Goal: Information Seeking & Learning: Learn about a topic

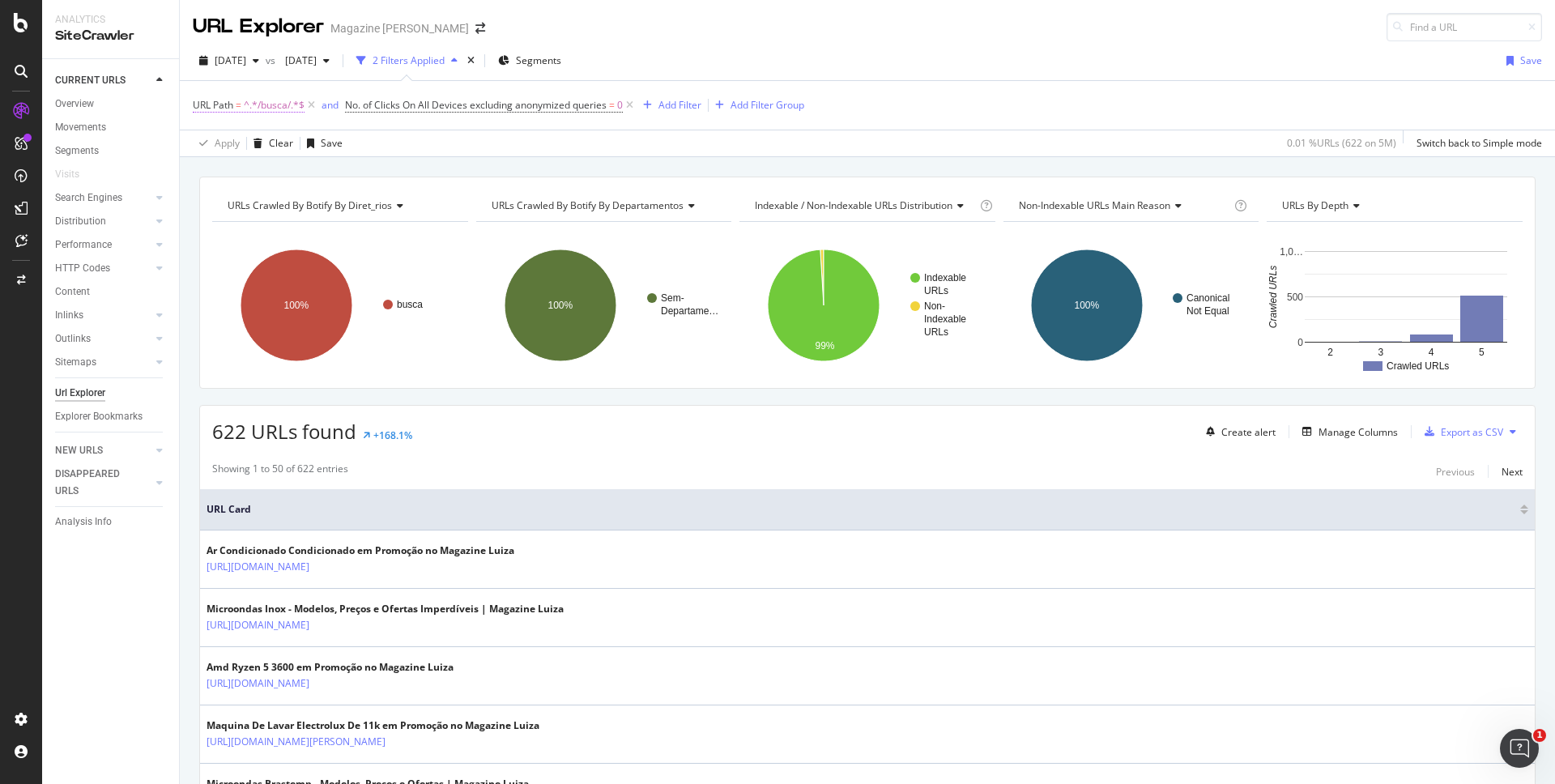
click at [251, 110] on span "^.*/busca/.*$" at bounding box center [273, 105] width 60 height 22
click at [483, 126] on div "URL Path = ^.*/busca/.*$ and No. of Clicks On All Devices excluding anonymized …" at bounding box center [867, 105] width 1350 height 48
click at [629, 106] on icon at bounding box center [629, 105] width 14 height 16
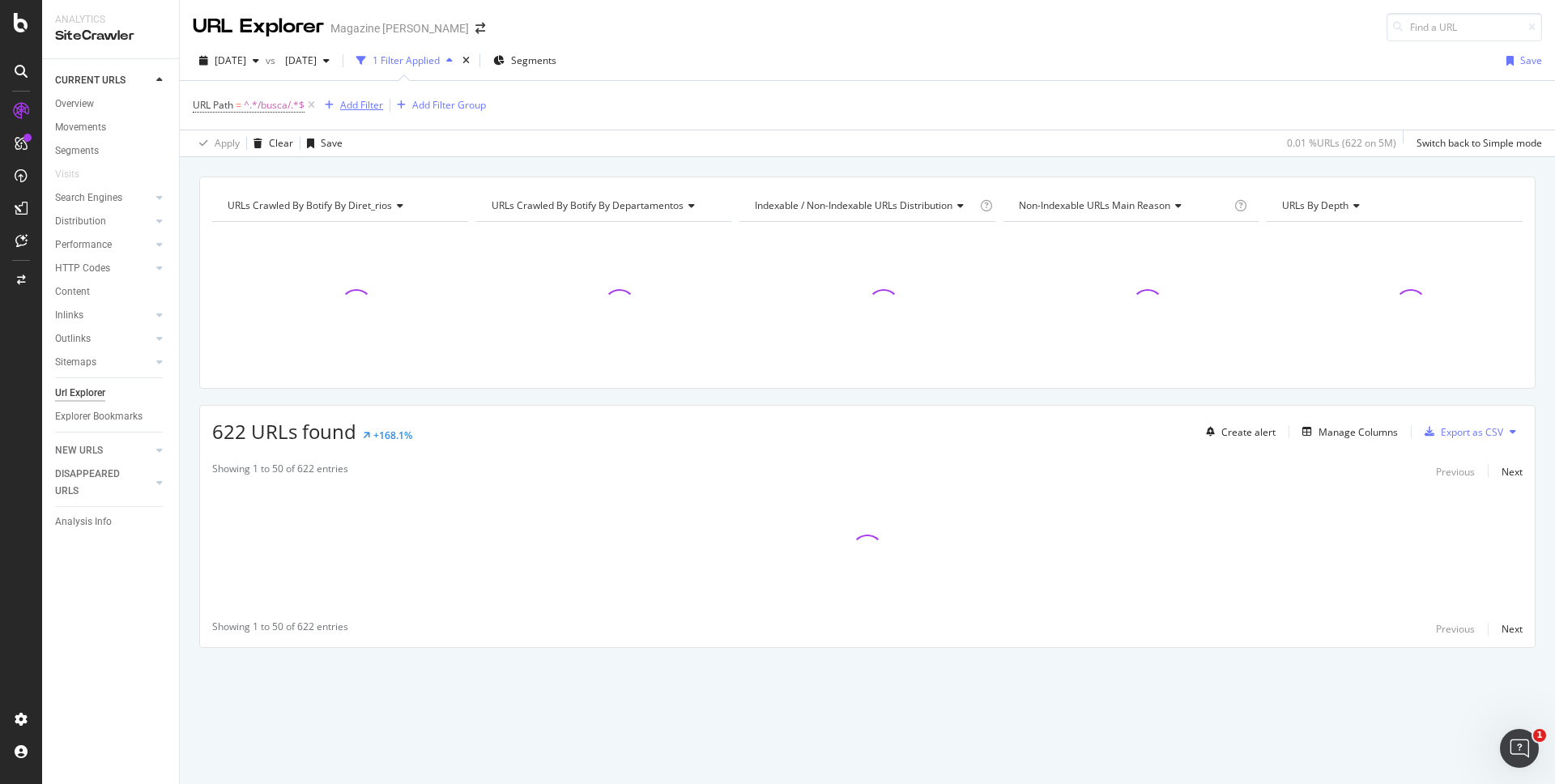
click at [368, 106] on div "Add Filter" at bounding box center [362, 104] width 43 height 14
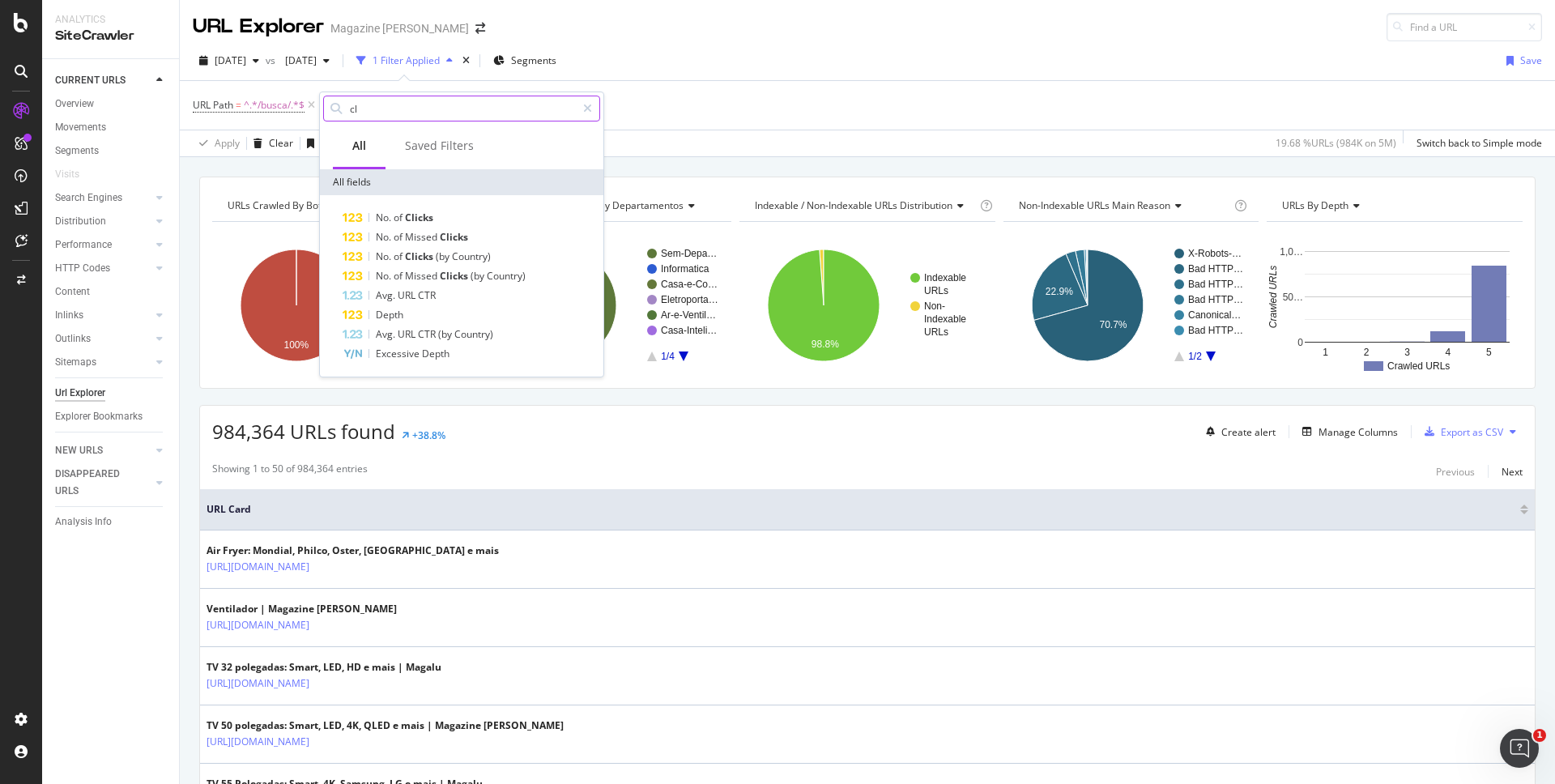
type input "c"
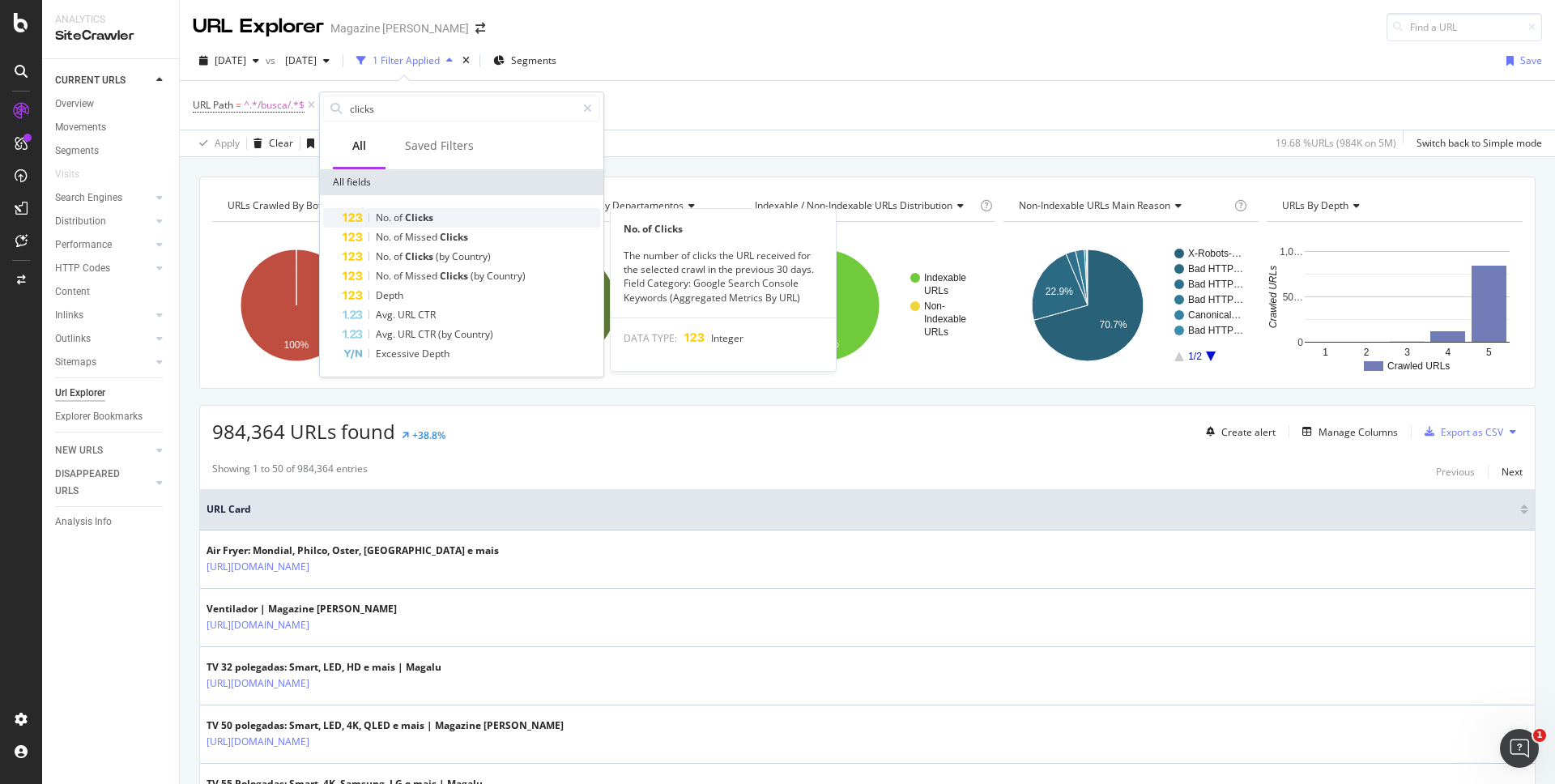
type input "clicks"
click at [409, 211] on span "Clicks" at bounding box center [419, 217] width 29 height 14
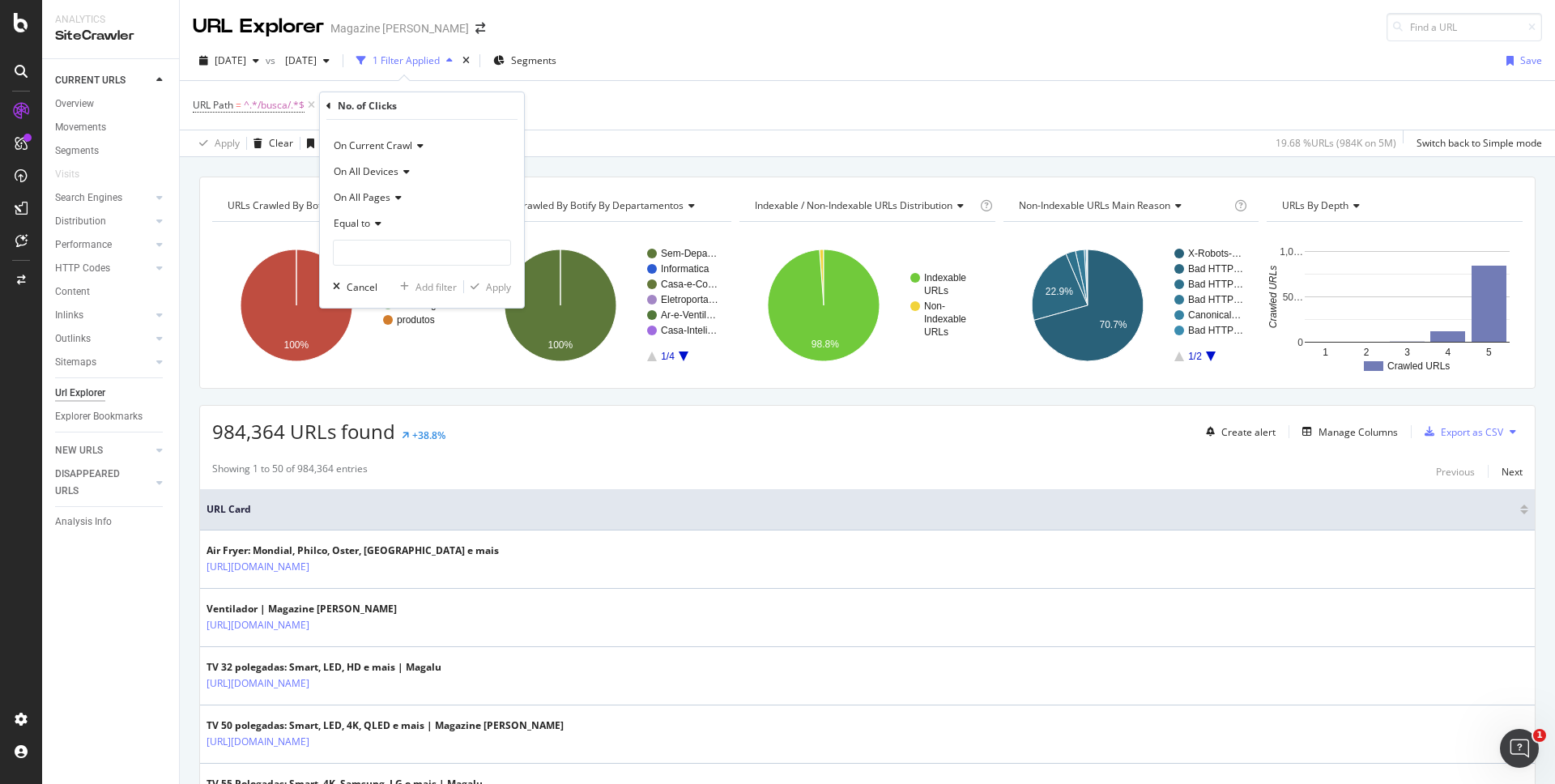
click at [379, 226] on icon at bounding box center [376, 223] width 11 height 9
click at [389, 303] on div "Less than" at bounding box center [424, 298] width 174 height 21
click at [385, 257] on input "number" at bounding box center [422, 253] width 178 height 26
type input "1"
click at [502, 294] on button "Apply" at bounding box center [487, 286] width 47 height 16
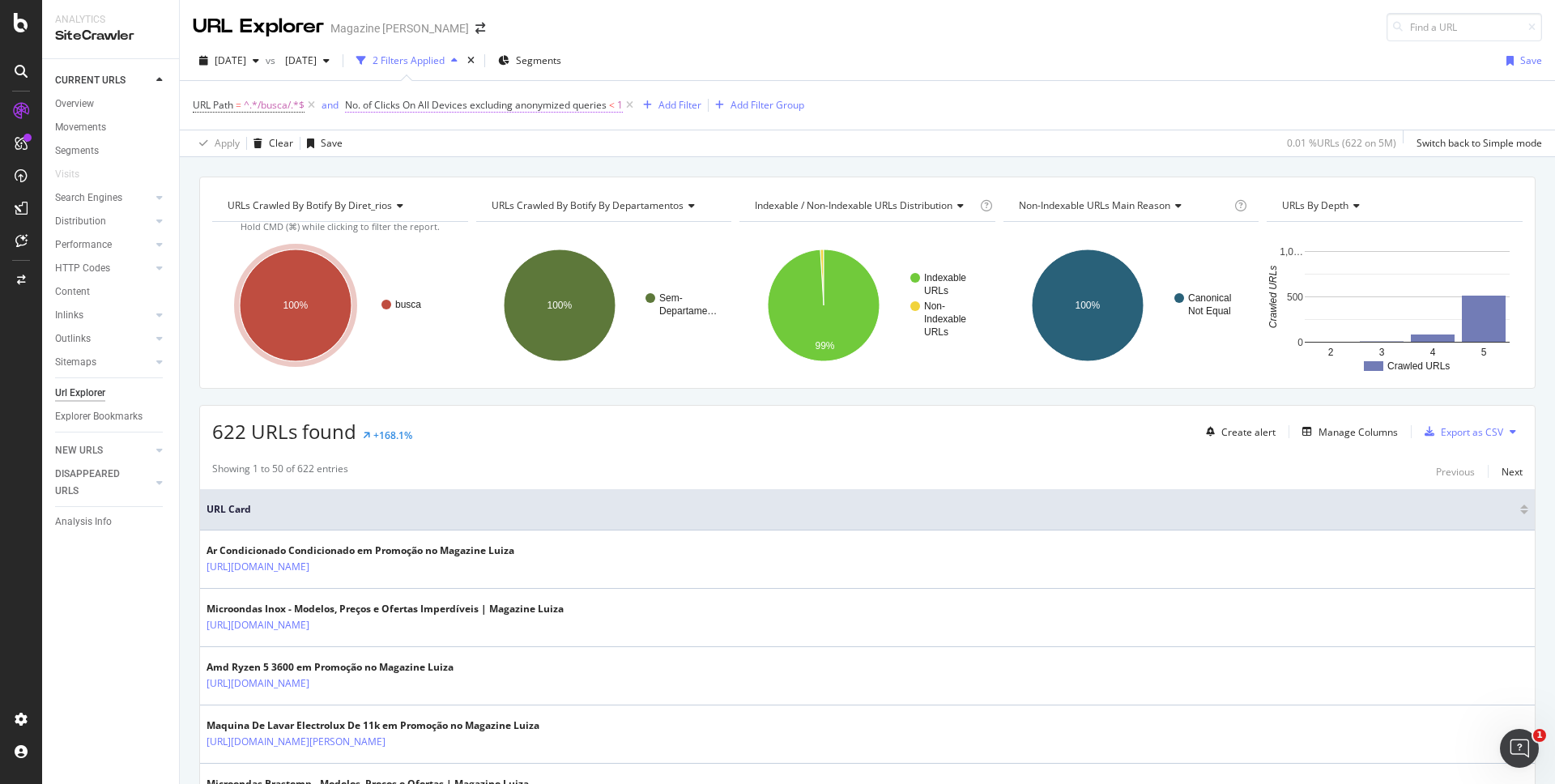
click at [455, 101] on span "No. of Clicks On All Devices excluding anonymized queries" at bounding box center [476, 104] width 262 height 14
click at [401, 221] on span "Less than" at bounding box center [382, 220] width 43 height 14
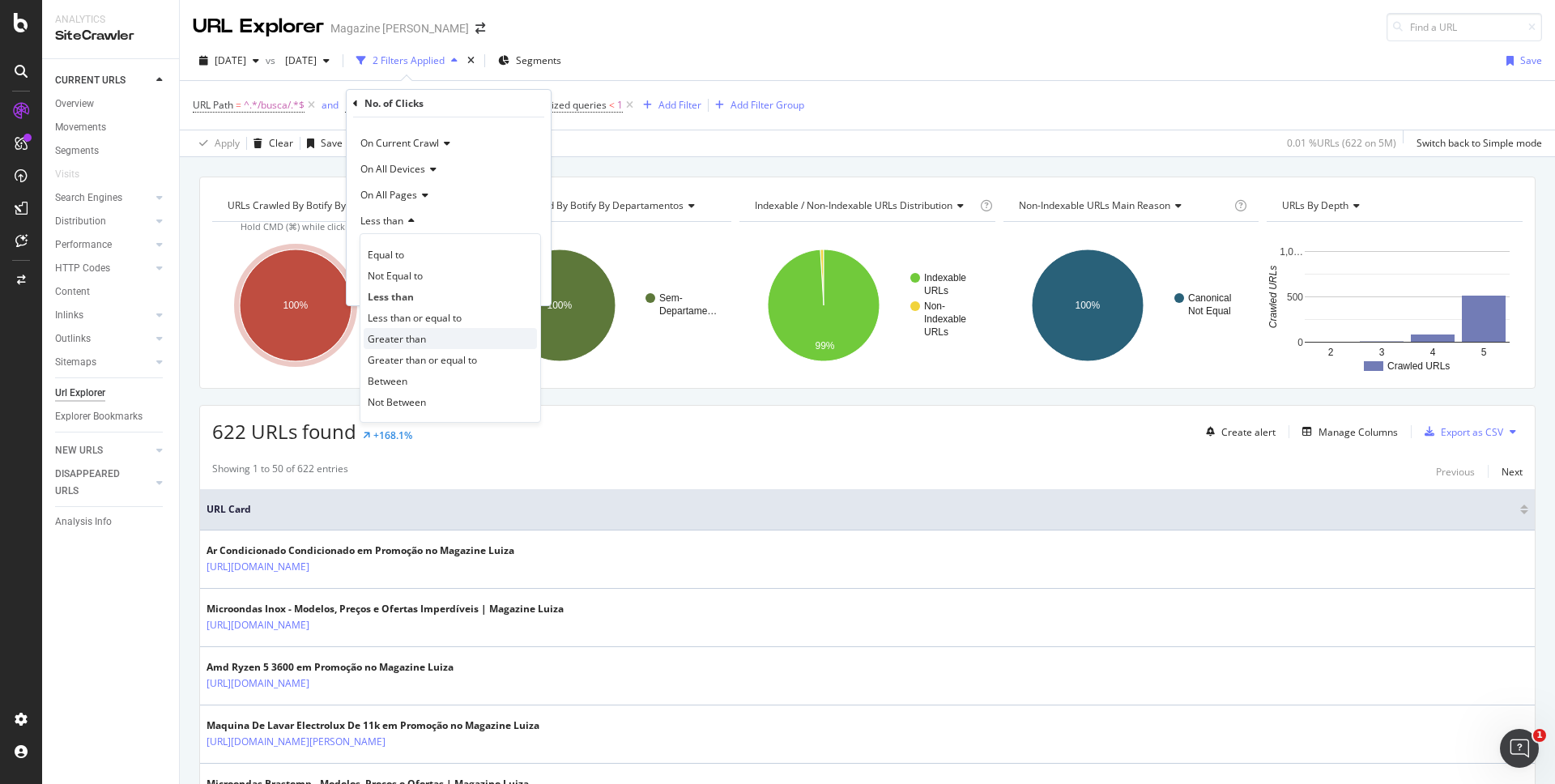
click at [422, 330] on div "Greater than" at bounding box center [450, 338] width 174 height 21
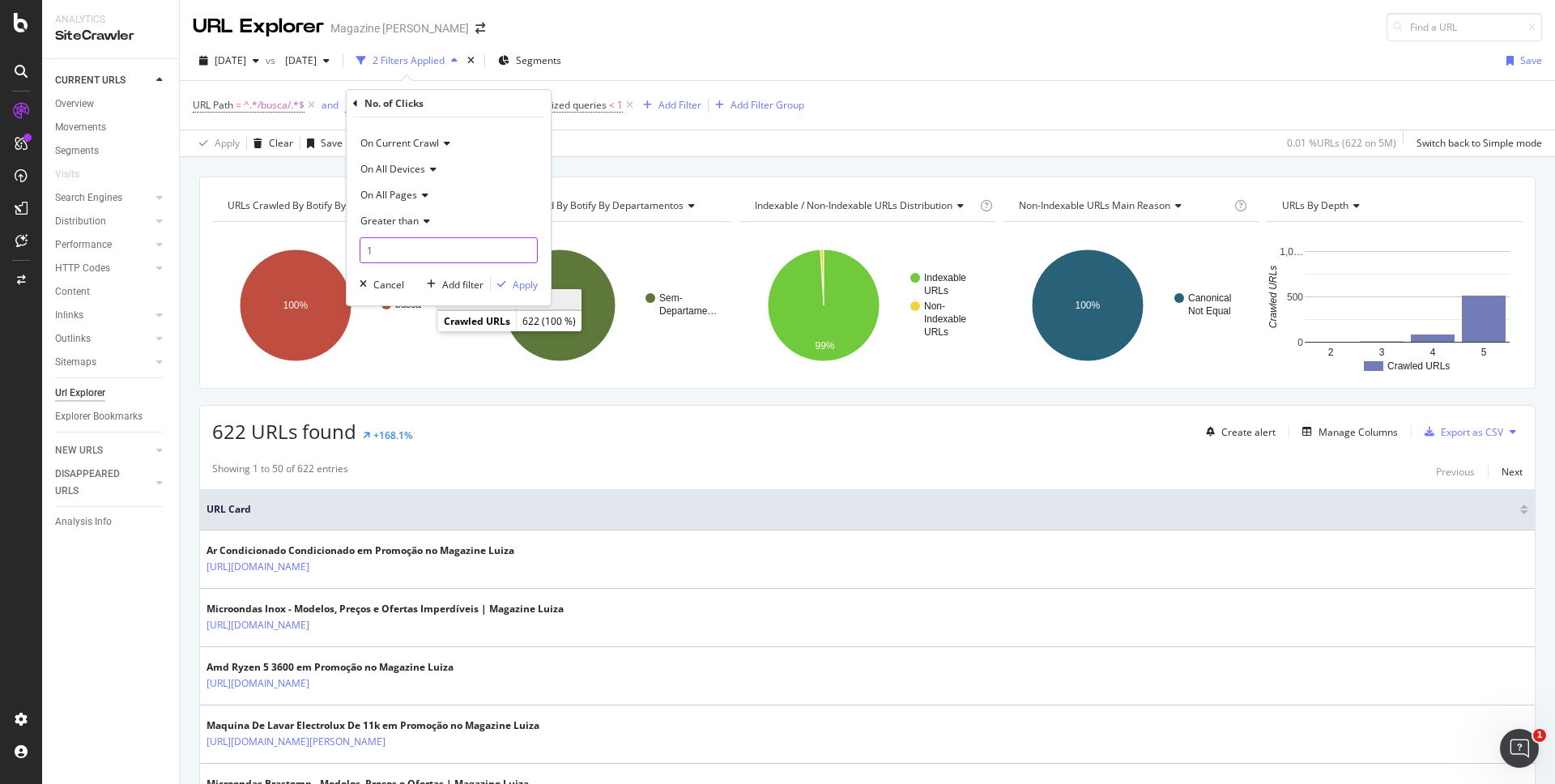
click at [376, 251] on input "1" at bounding box center [449, 250] width 178 height 26
type input "0"
click at [508, 284] on div "button" at bounding box center [502, 284] width 22 height 9
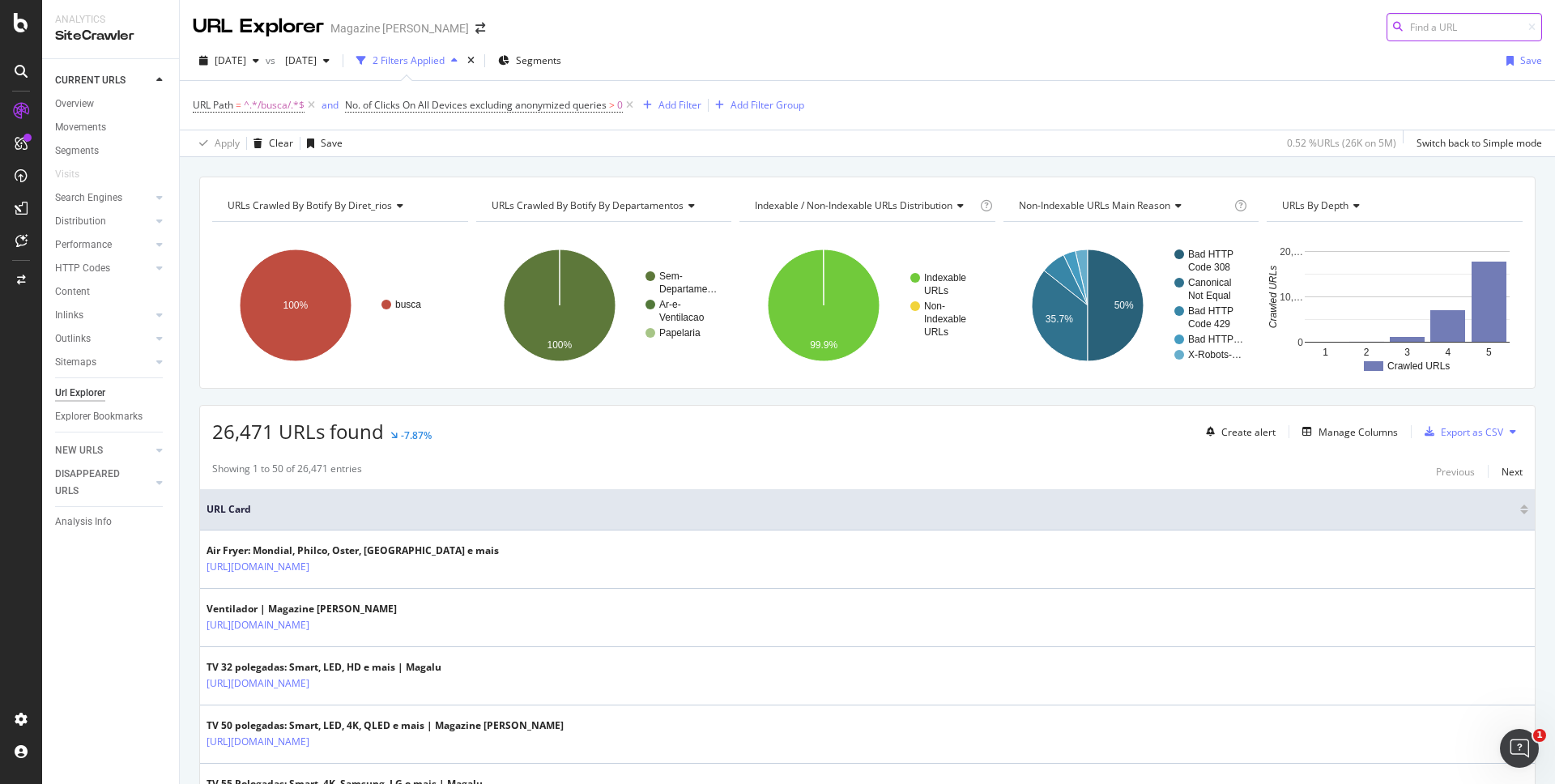
click at [1419, 23] on input at bounding box center [1464, 27] width 155 height 29
click at [992, 58] on div "[DATE] vs [DATE] 2 Filters Applied Segments Save" at bounding box center [867, 63] width 1376 height 33
click at [17, 72] on icon at bounding box center [21, 72] width 13 height 13
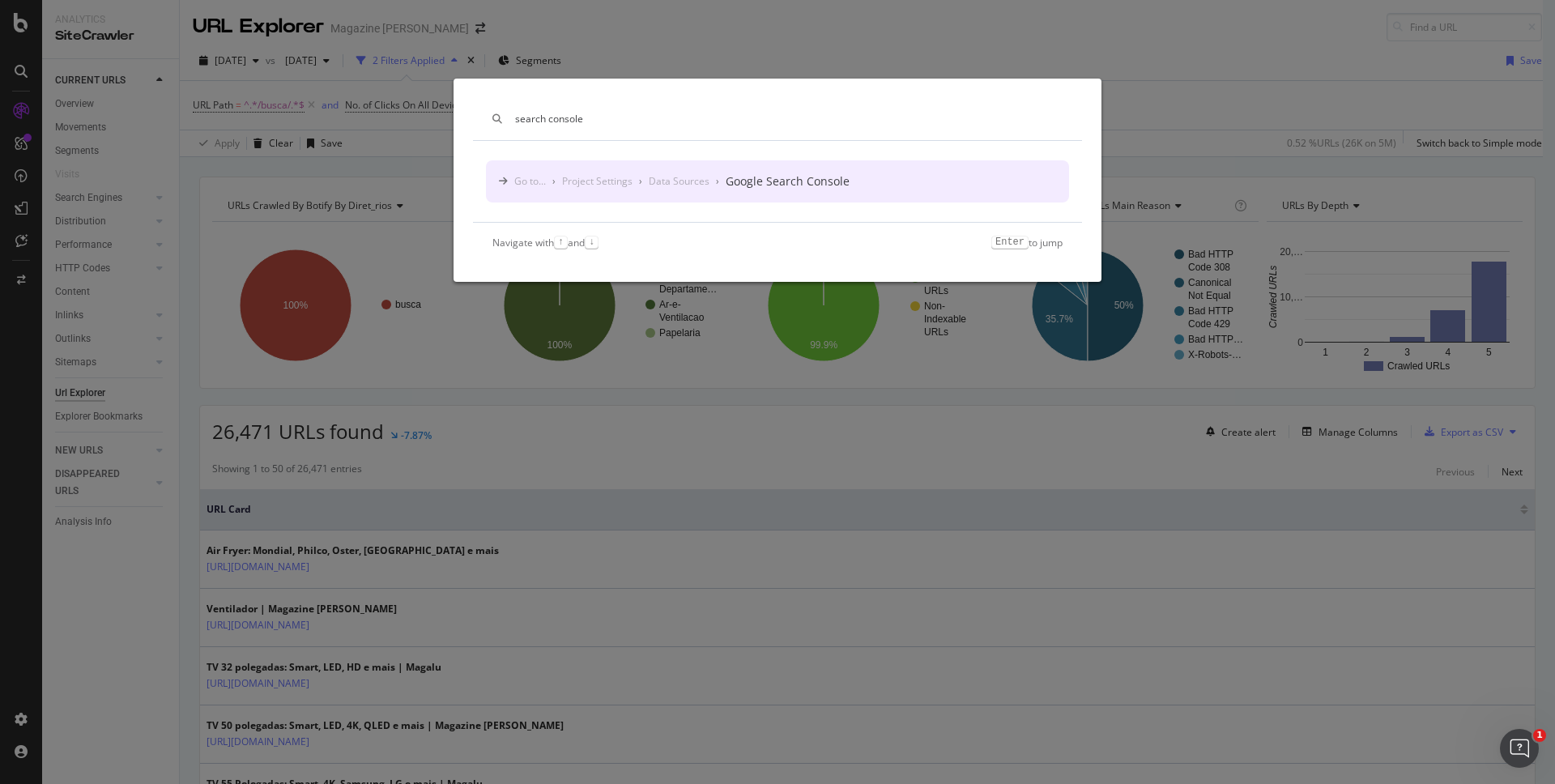
type input "search console"
click at [807, 185] on div "Google Search Console" at bounding box center [787, 181] width 124 height 16
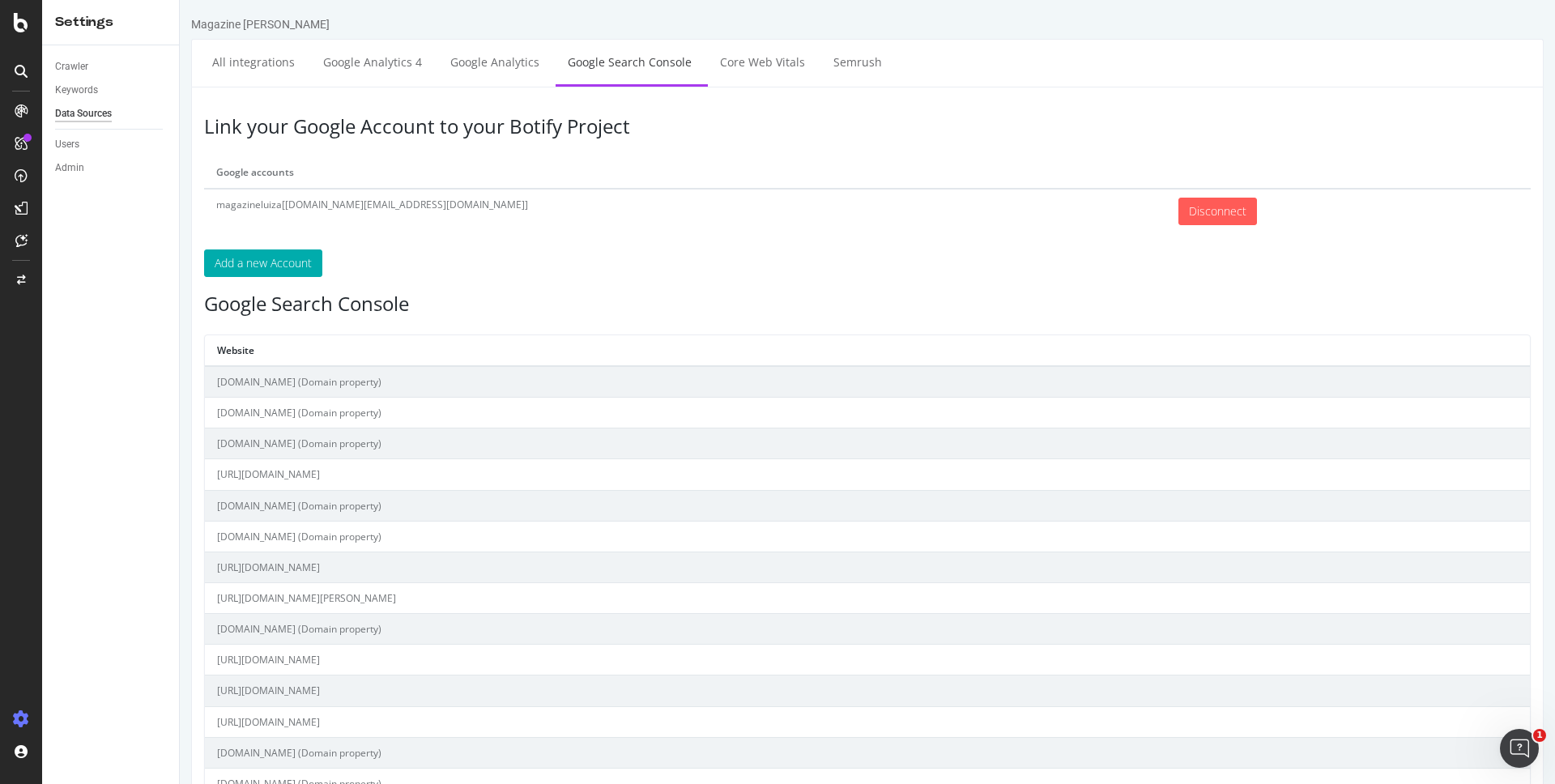
click at [21, 66] on icon at bounding box center [21, 72] width 13 height 13
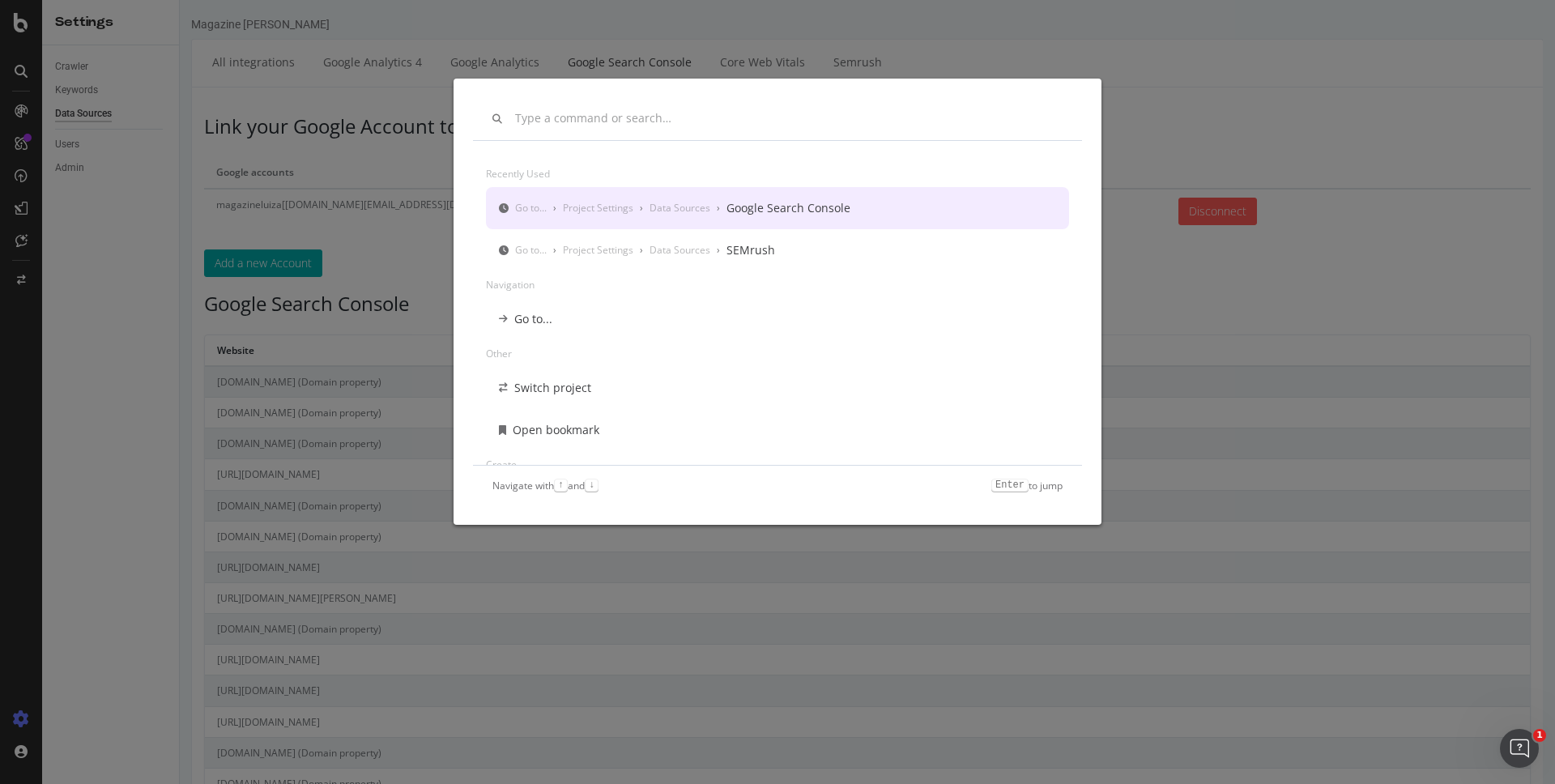
click at [584, 111] on input "modal" at bounding box center [788, 118] width 547 height 14
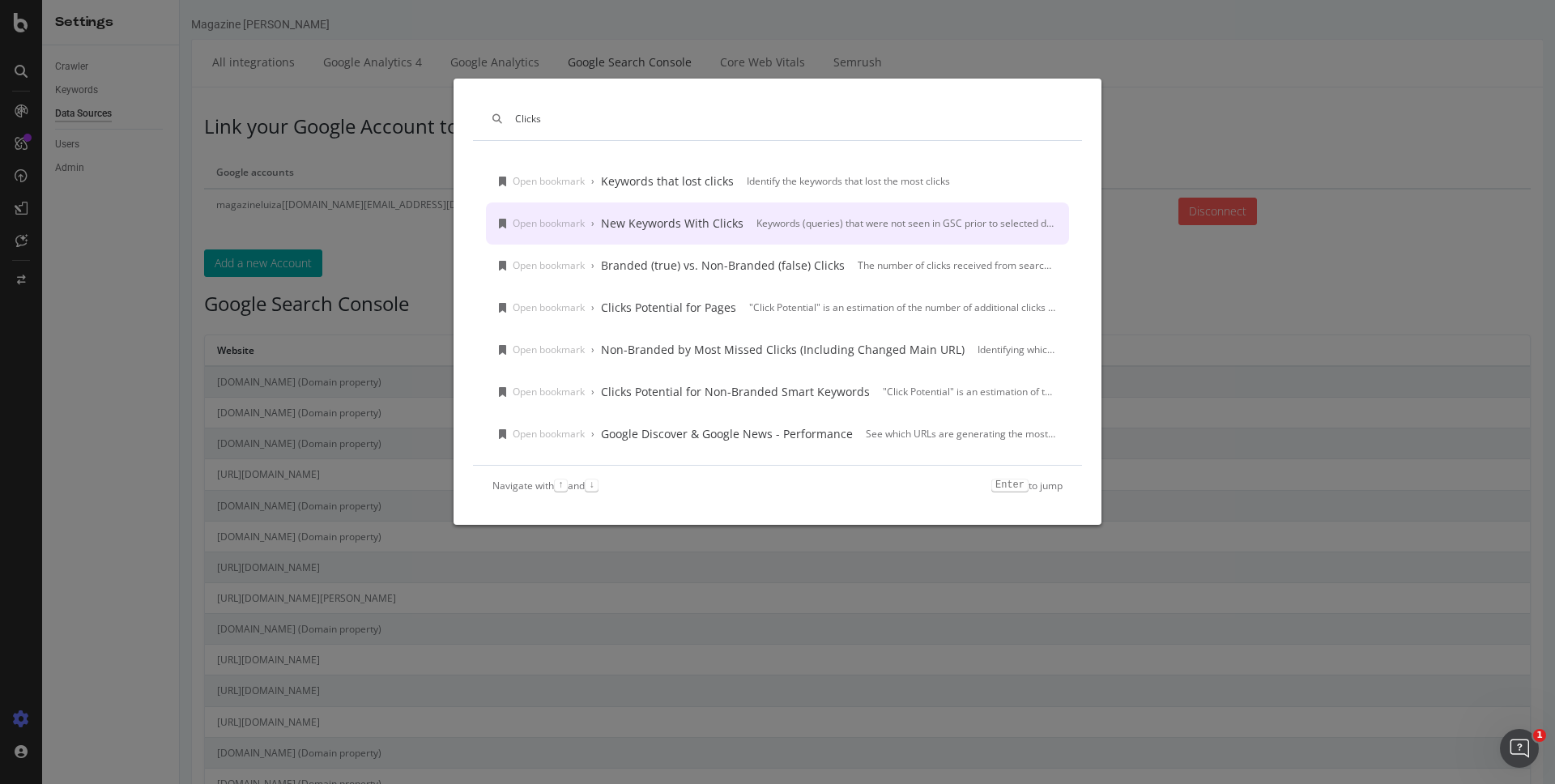
type input "Clicks"
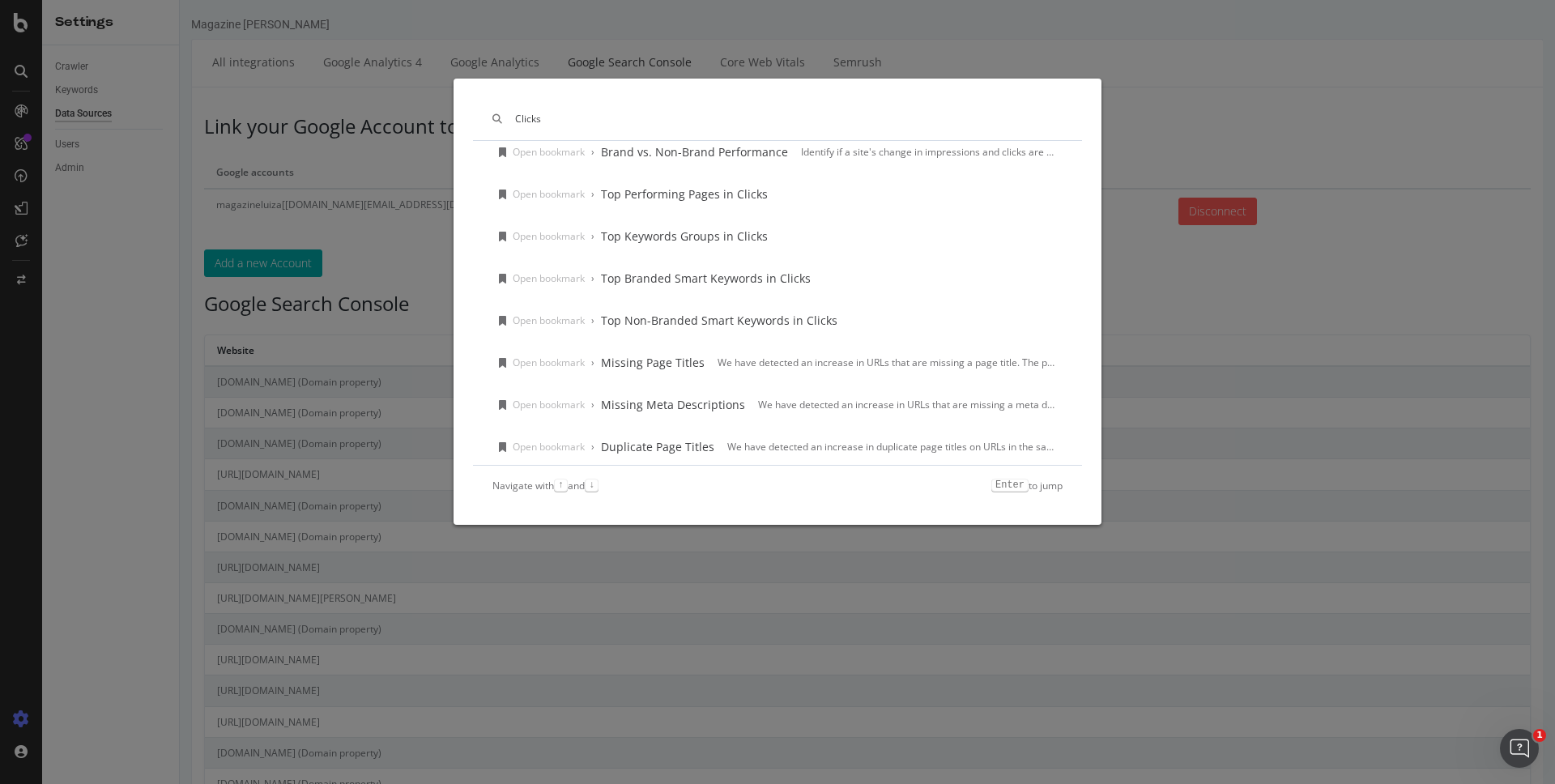
scroll to position [578, 0]
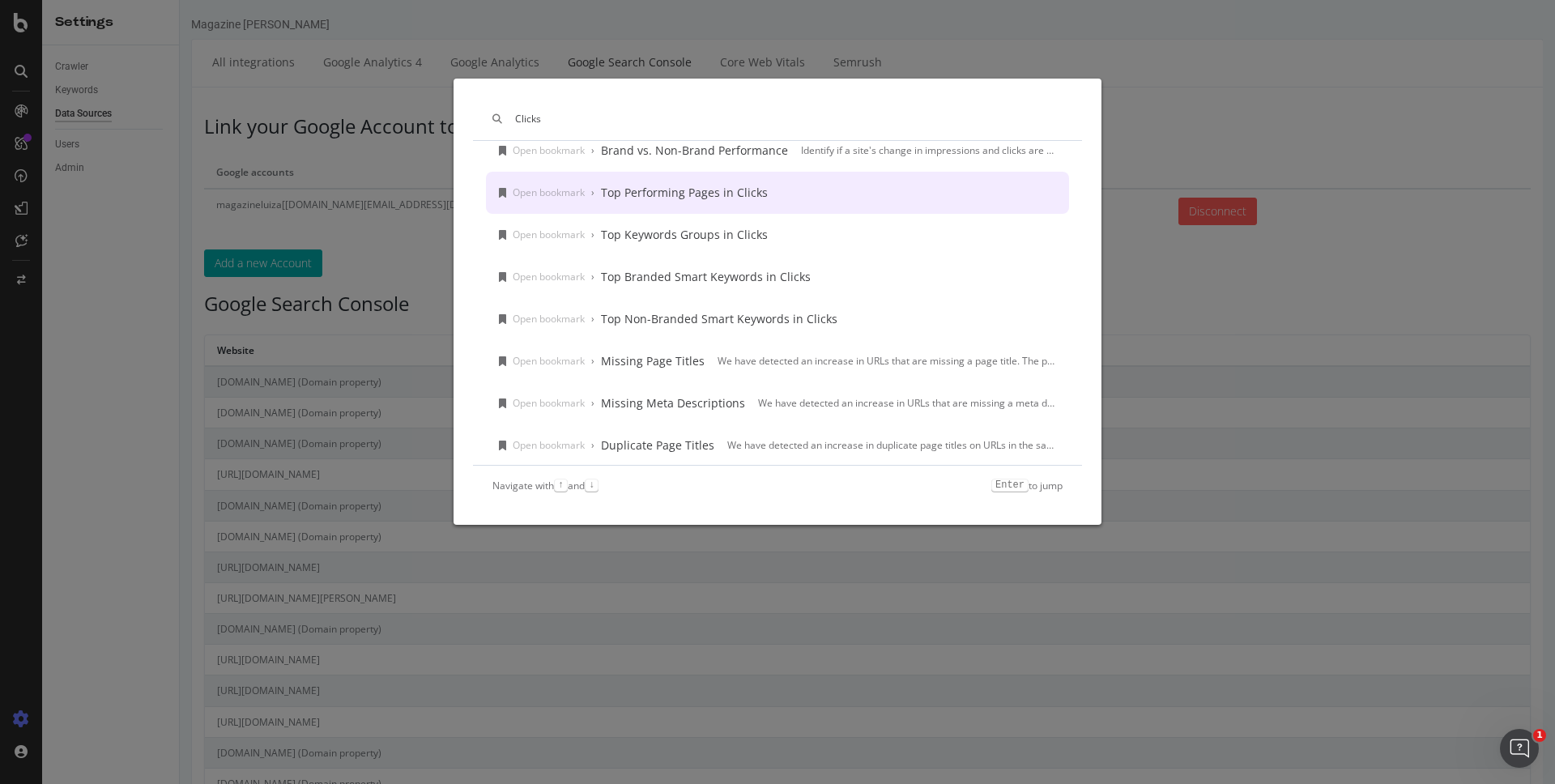
click at [744, 197] on div "Top Performing Pages in Clicks" at bounding box center [685, 192] width 167 height 16
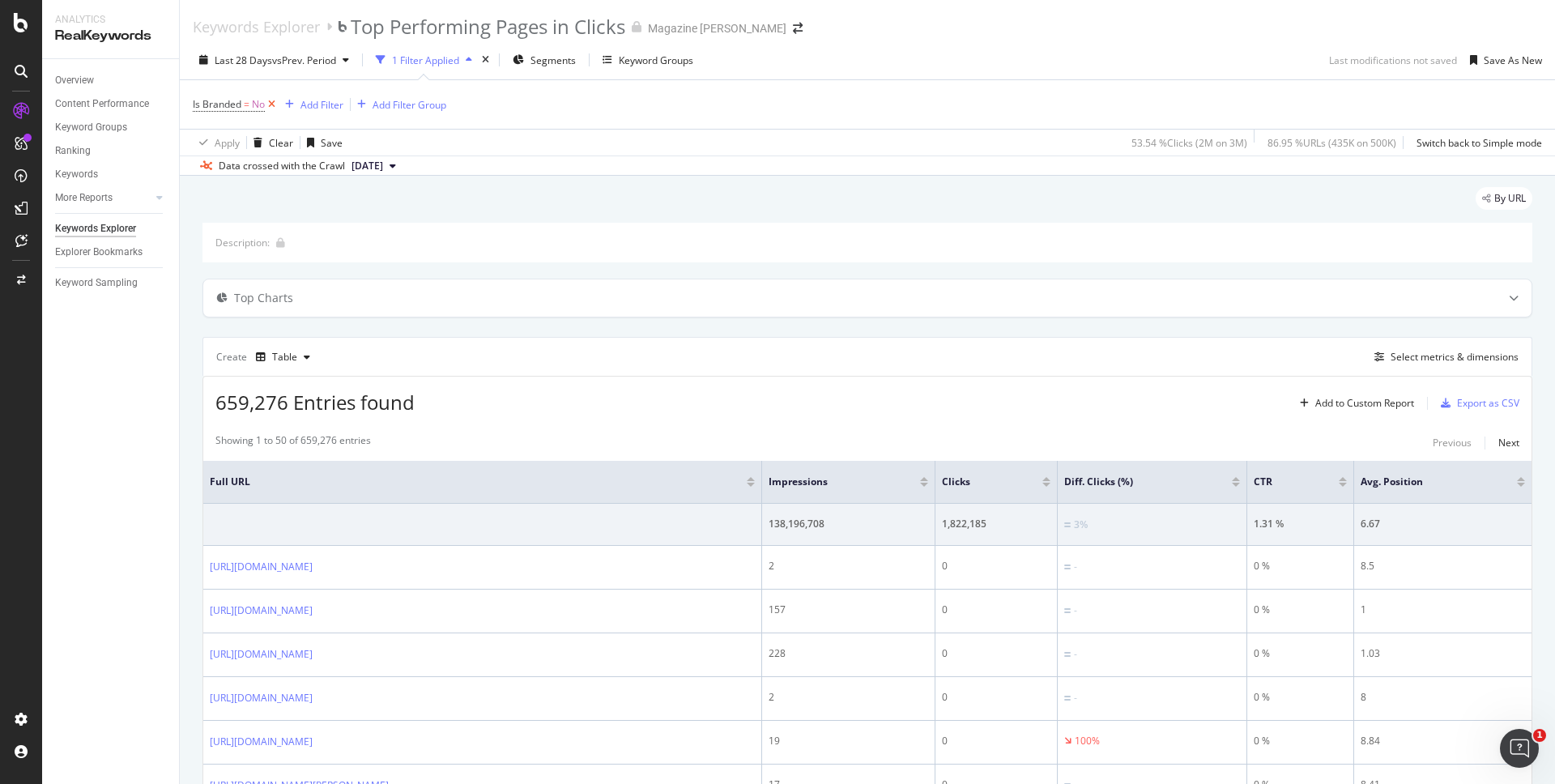
click at [272, 105] on icon at bounding box center [271, 104] width 14 height 16
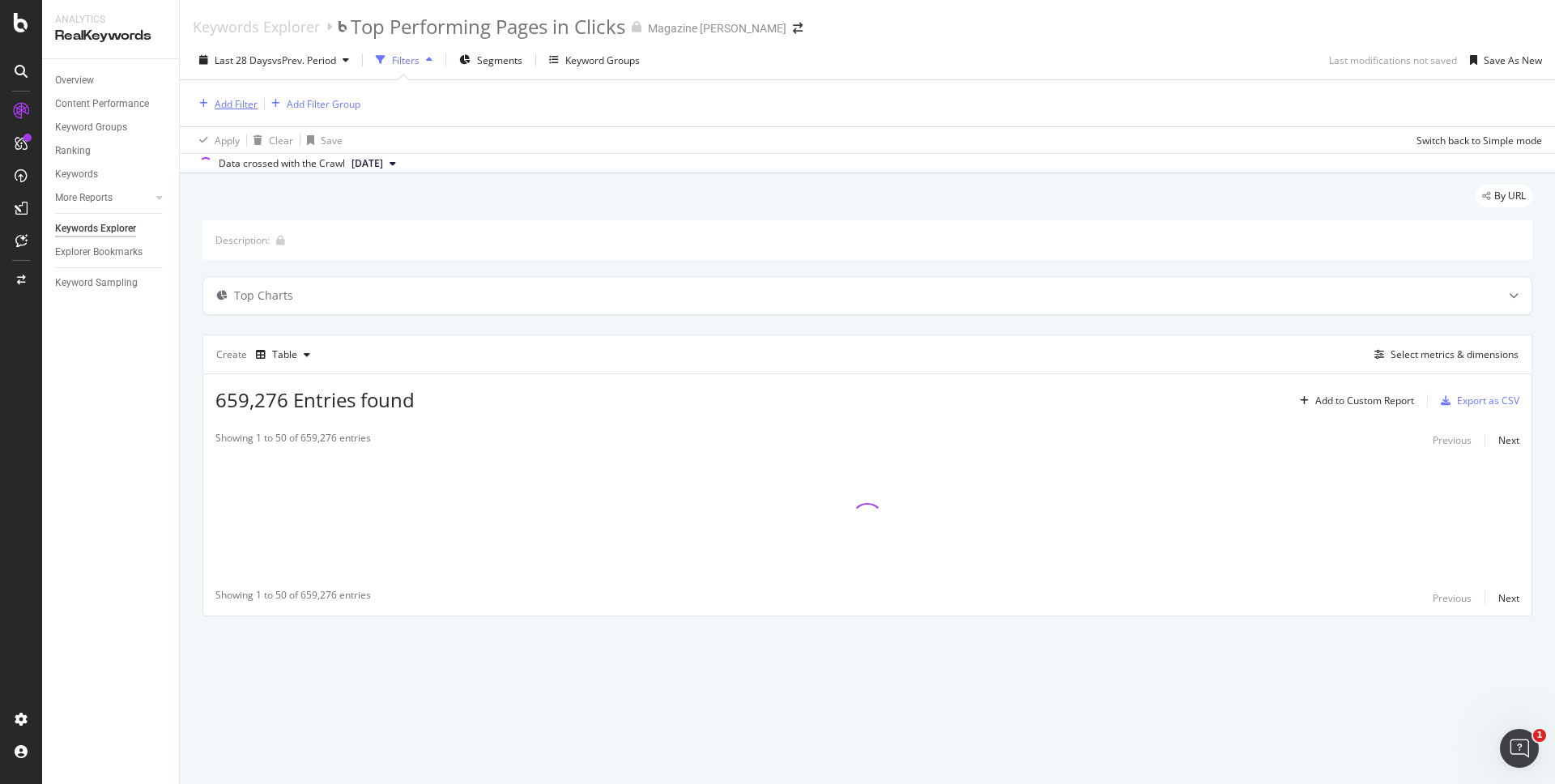
click at [238, 104] on div "Add Filter" at bounding box center [236, 104] width 43 height 14
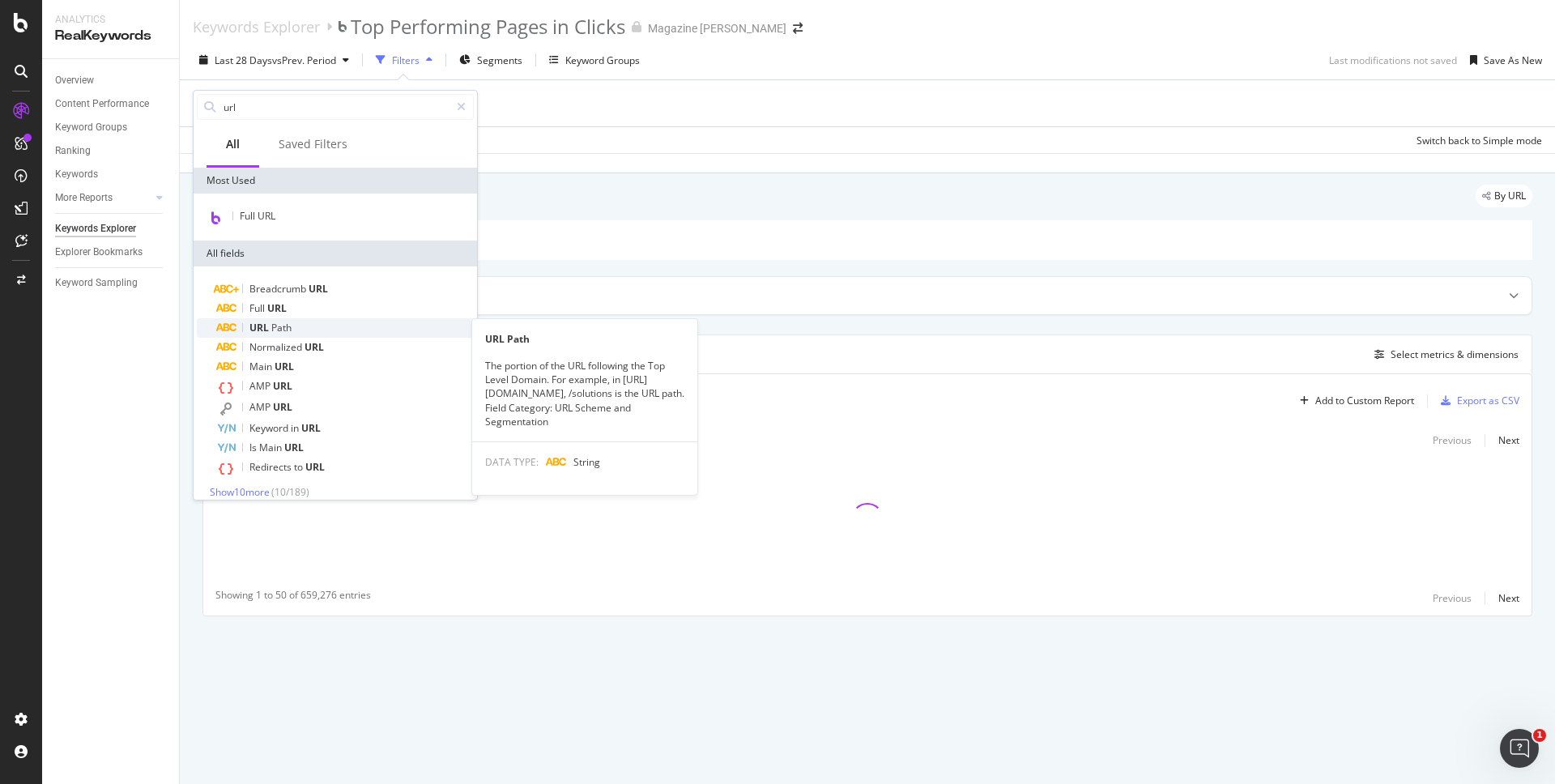
type input "url"
click at [257, 333] on span "URL" at bounding box center [260, 327] width 22 height 14
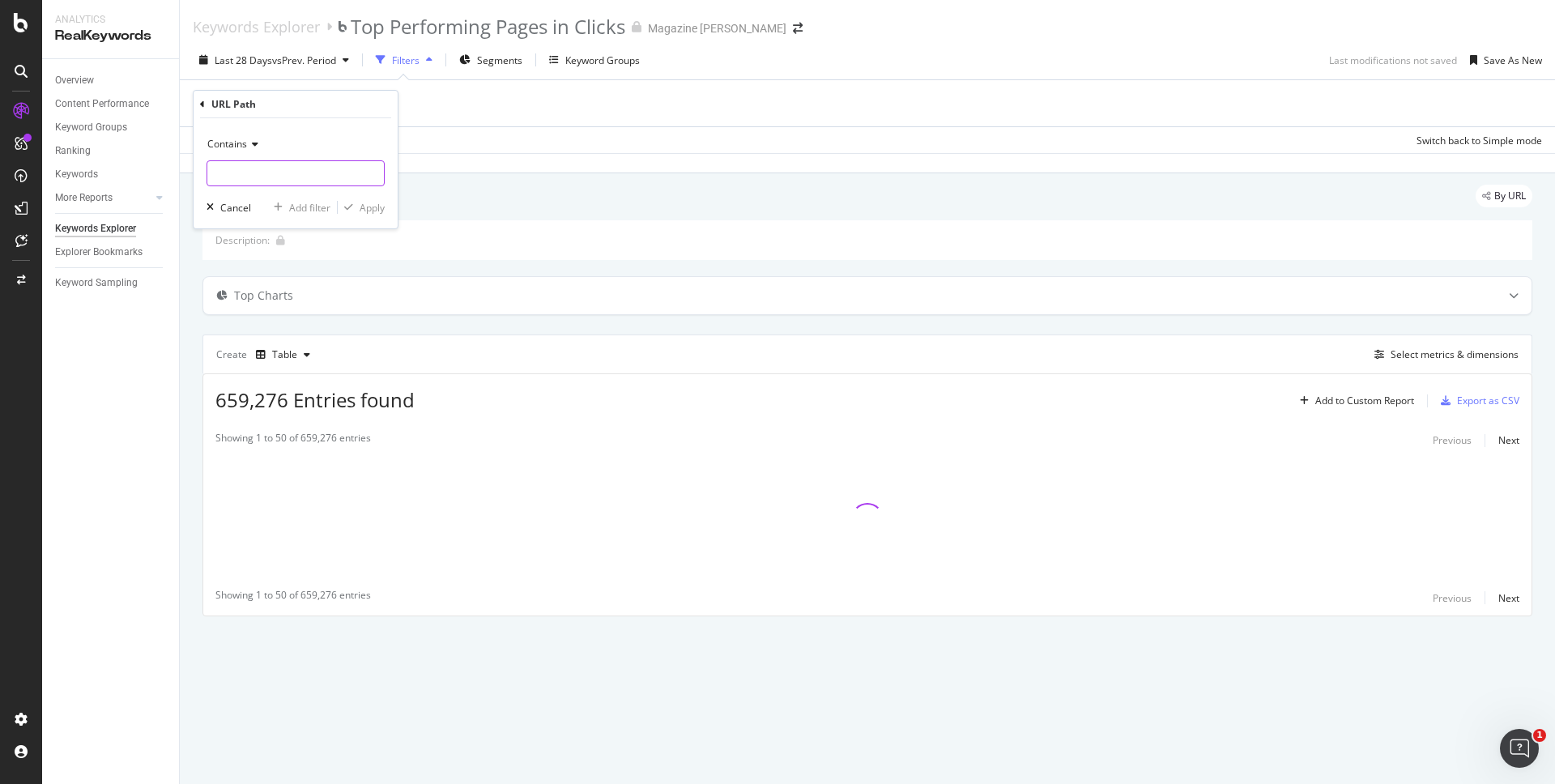
click at [243, 174] on input "text" at bounding box center [296, 174] width 177 height 26
type input "/busca"
click at [364, 206] on div "Apply" at bounding box center [372, 207] width 25 height 14
click at [362, 105] on div "Add Filter" at bounding box center [359, 104] width 43 height 14
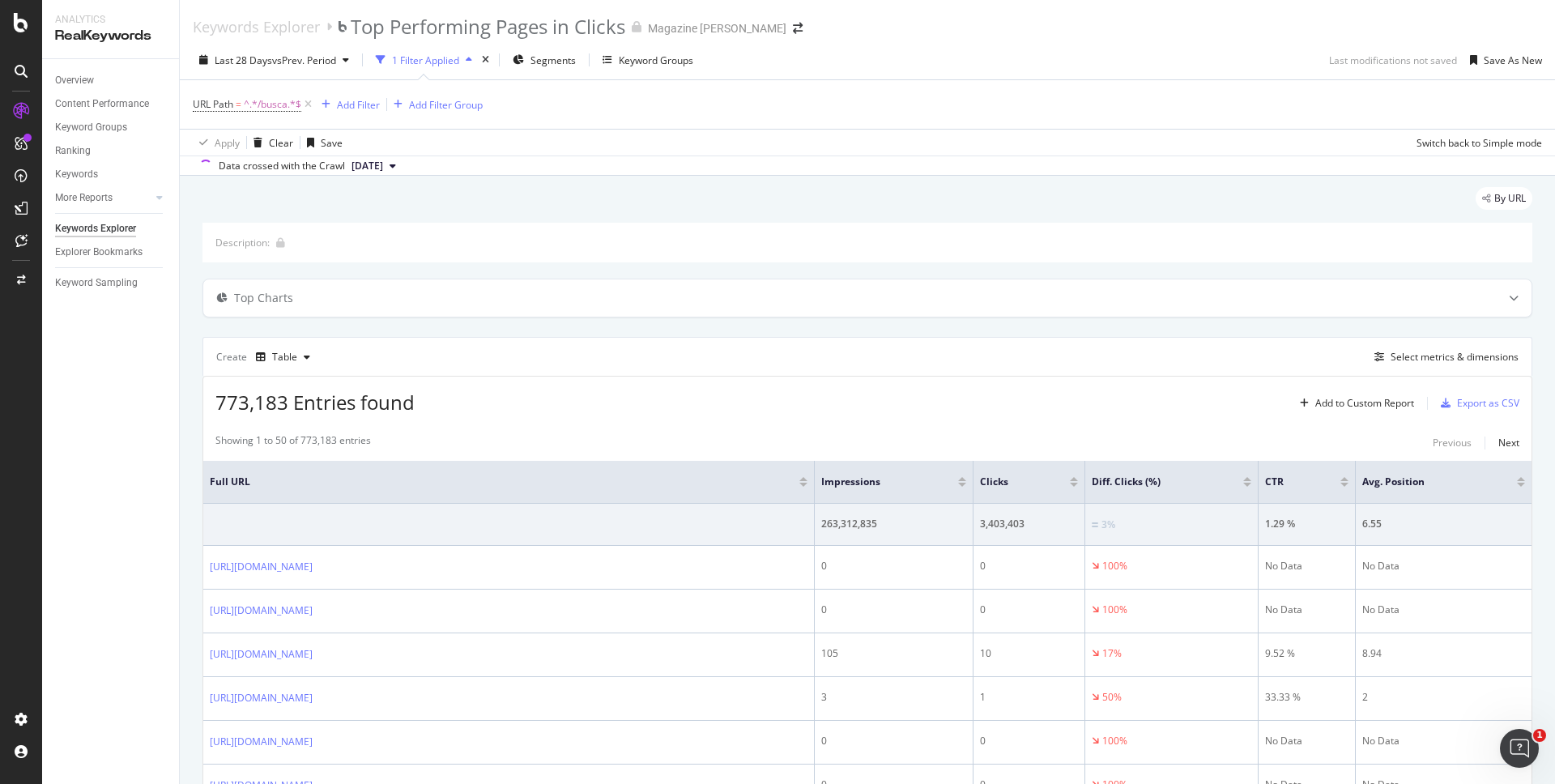
click at [792, 142] on div "Apply Clear Save Switch back to Simple mode" at bounding box center [867, 142] width 1376 height 27
click at [360, 107] on div "Add Filter" at bounding box center [359, 104] width 43 height 14
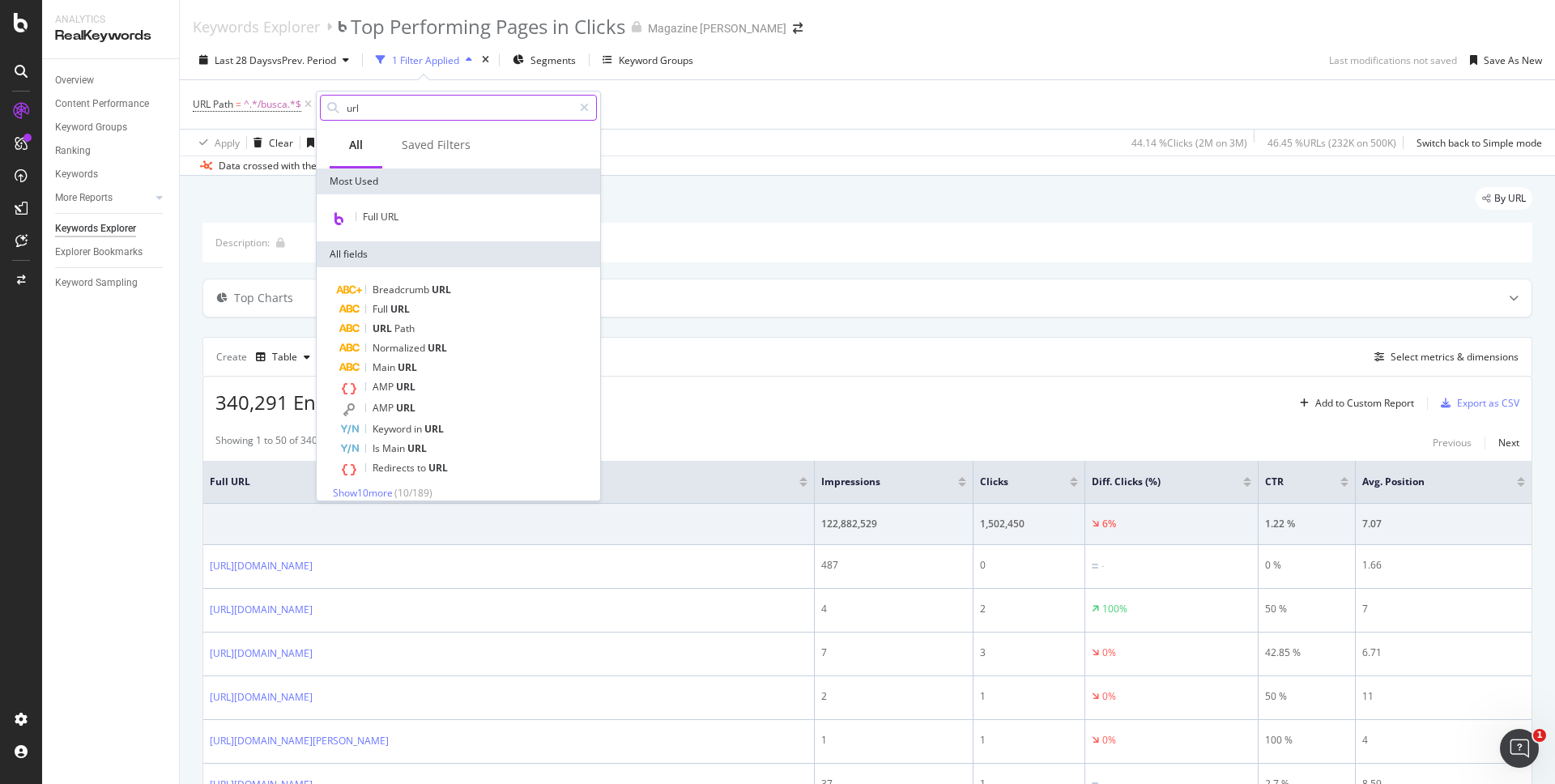
click at [392, 112] on input "url" at bounding box center [458, 108] width 228 height 24
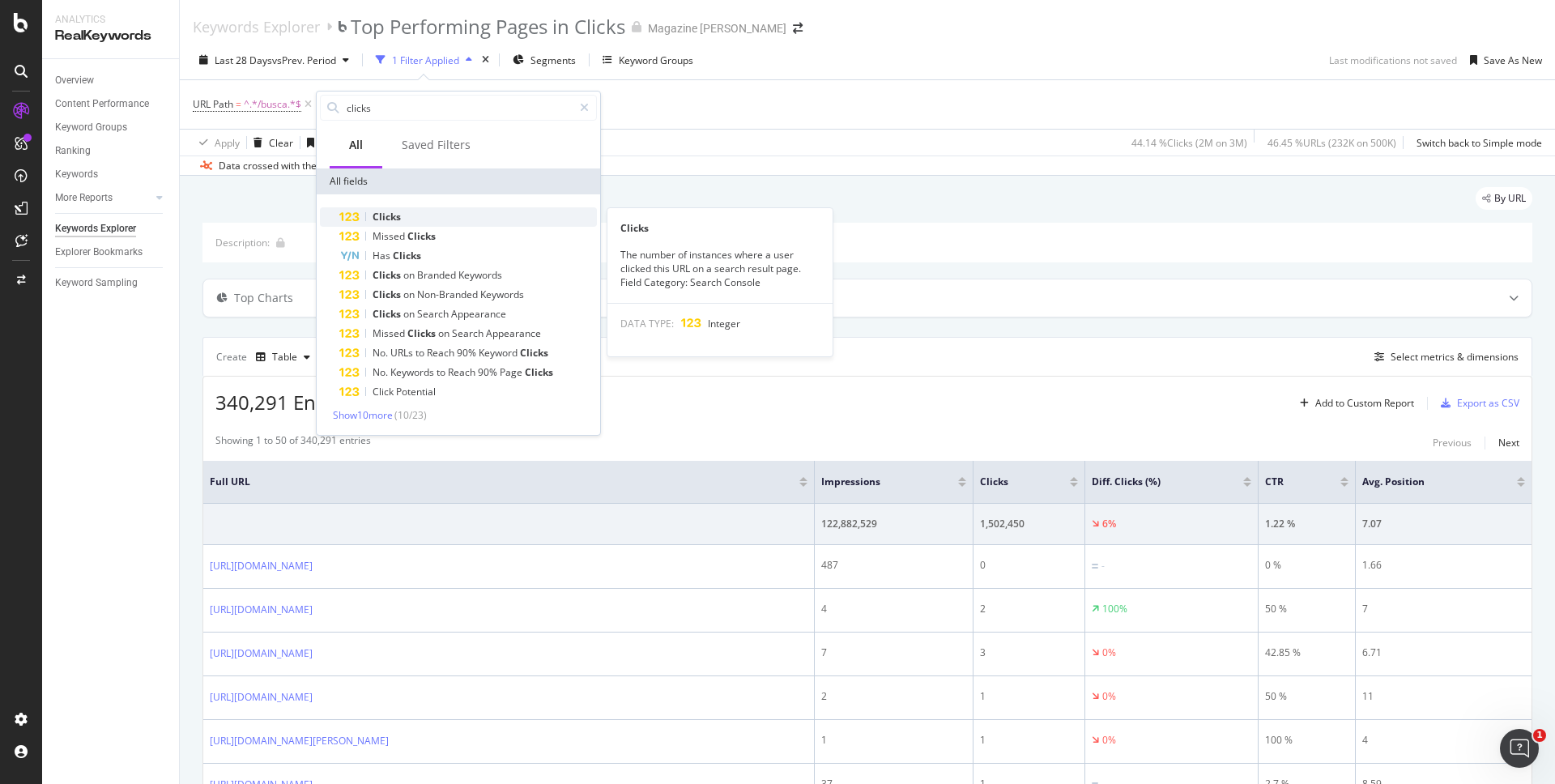
type input "clicks"
click at [390, 213] on span "Clicks" at bounding box center [387, 216] width 29 height 14
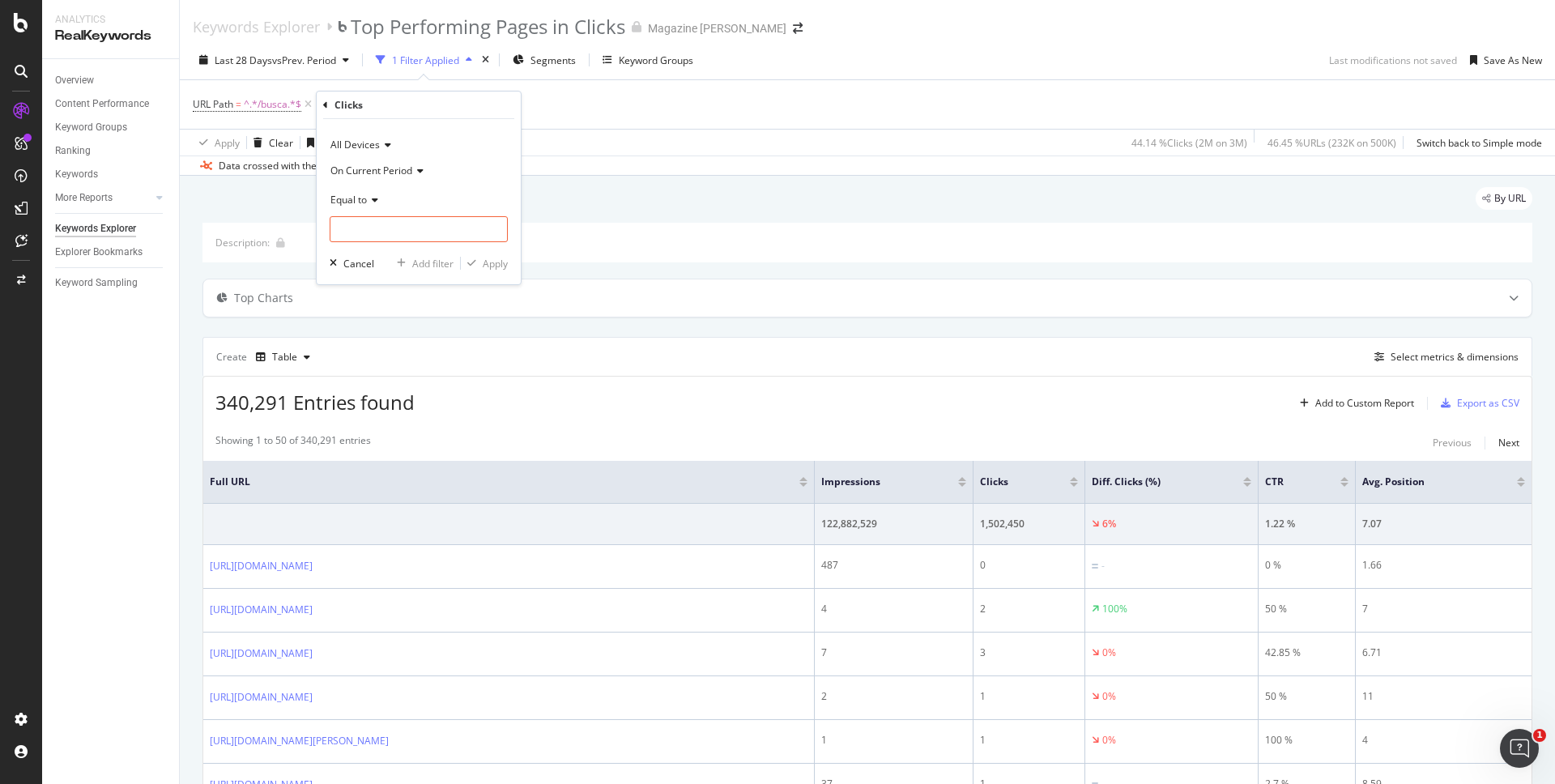
click at [390, 174] on span "On Current Period" at bounding box center [372, 170] width 82 height 14
click at [393, 211] on span "On Current Period" at bounding box center [381, 204] width 88 height 14
click at [376, 224] on input "number" at bounding box center [419, 229] width 178 height 26
type input "0"
click at [488, 266] on div "Apply" at bounding box center [494, 263] width 25 height 14
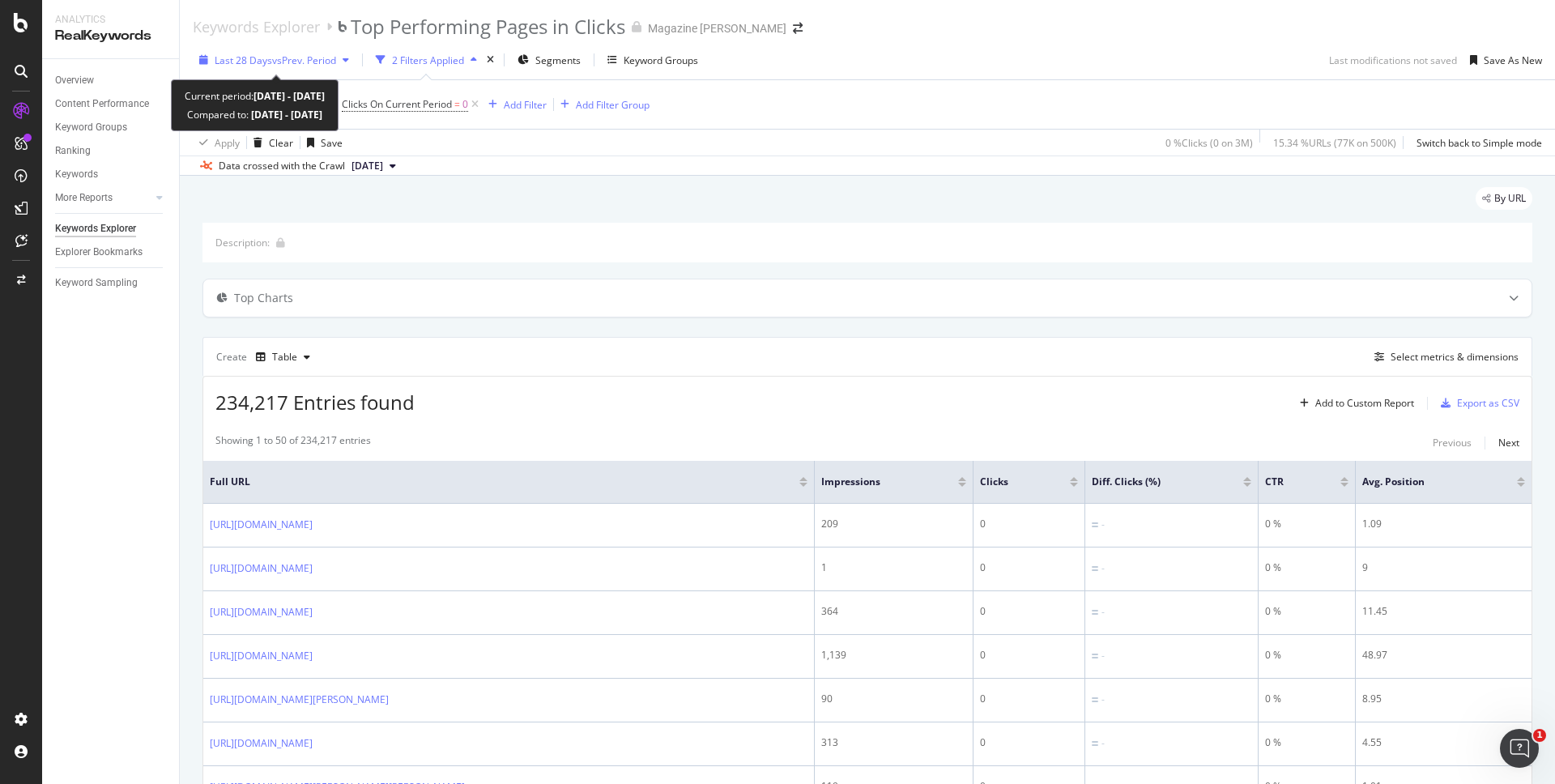
click at [344, 61] on div "button" at bounding box center [346, 59] width 20 height 9
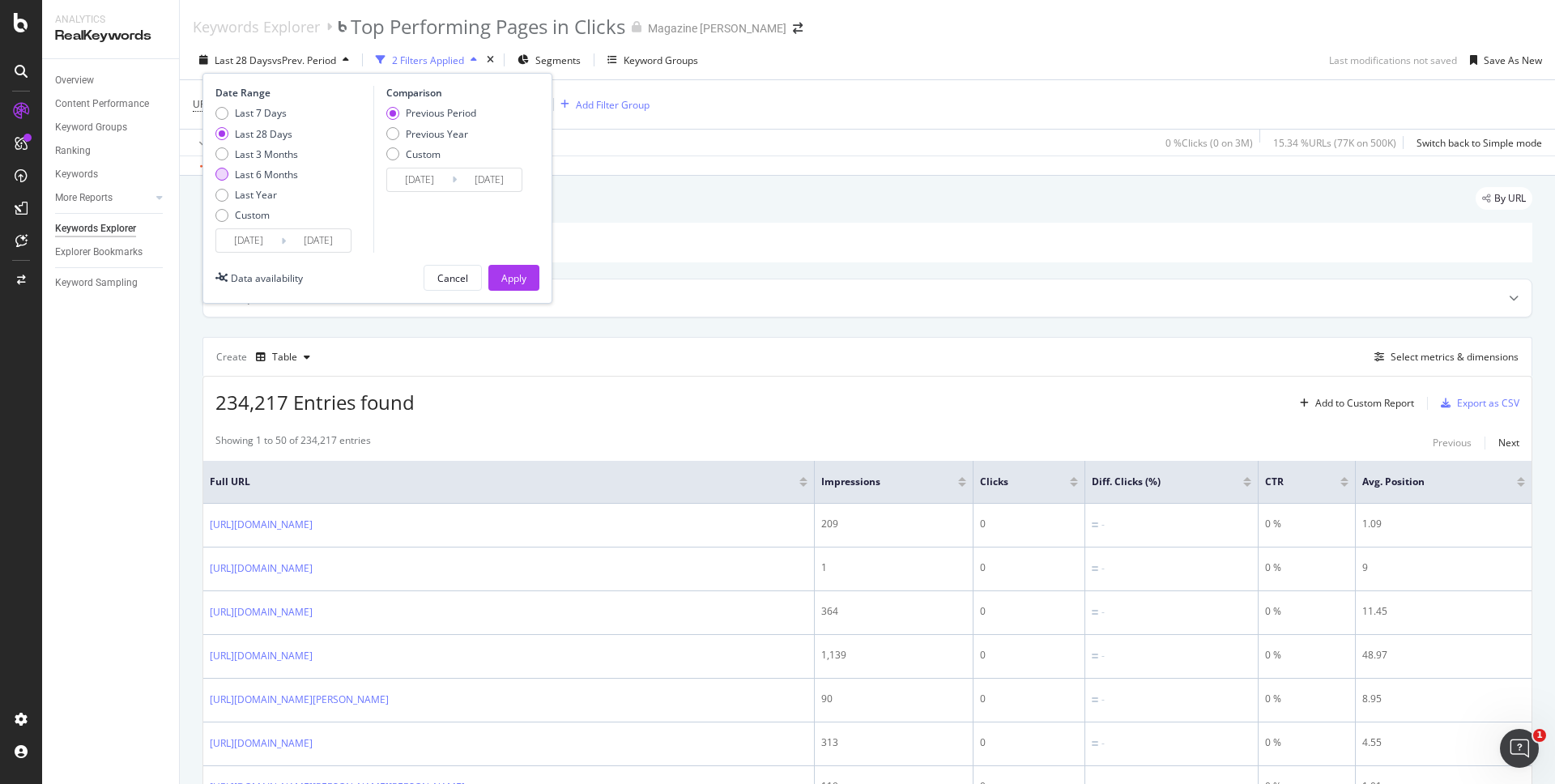
click at [270, 169] on div "Last 6 Months" at bounding box center [267, 174] width 63 height 14
type input "[DATE]"
click at [508, 278] on div "Apply" at bounding box center [514, 278] width 25 height 14
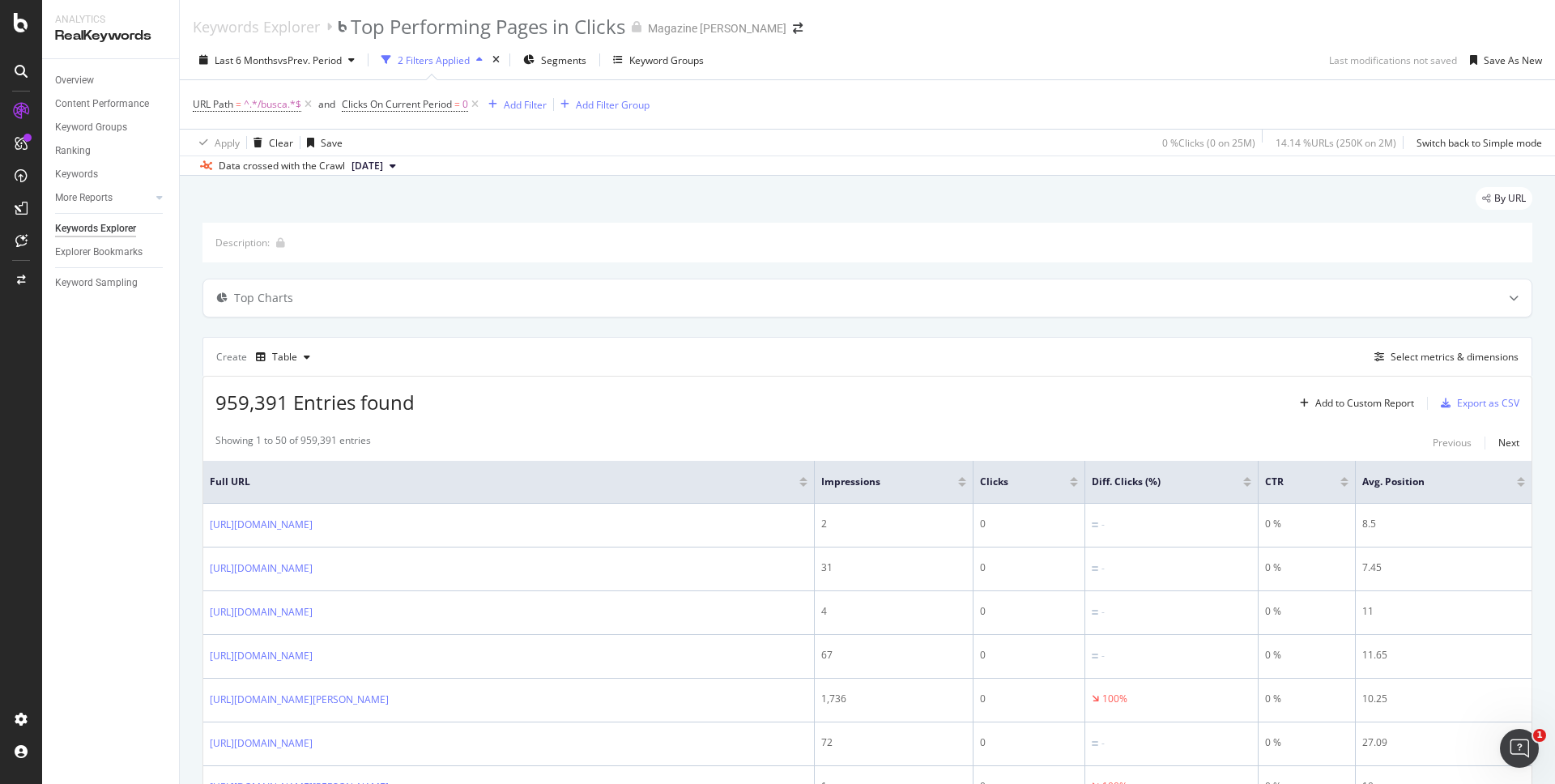
click at [815, 215] on div "By URL" at bounding box center [867, 204] width 1330 height 35
click at [521, 108] on div "Add Filter" at bounding box center [525, 104] width 43 height 14
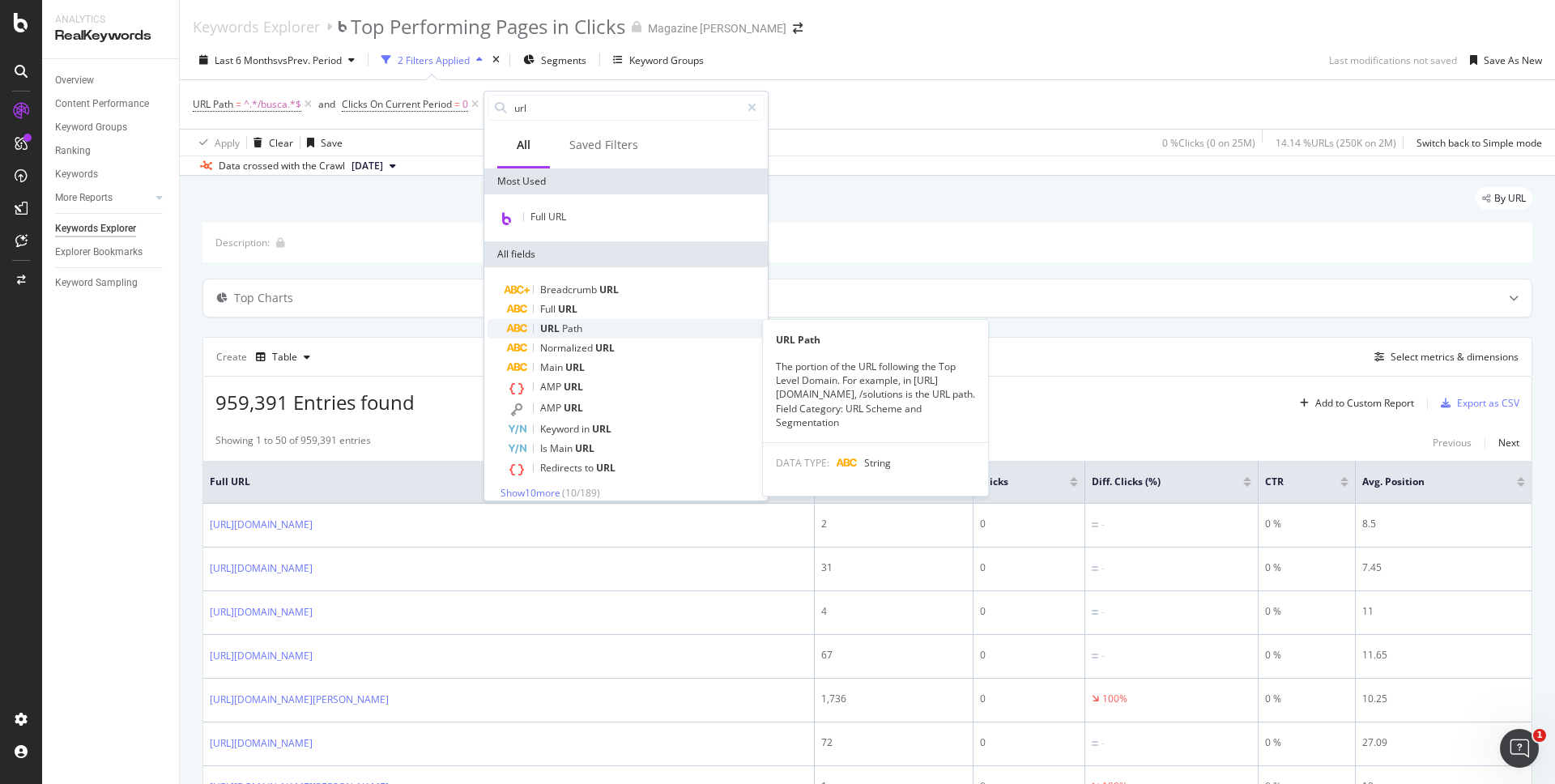
type input "url"
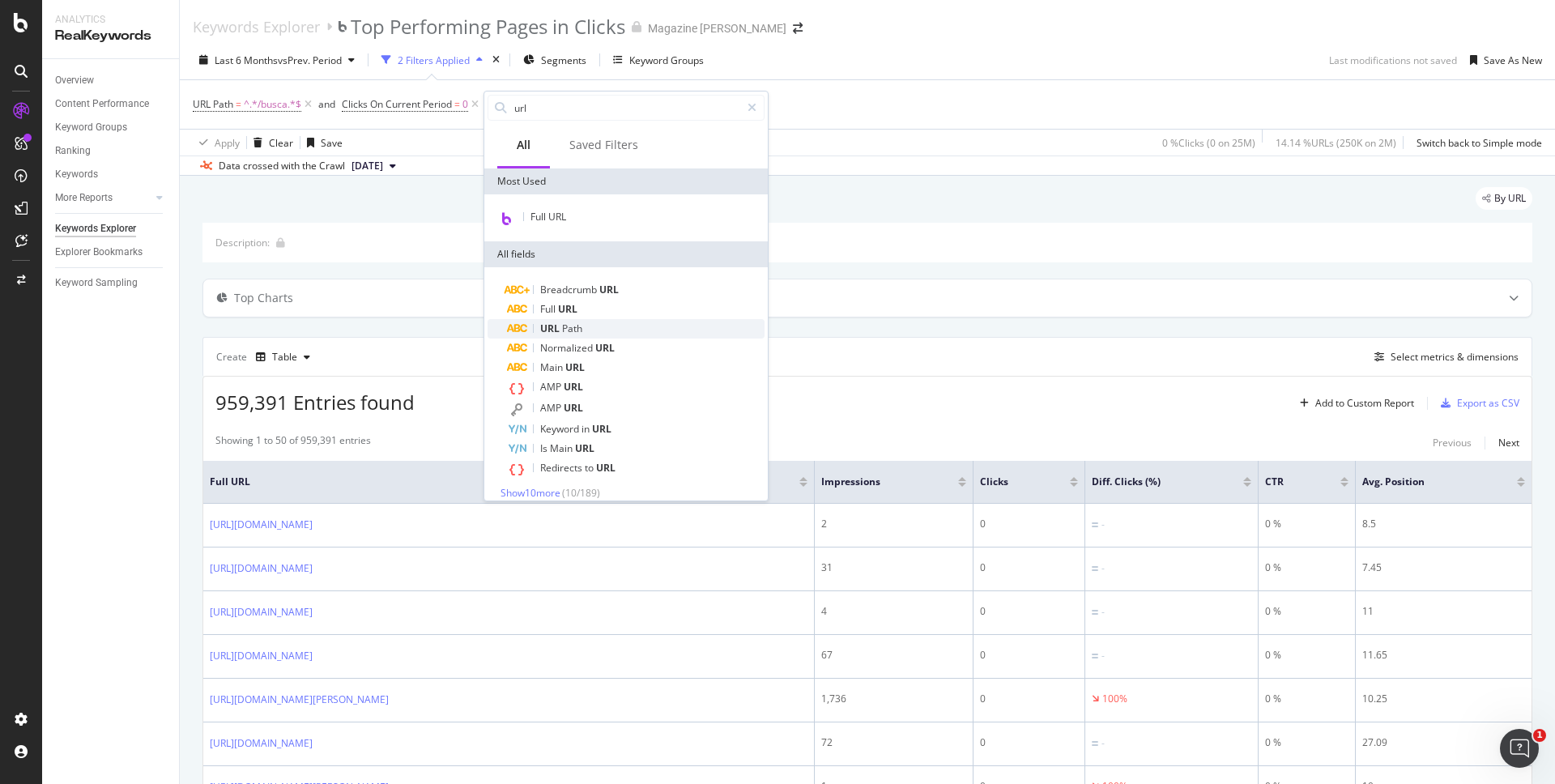
click at [581, 323] on span "Path" at bounding box center [573, 328] width 20 height 14
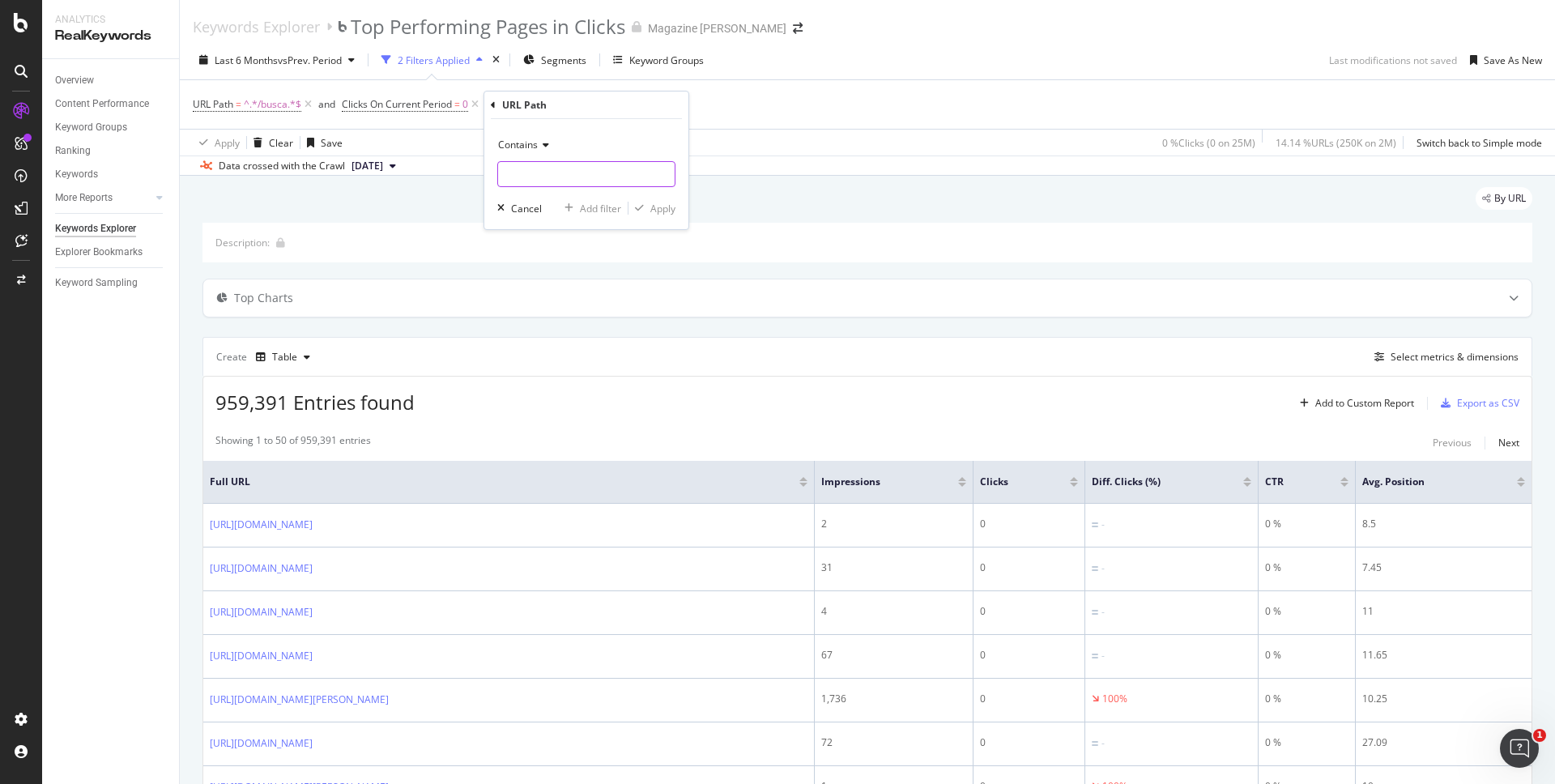
click at [545, 174] on input "text" at bounding box center [586, 174] width 177 height 26
type input "www.maga"
click at [660, 208] on div "Apply" at bounding box center [663, 208] width 25 height 14
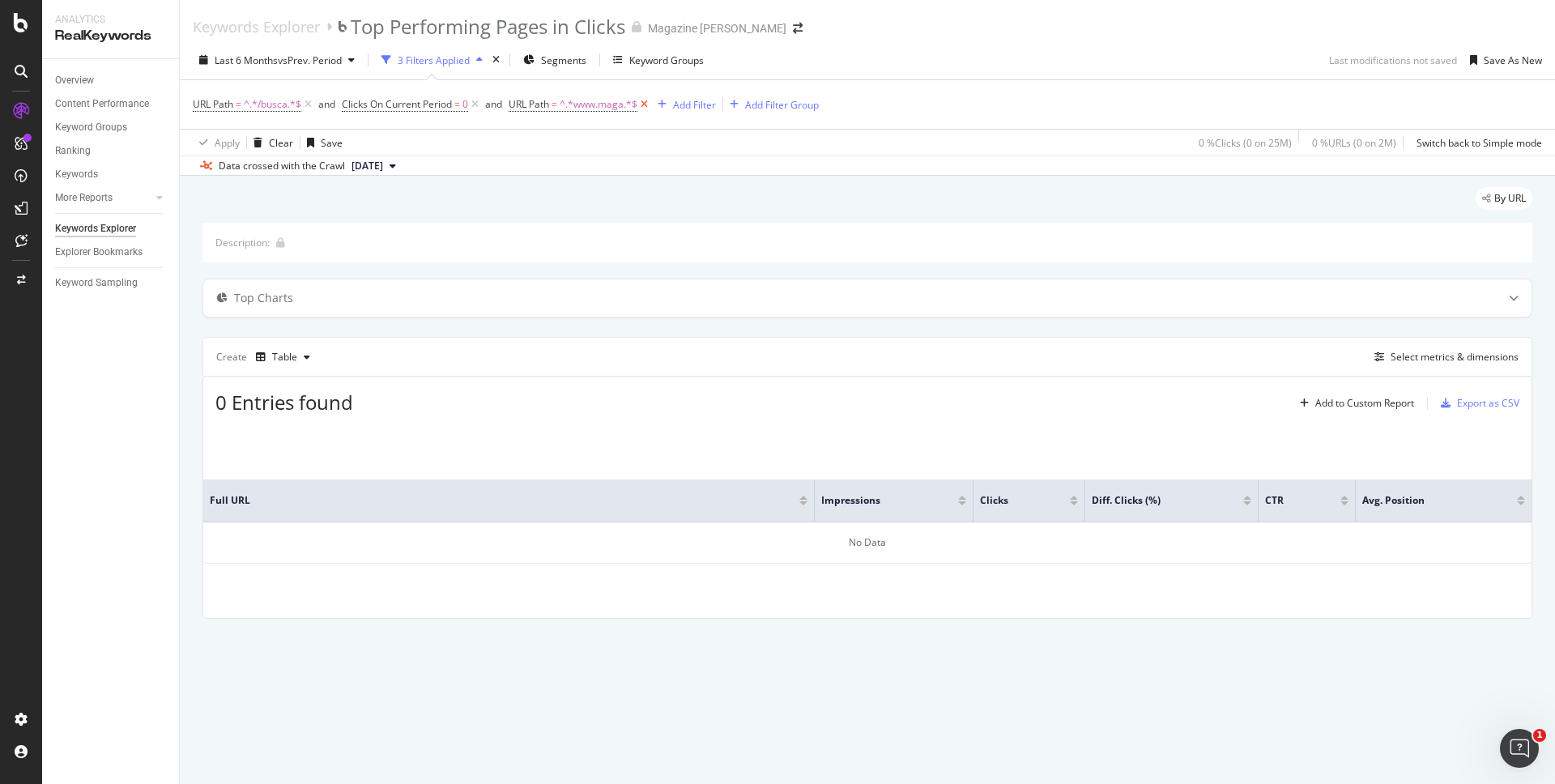
click at [646, 104] on icon at bounding box center [644, 104] width 14 height 16
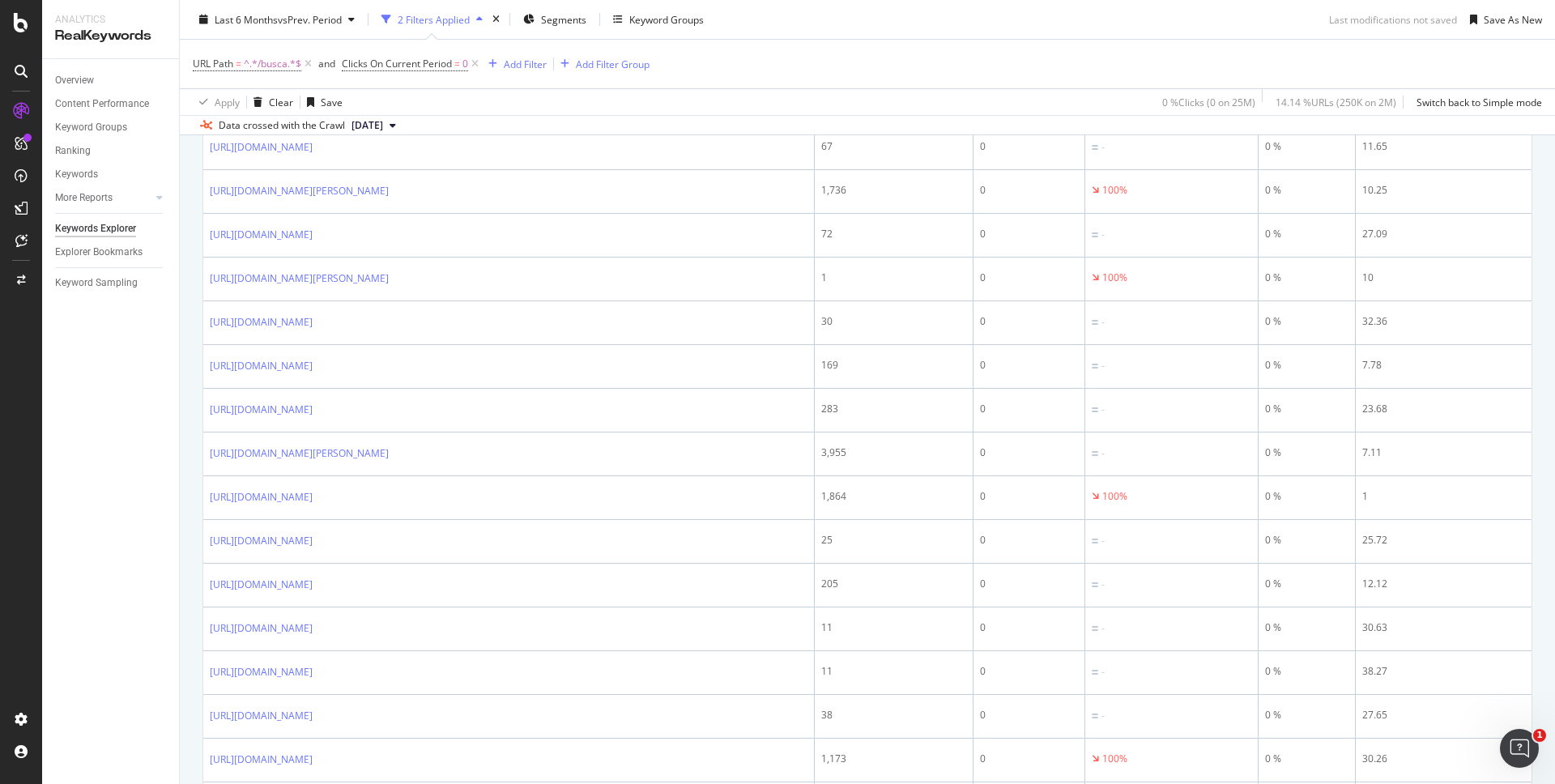
scroll to position [997, 0]
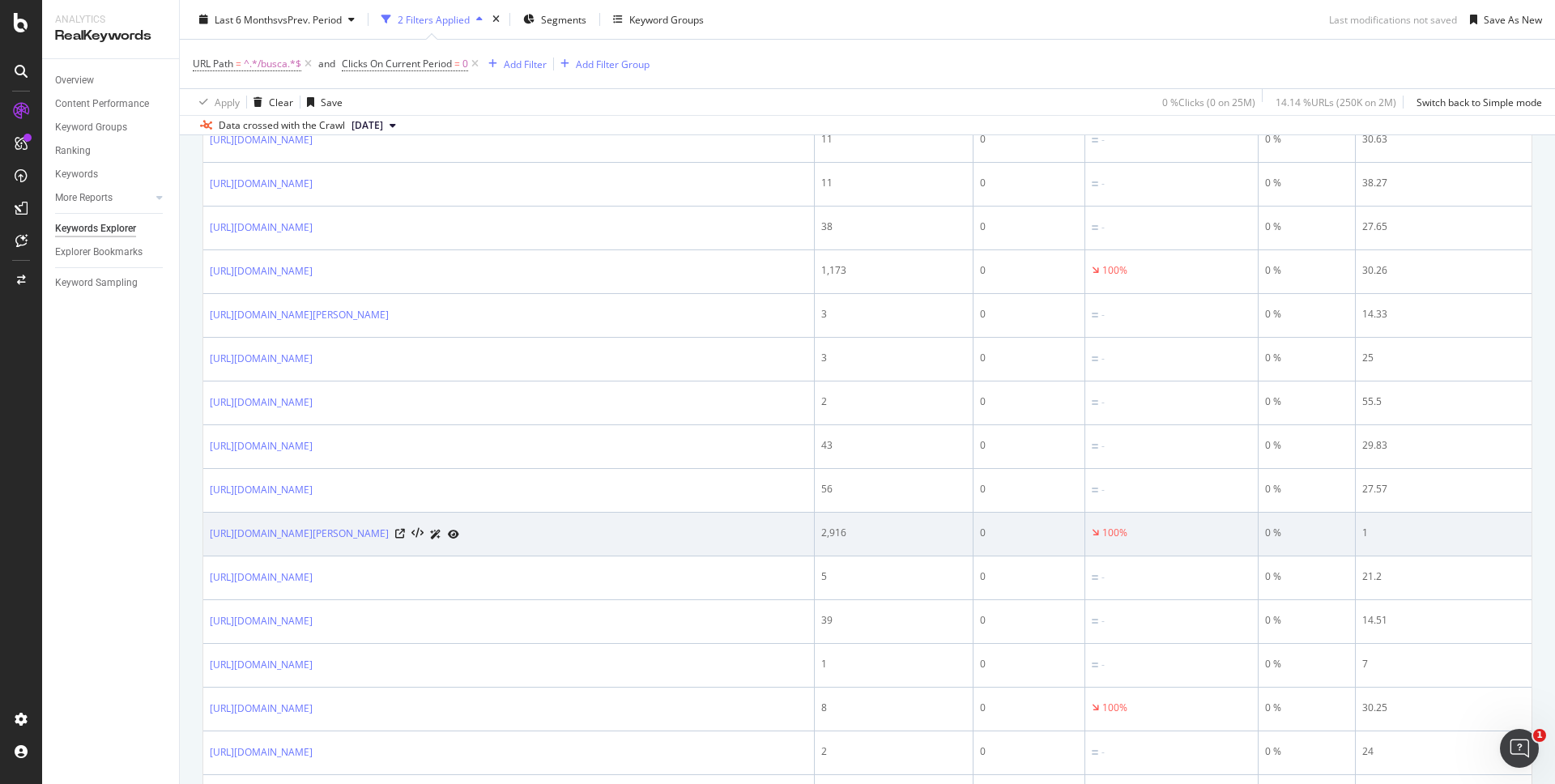
drag, startPoint x: 207, startPoint y: 533, endPoint x: 450, endPoint y: 537, distance: 243.0
click at [450, 537] on td "[URL][DOMAIN_NAME][PERSON_NAME]" at bounding box center [509, 534] width 612 height 44
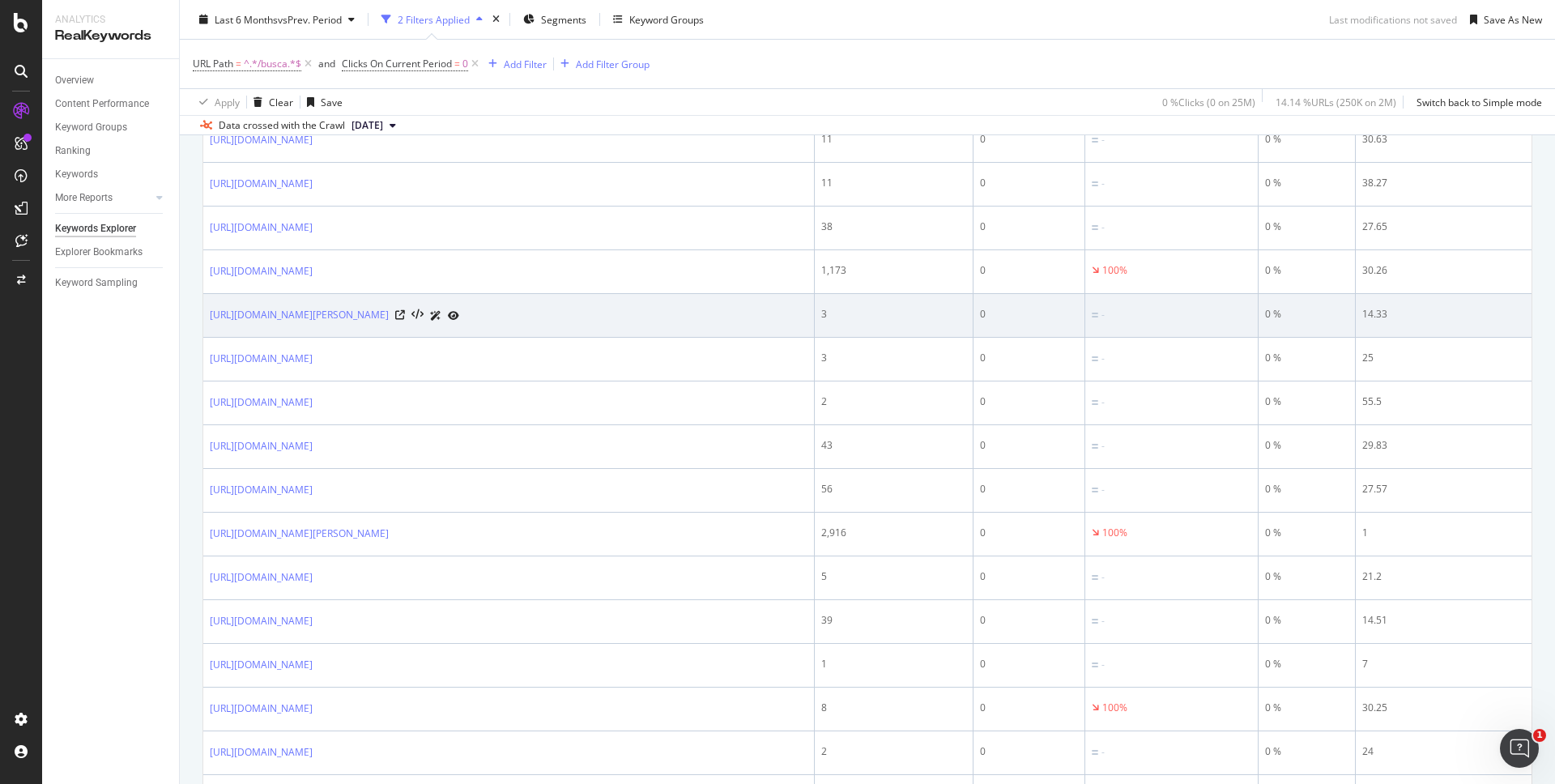
copy link "[URL][DOMAIN_NAME][PERSON_NAME]"
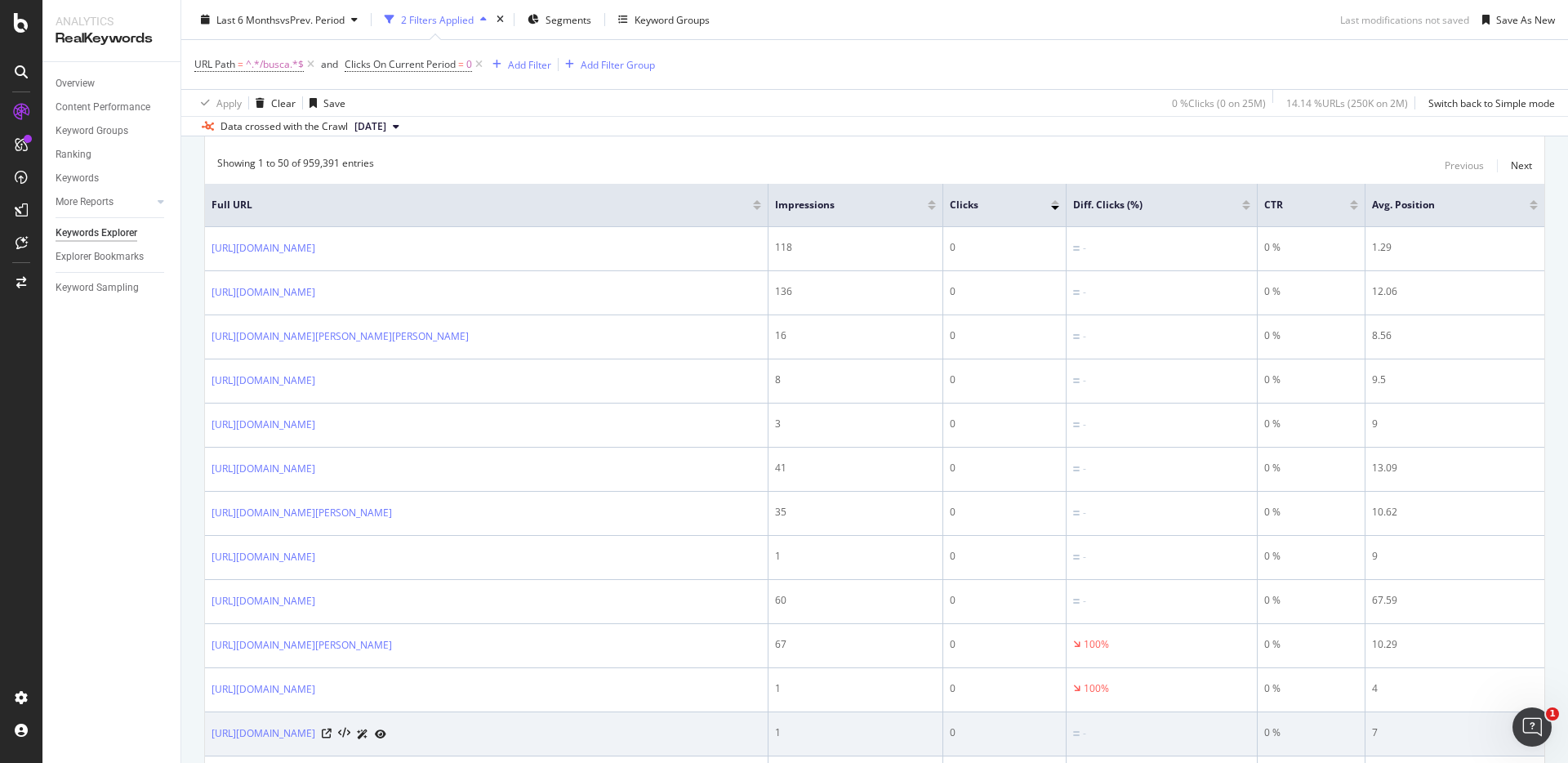
scroll to position [247, 0]
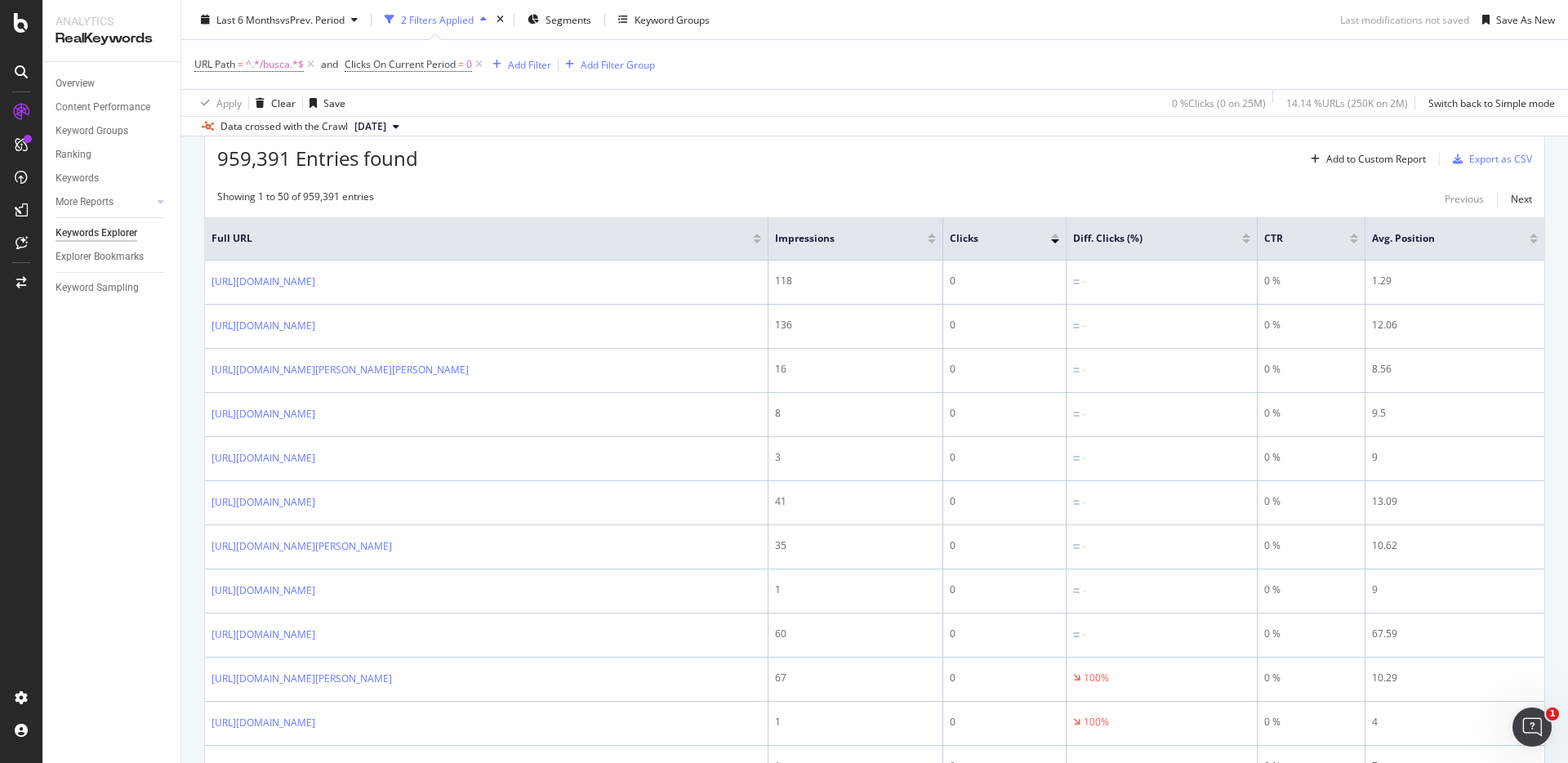
click at [1530, 242] on div at bounding box center [1533, 241] width 8 height 4
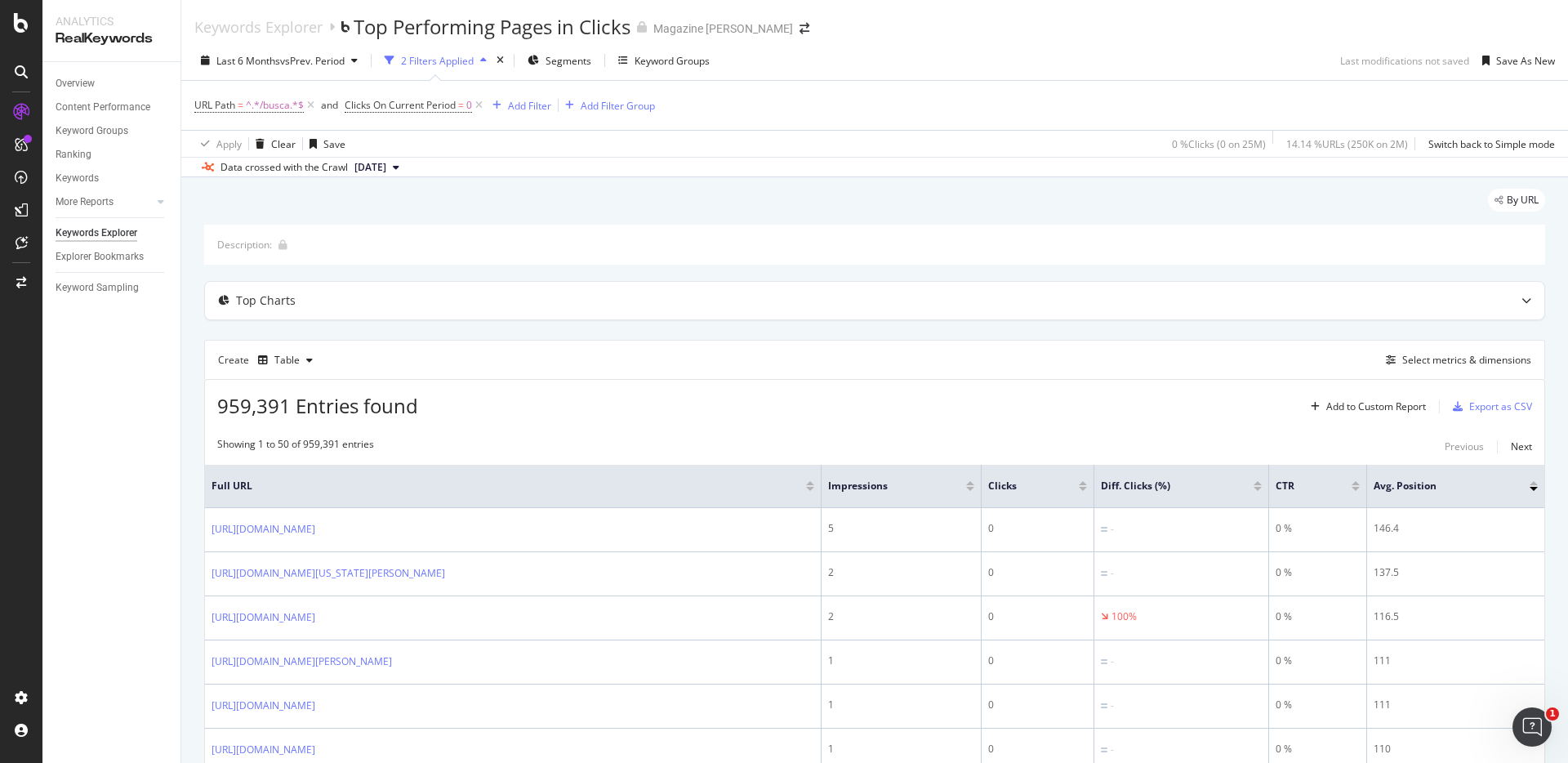
click at [1530, 486] on div at bounding box center [1533, 486] width 8 height 9
click at [1530, 489] on div at bounding box center [1533, 488] width 8 height 4
click at [1530, 486] on div at bounding box center [1533, 488] width 8 height 4
click at [1530, 485] on div at bounding box center [1533, 483] width 8 height 4
click at [532, 108] on div "Add Filter" at bounding box center [530, 105] width 43 height 14
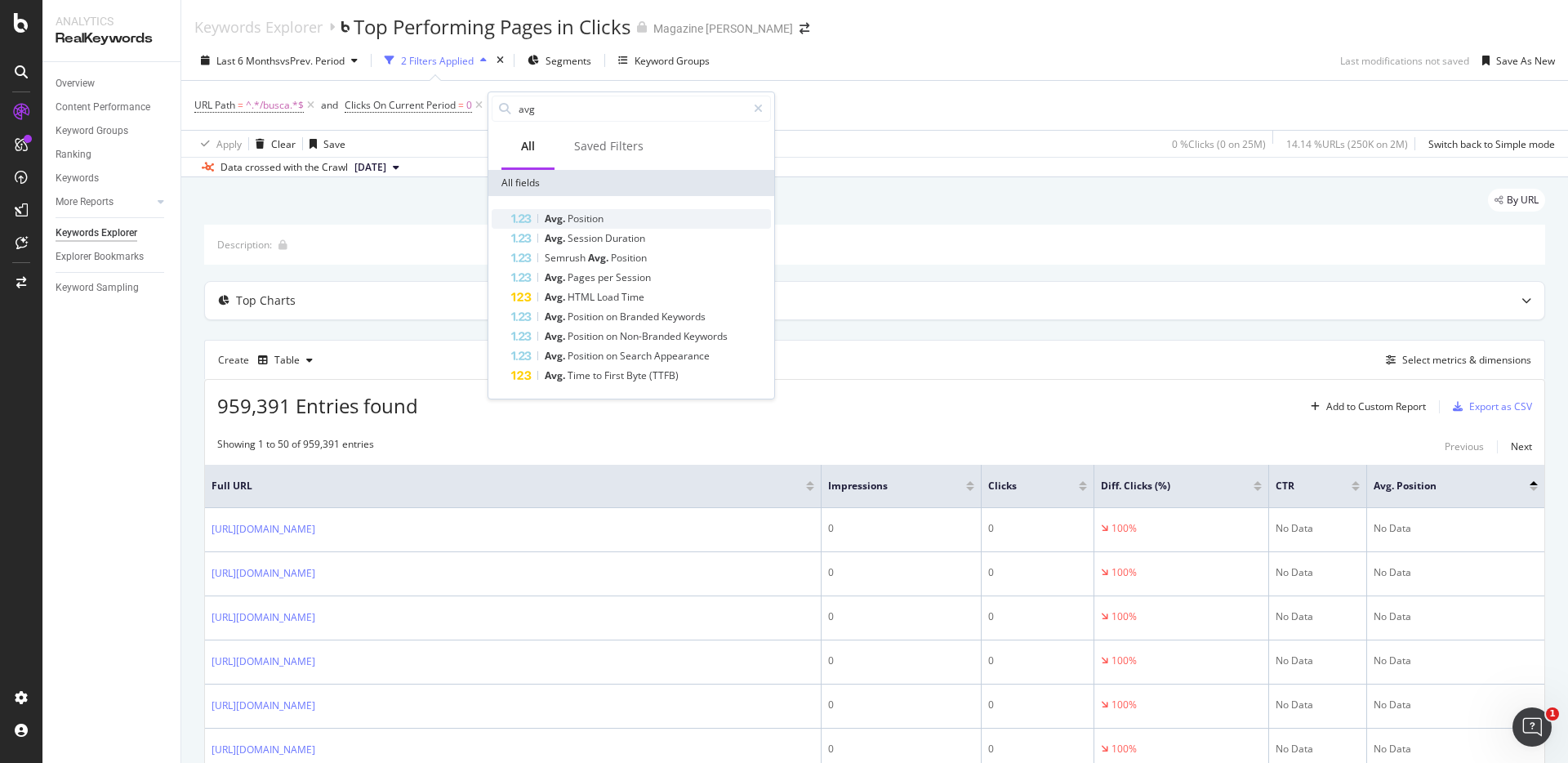
type input "avg"
click at [587, 216] on span "Position" at bounding box center [586, 218] width 36 height 14
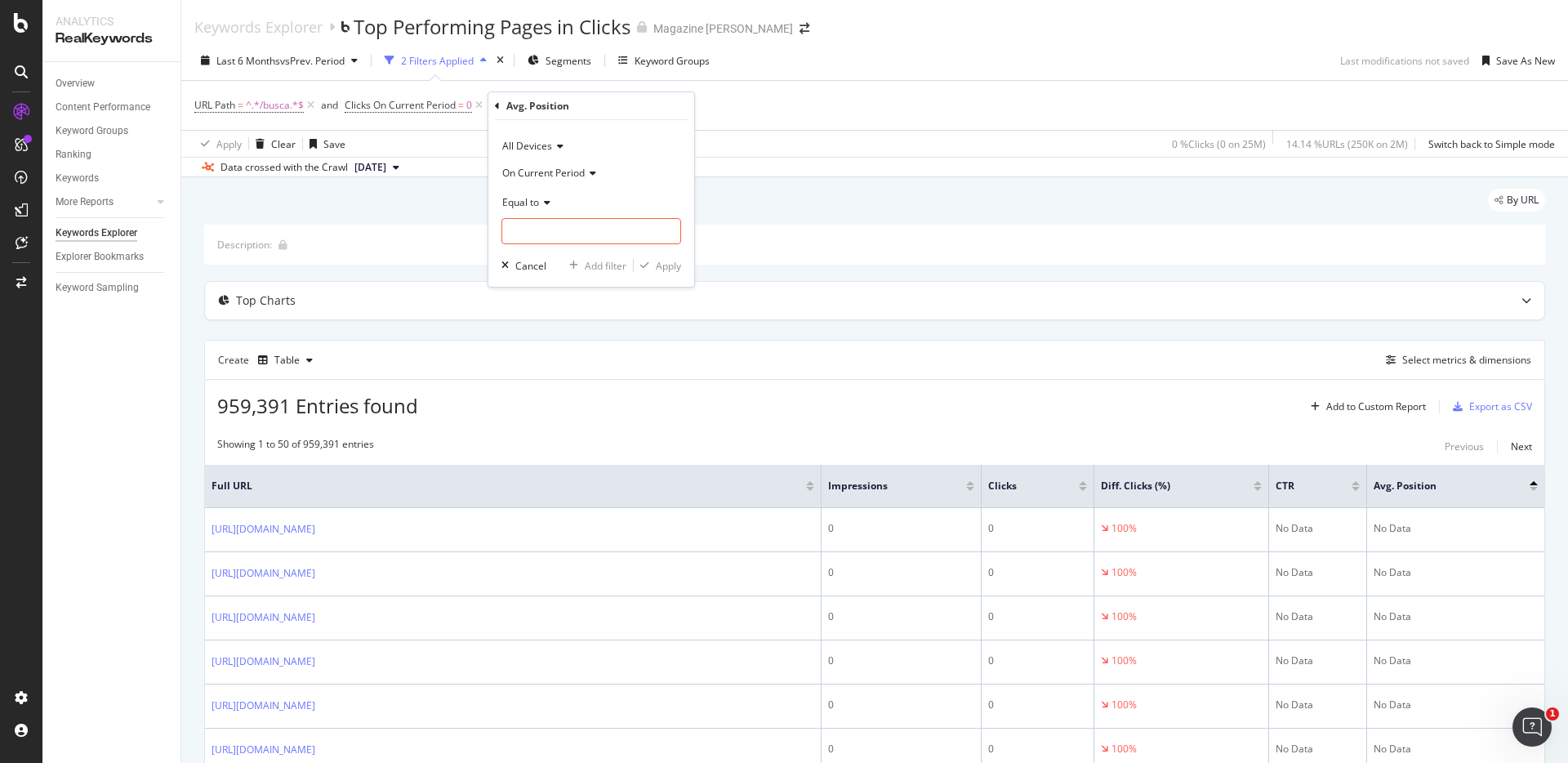
click at [548, 206] on icon at bounding box center [545, 202] width 11 height 9
click at [572, 277] on div "Less than" at bounding box center [593, 277] width 175 height 22
click at [568, 239] on input "number" at bounding box center [591, 232] width 180 height 26
type input "4"
click at [659, 270] on div "Apply" at bounding box center [668, 265] width 25 height 14
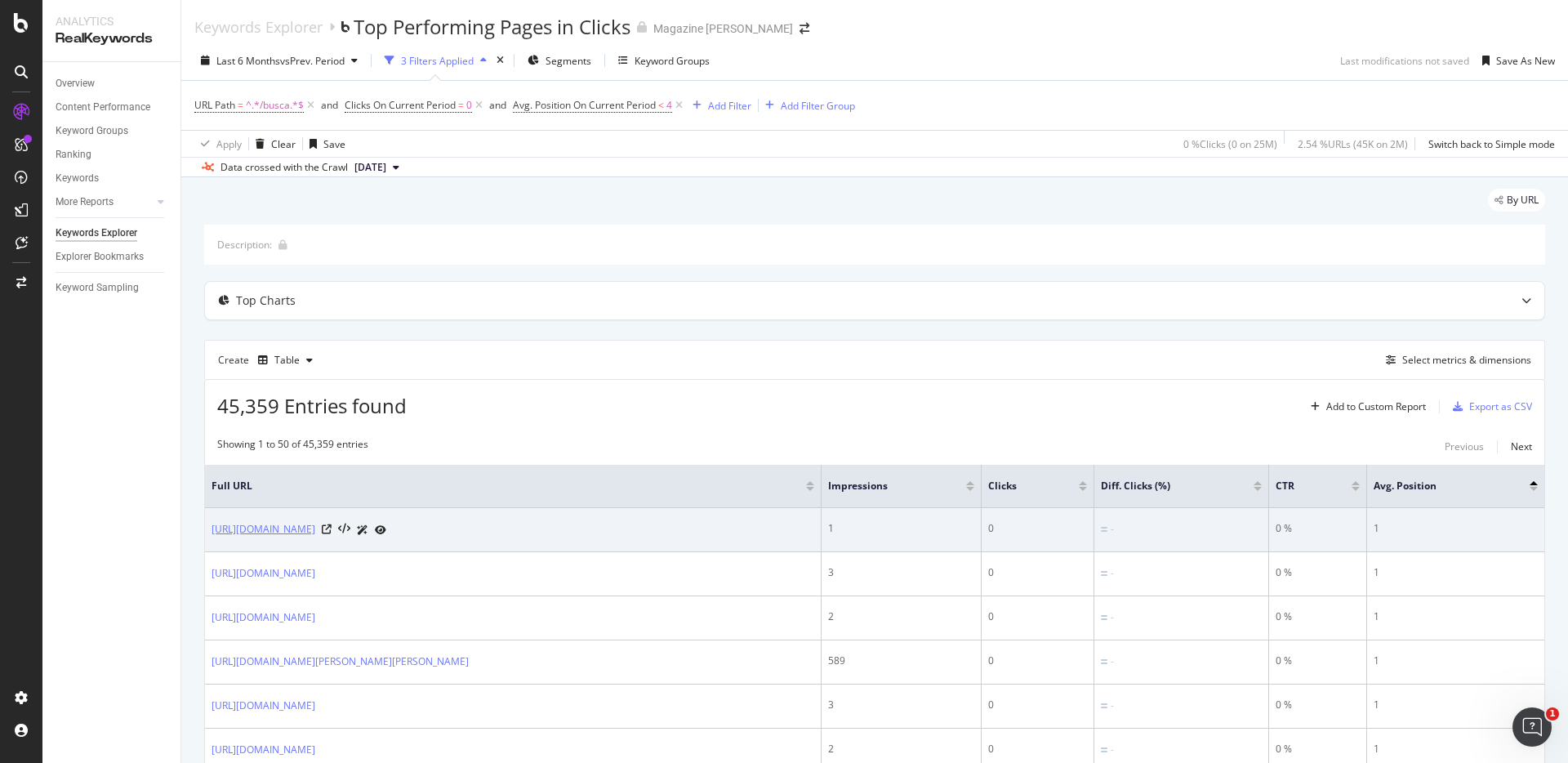
drag, startPoint x: 569, startPoint y: 531, endPoint x: 436, endPoint y: 520, distance: 133.5
click at [391, 537] on div "https://m.magazineluiza.com.br/busca/kimono+jiu+jitsu+kvra+shadow+azula4" at bounding box center [513, 530] width 603 height 17
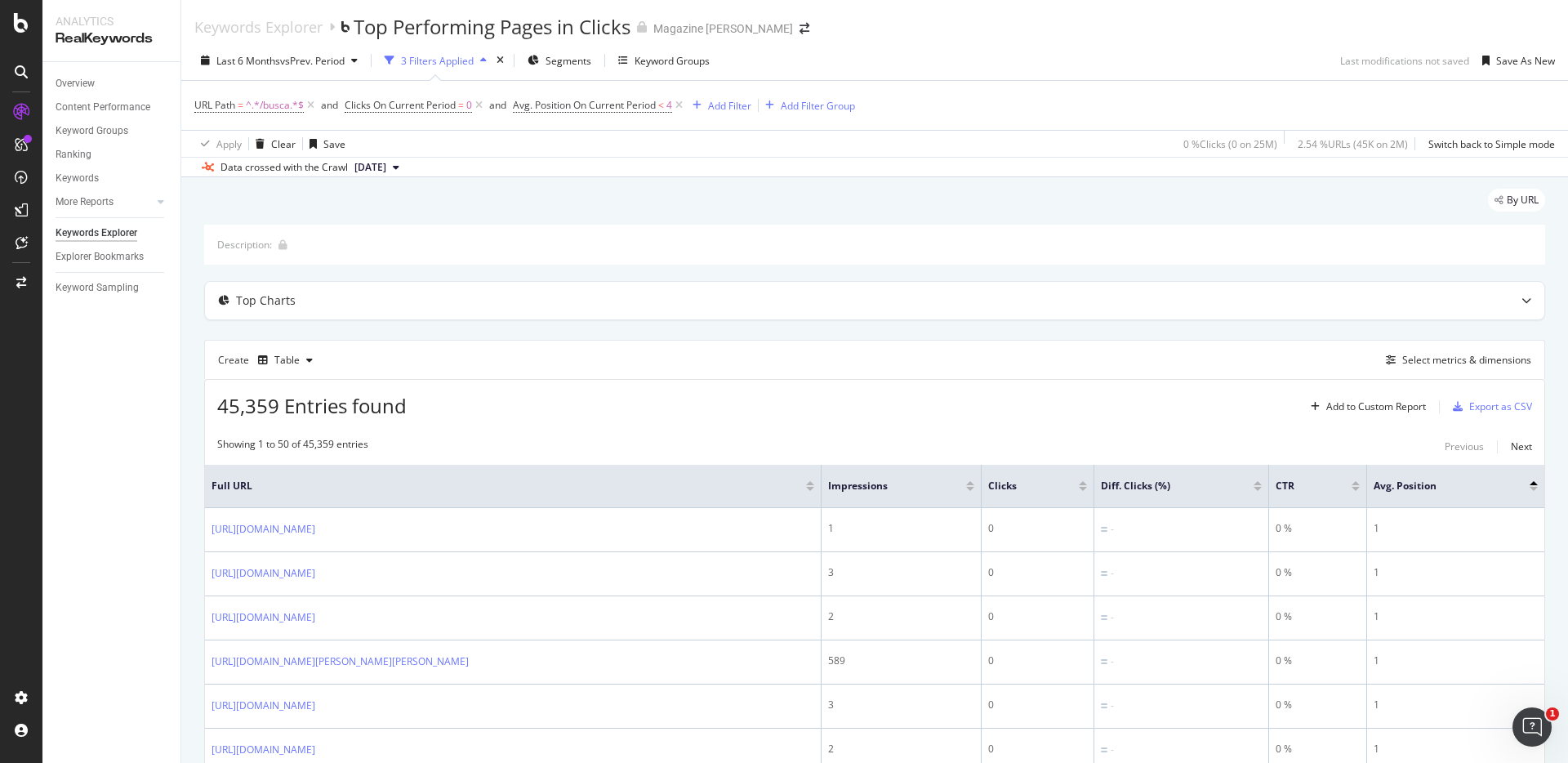
copy link "kimono+jiu+jitsu+kvra+shadow+azula4"
click at [461, 382] on div "45,359 Entries found Add to Custom Report Export as CSV" at bounding box center [874, 399] width 1339 height 40
drag, startPoint x: 404, startPoint y: 408, endPoint x: 220, endPoint y: 411, distance: 184.0
click at [220, 411] on span "45,359 Entries found" at bounding box center [312, 405] width 189 height 27
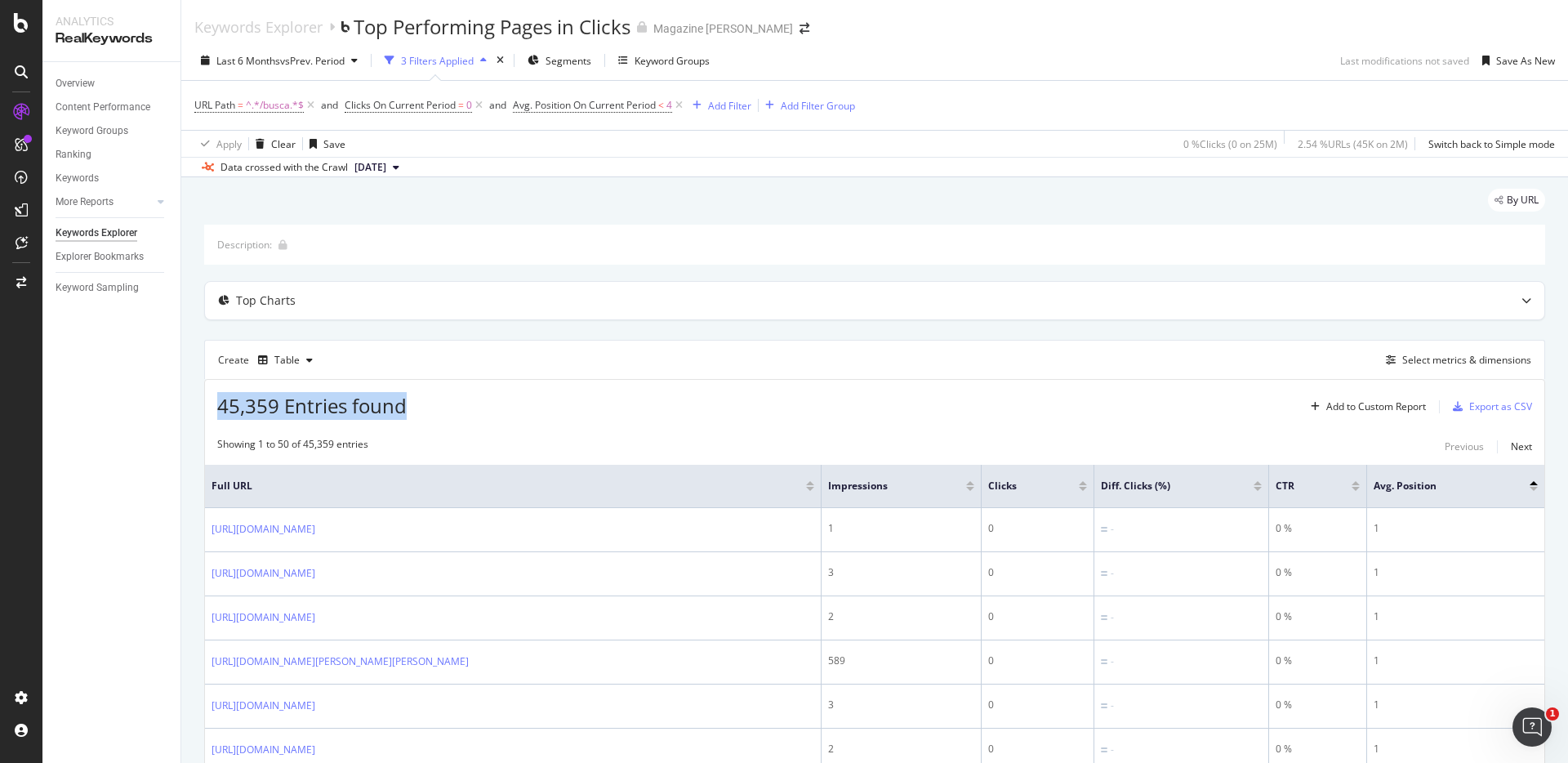
drag, startPoint x: 219, startPoint y: 411, endPoint x: 404, endPoint y: 403, distance: 185.2
click at [404, 403] on span "45,359 Entries found" at bounding box center [312, 405] width 189 height 27
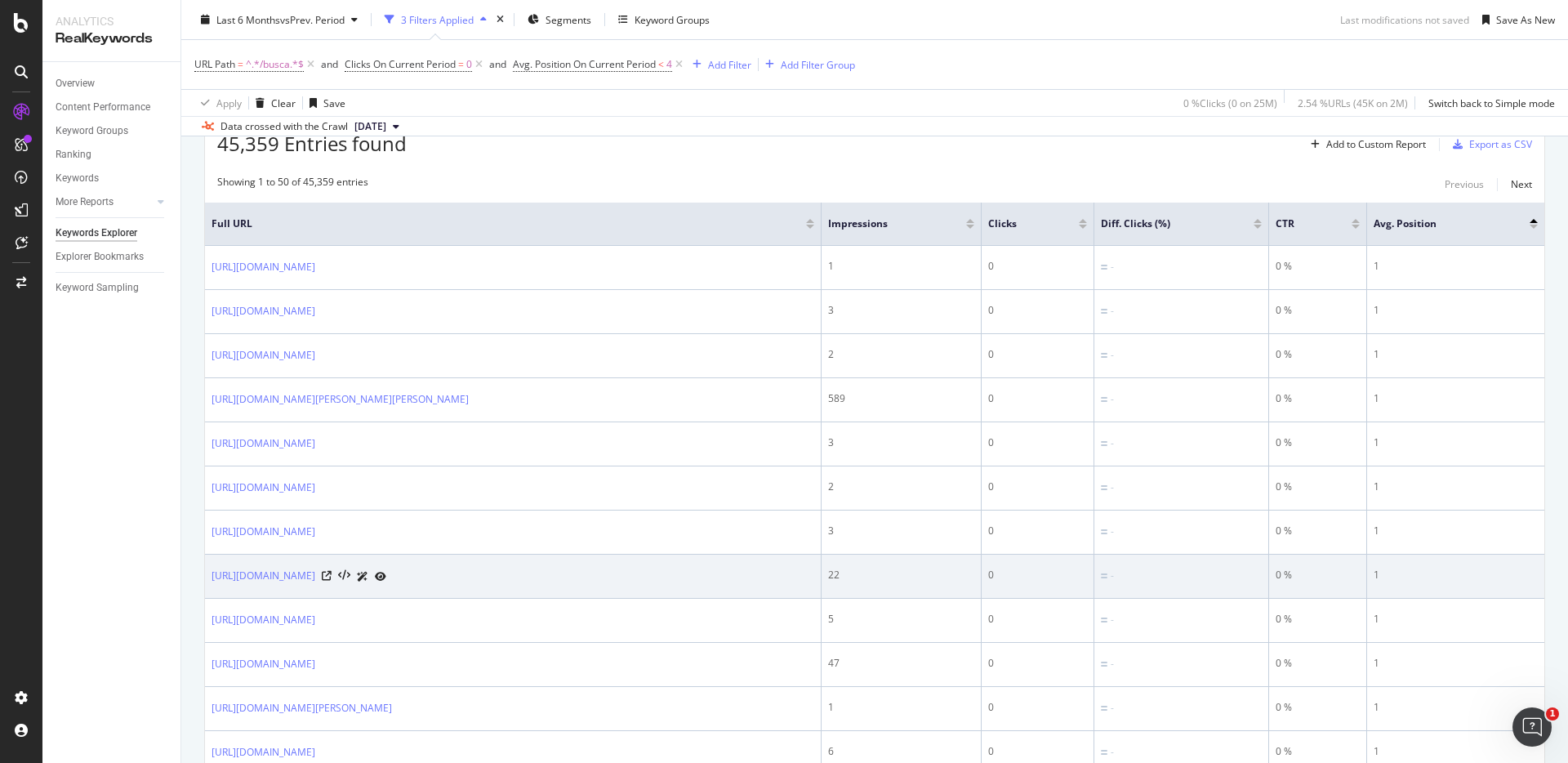
scroll to position [364, 0]
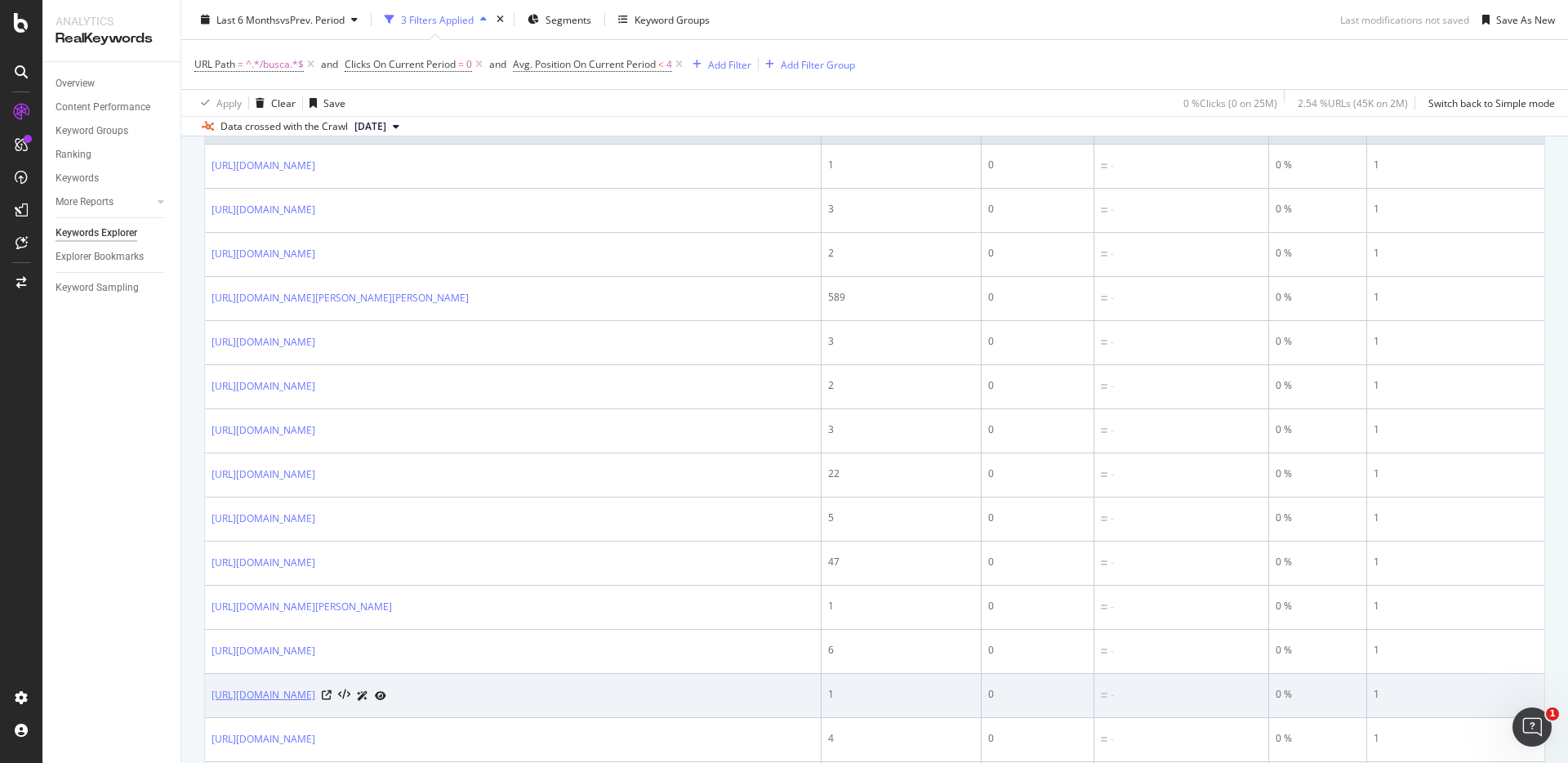
drag, startPoint x: 576, startPoint y: 695, endPoint x: 389, endPoint y: 700, distance: 187.1
click at [389, 700] on div "https://m.magazineluiza.com.br/busca/shampoo+wella+care+elements+250+ml" at bounding box center [513, 696] width 603 height 17
copy link "shampoo+wella+care+elements+250+ml"
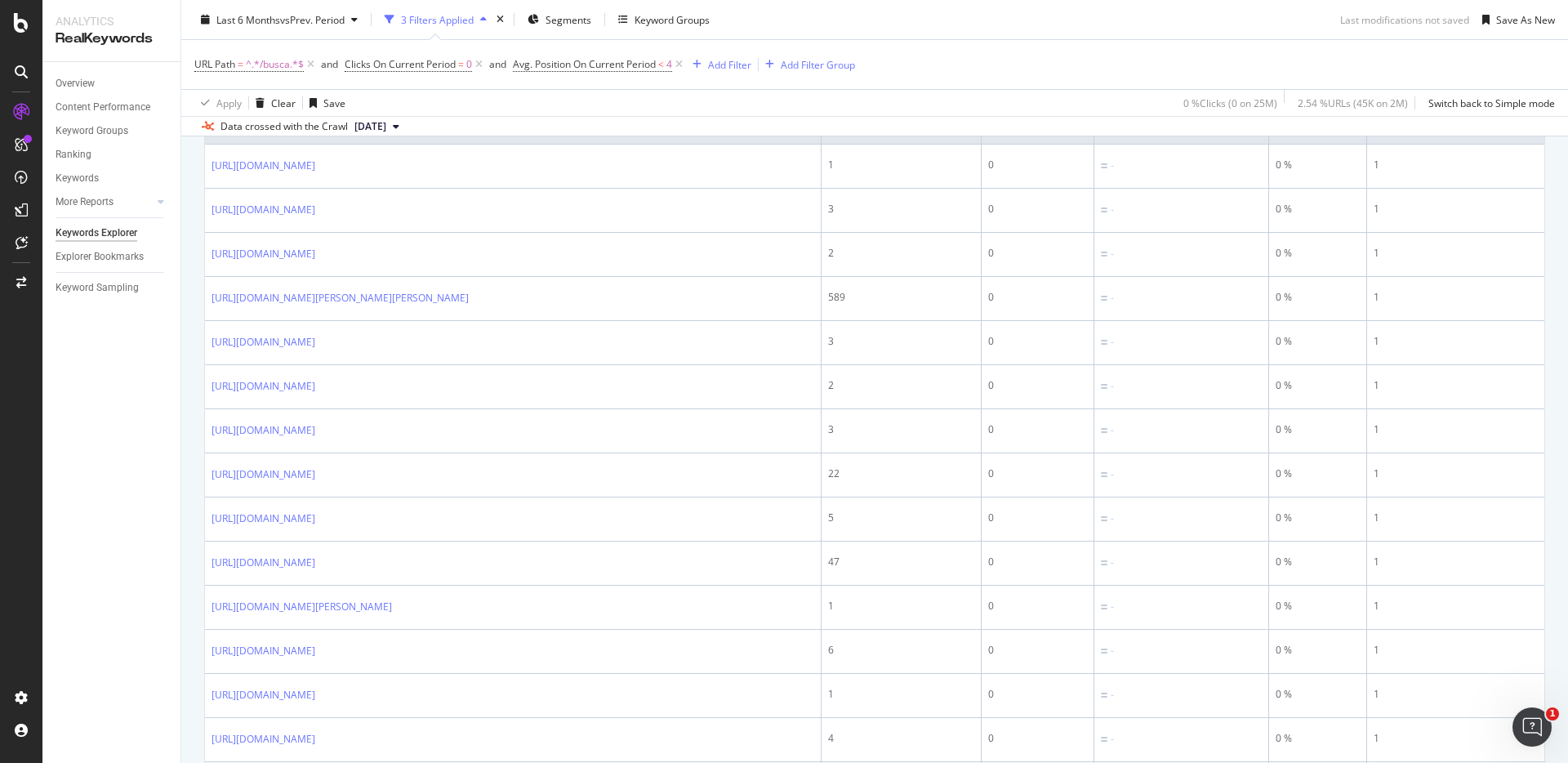
scroll to position [0, 0]
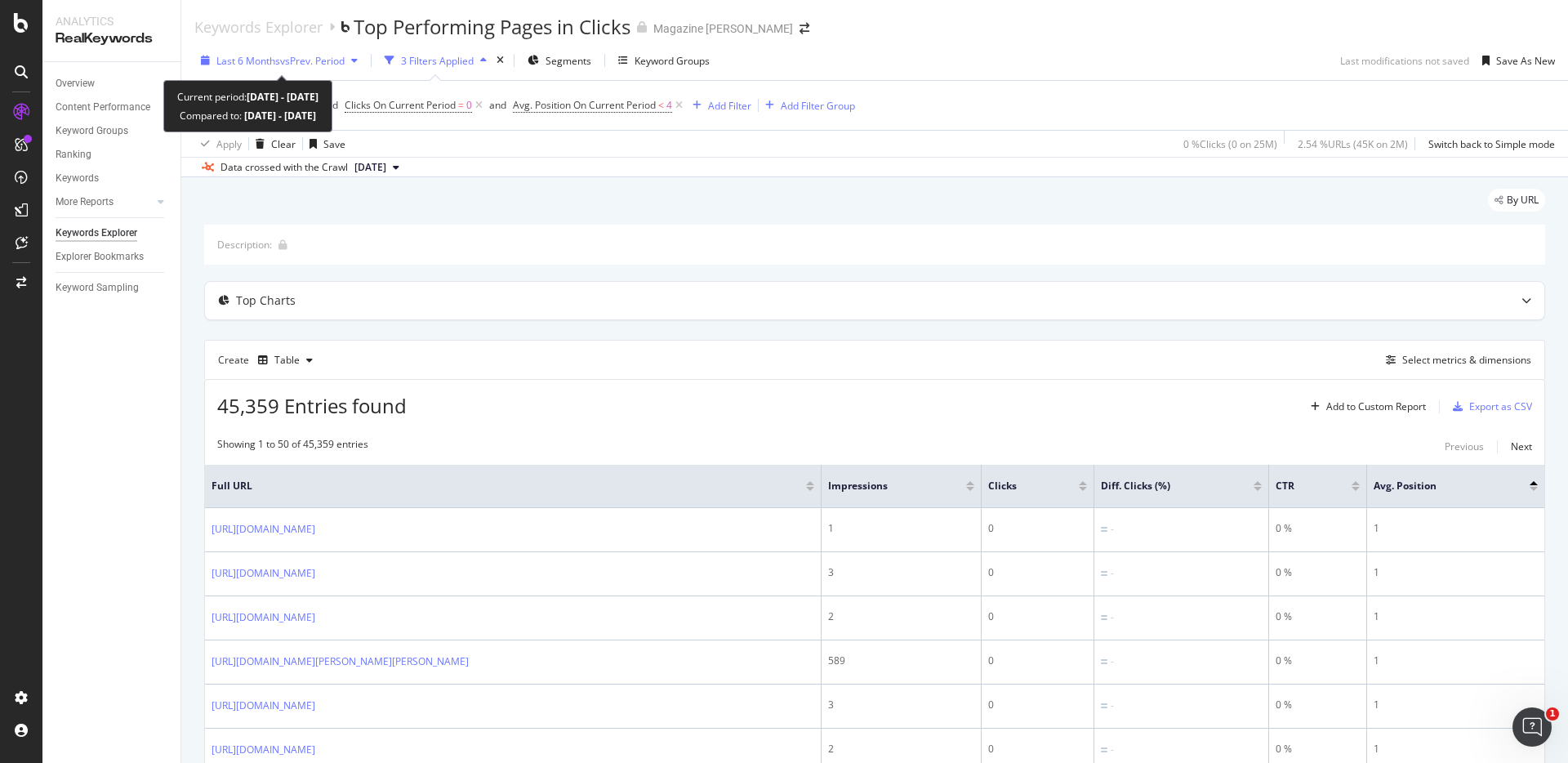
click at [321, 57] on span "vs Prev. Period" at bounding box center [312, 61] width 65 height 14
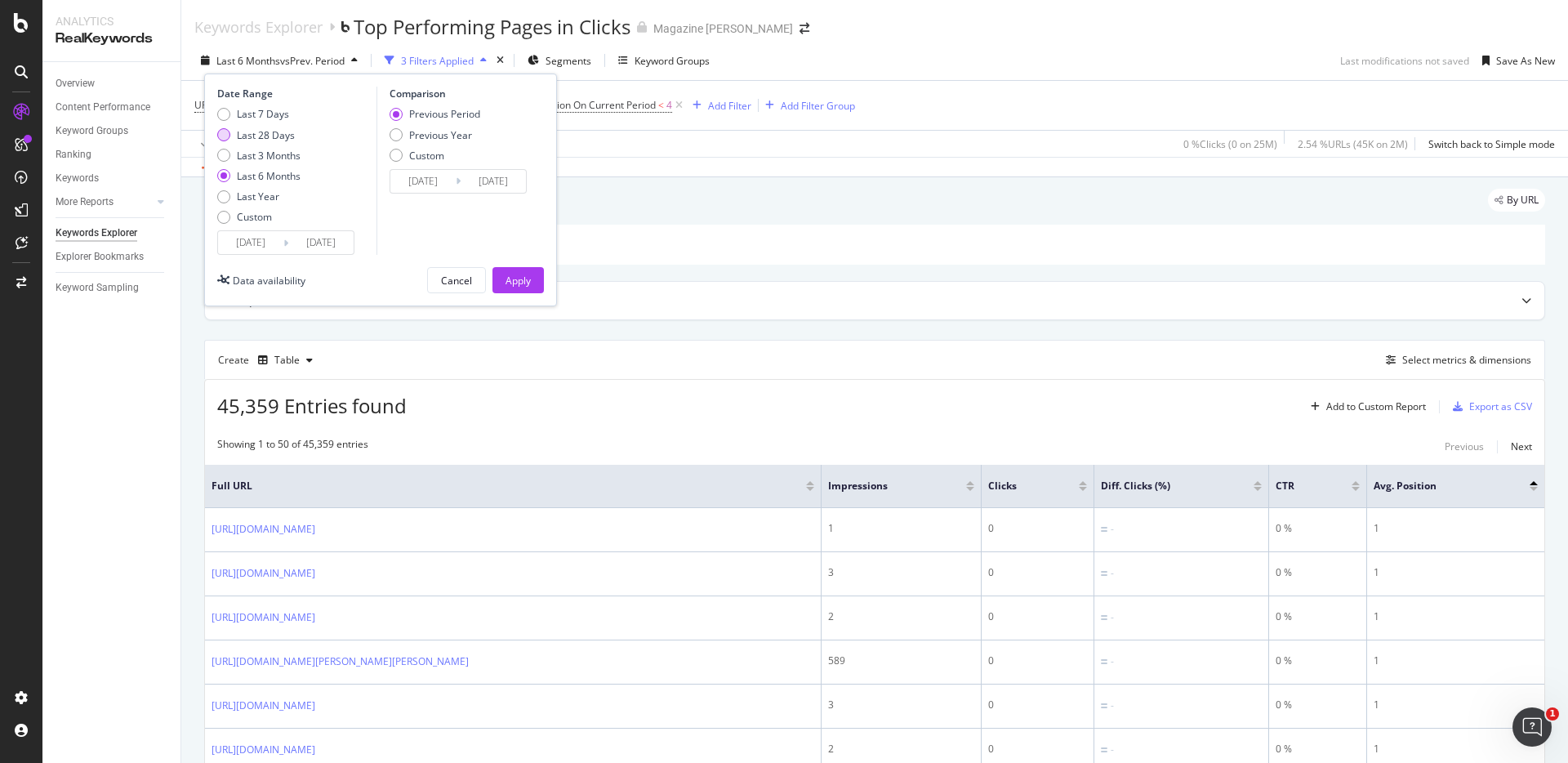
click at [280, 136] on div "Last 28 Days" at bounding box center [266, 135] width 58 height 14
type input "[DATE]"
click at [513, 277] on div "Apply" at bounding box center [518, 280] width 25 height 14
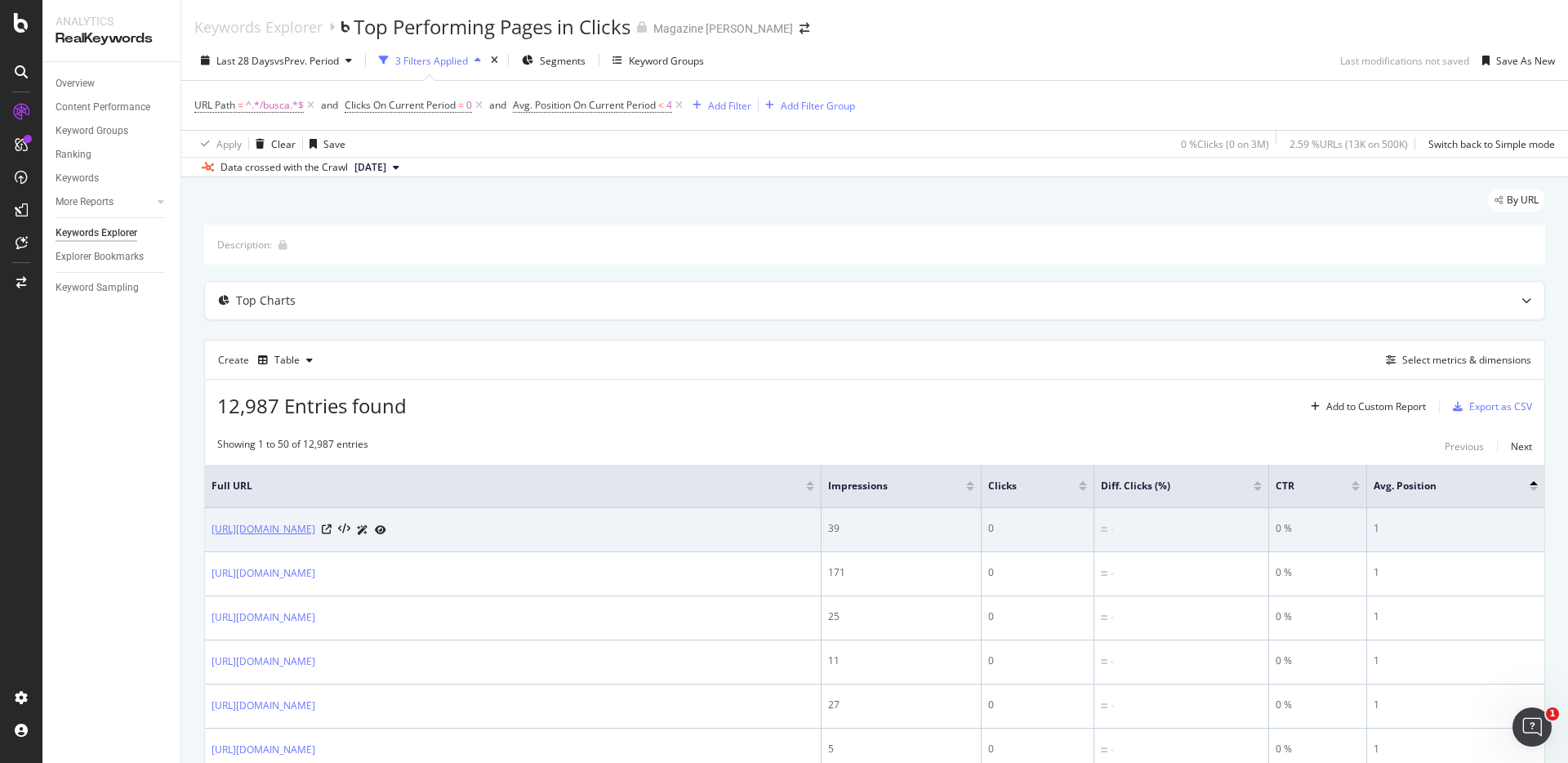
drag, startPoint x: 495, startPoint y: 531, endPoint x: 390, endPoint y: 532, distance: 105.0
click at [390, 532] on div "https://m.magazineluiza.com.br/busca/fifa+street+ps3+midia/" at bounding box center [513, 530] width 603 height 17
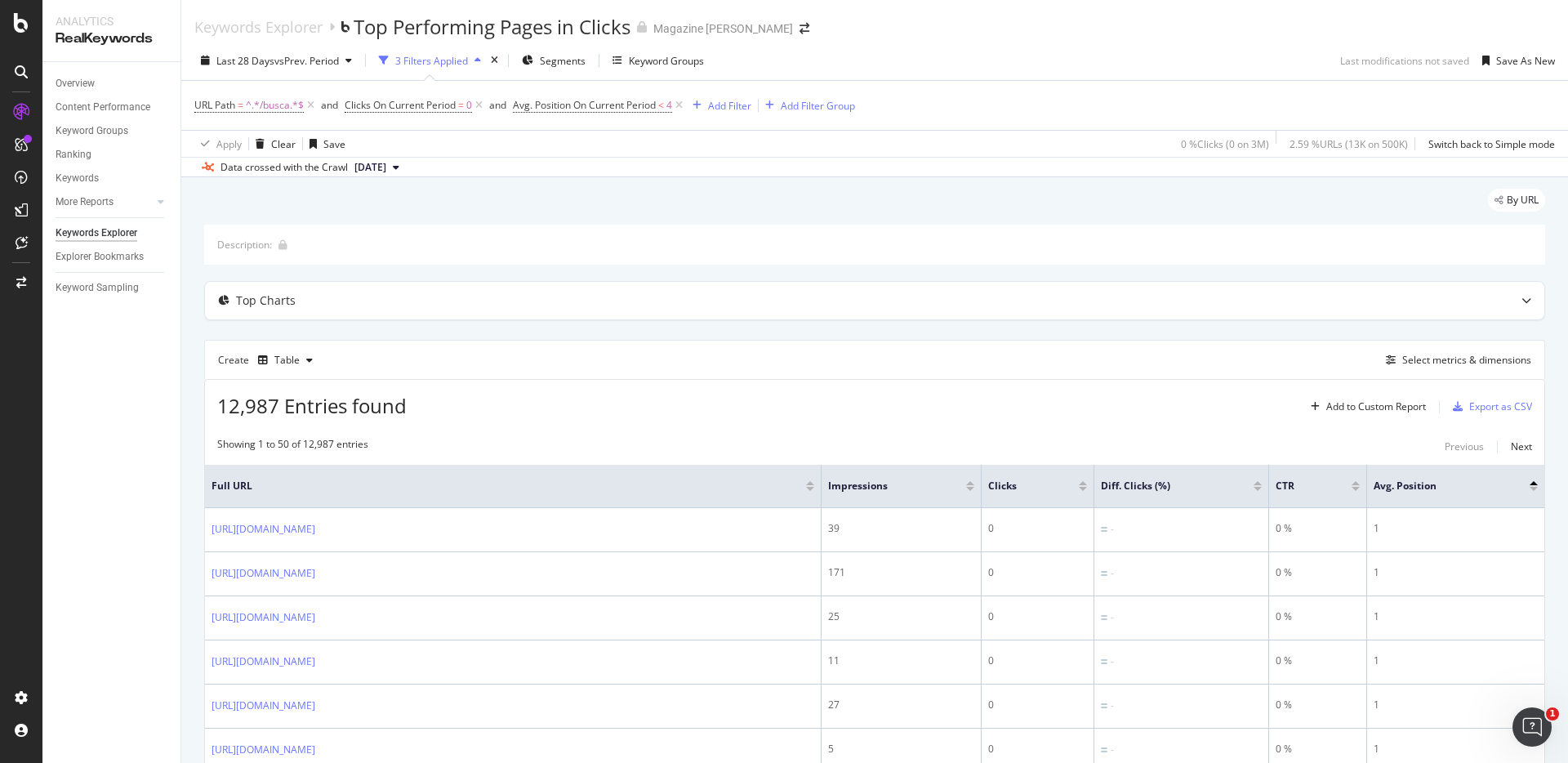
copy link "fifa+street+ps3+midia/"
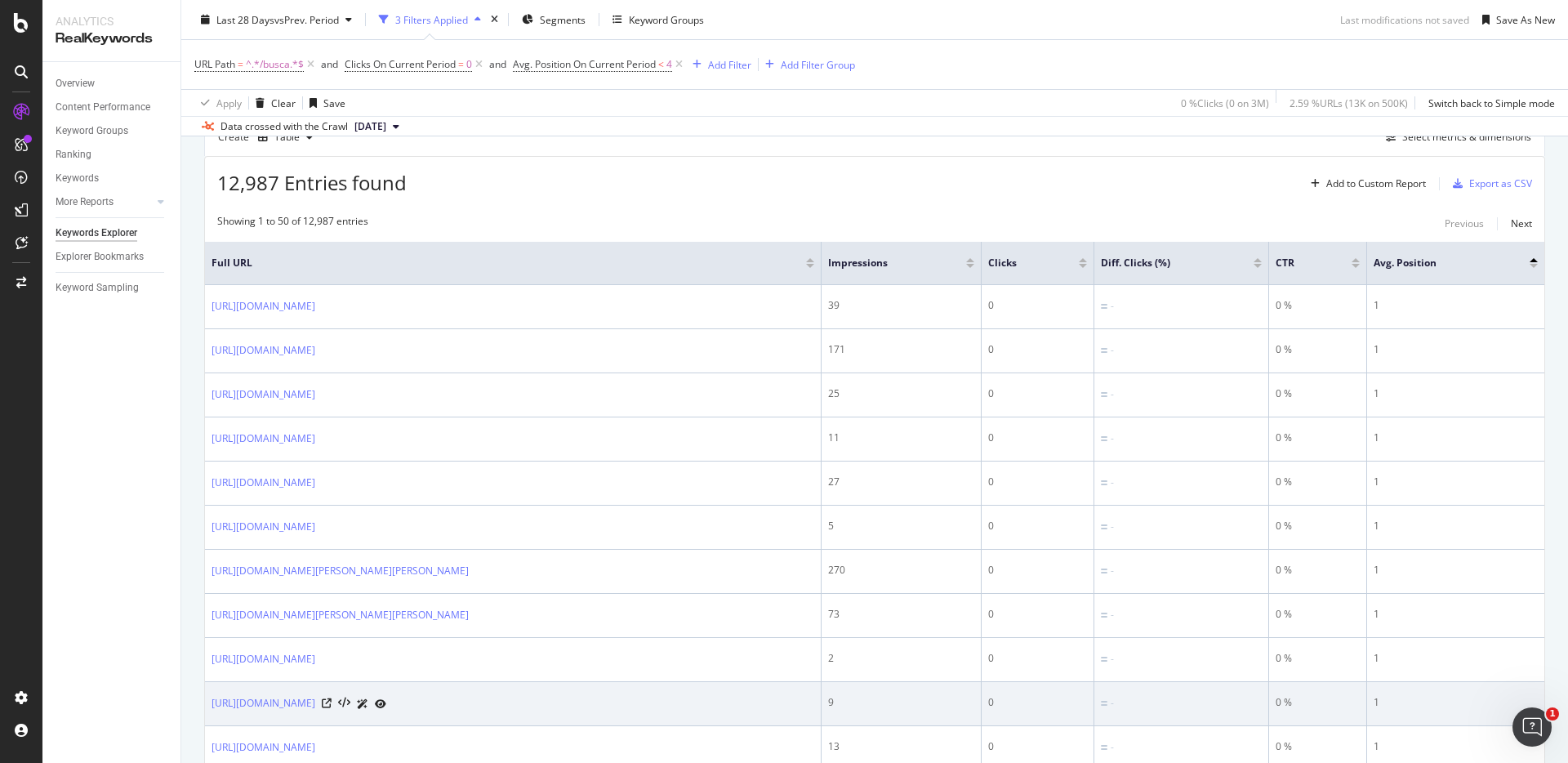
scroll to position [315, 0]
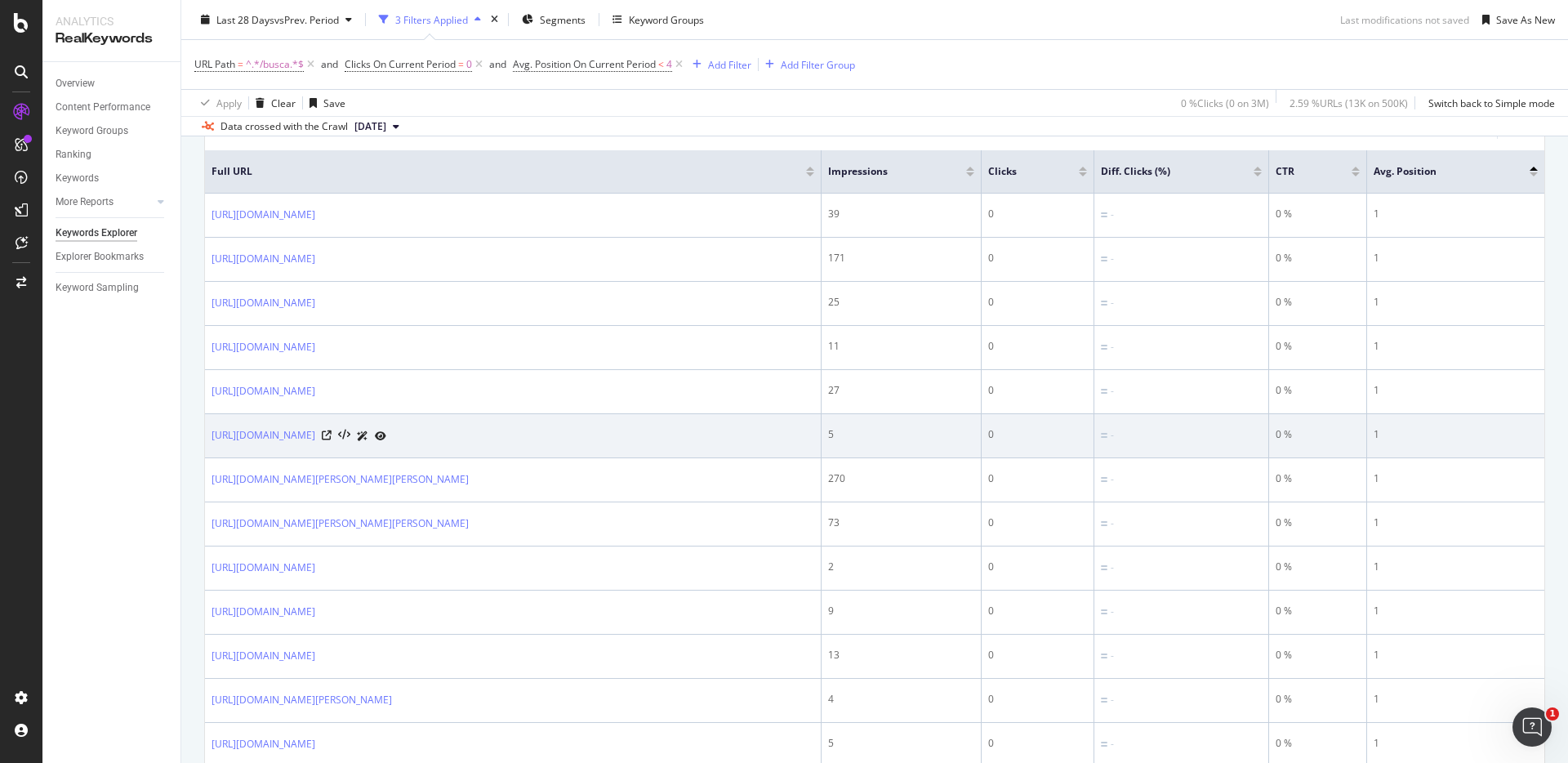
scroll to position [397, 0]
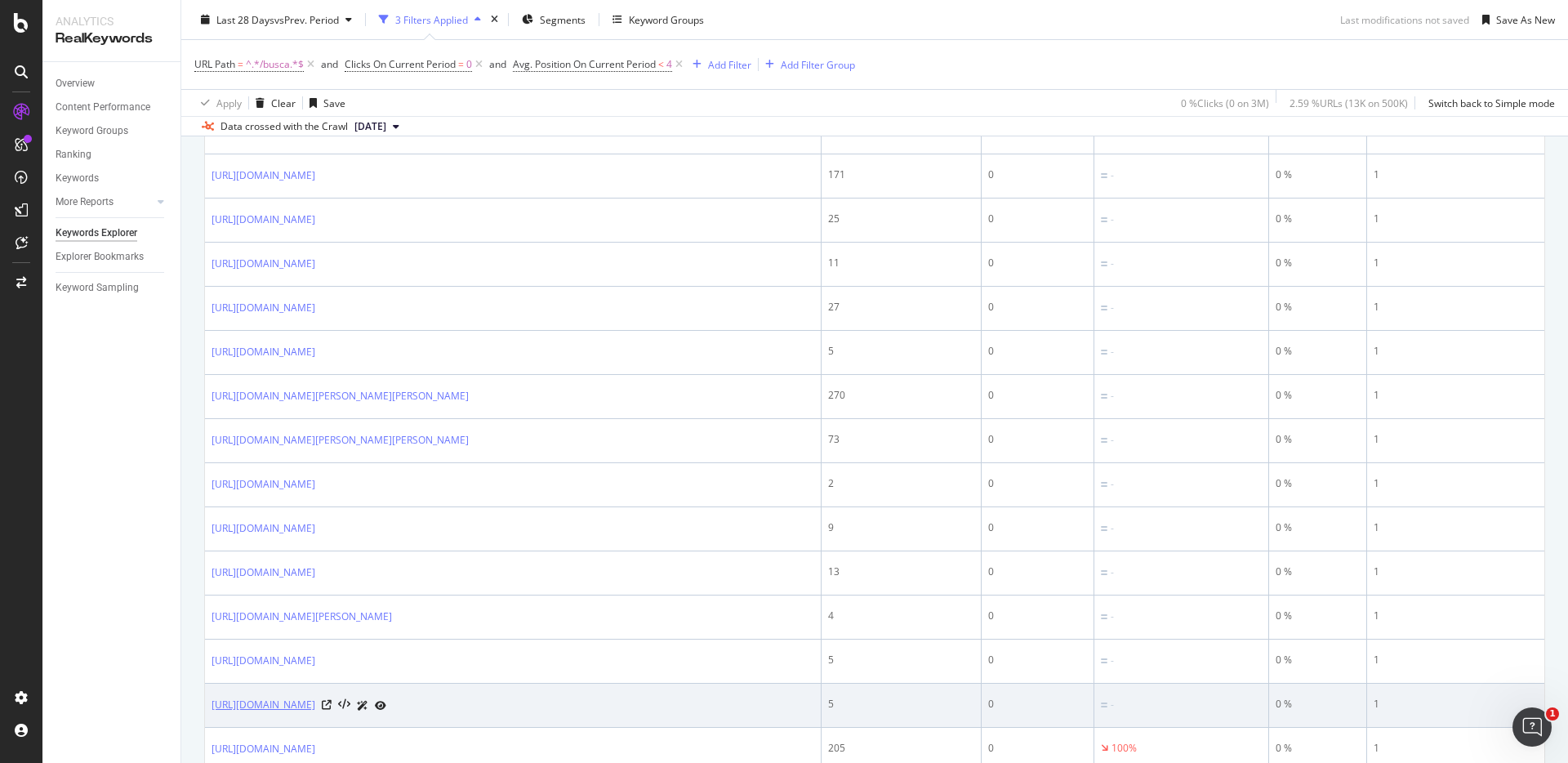
drag, startPoint x: 657, startPoint y: 710, endPoint x: 390, endPoint y: 711, distance: 267.0
click at [390, 711] on div "https://m.magazineluiza.com.br/busca/kit+4+banquetas+altas+modernas+bar+cozinha…" at bounding box center [513, 705] width 603 height 17
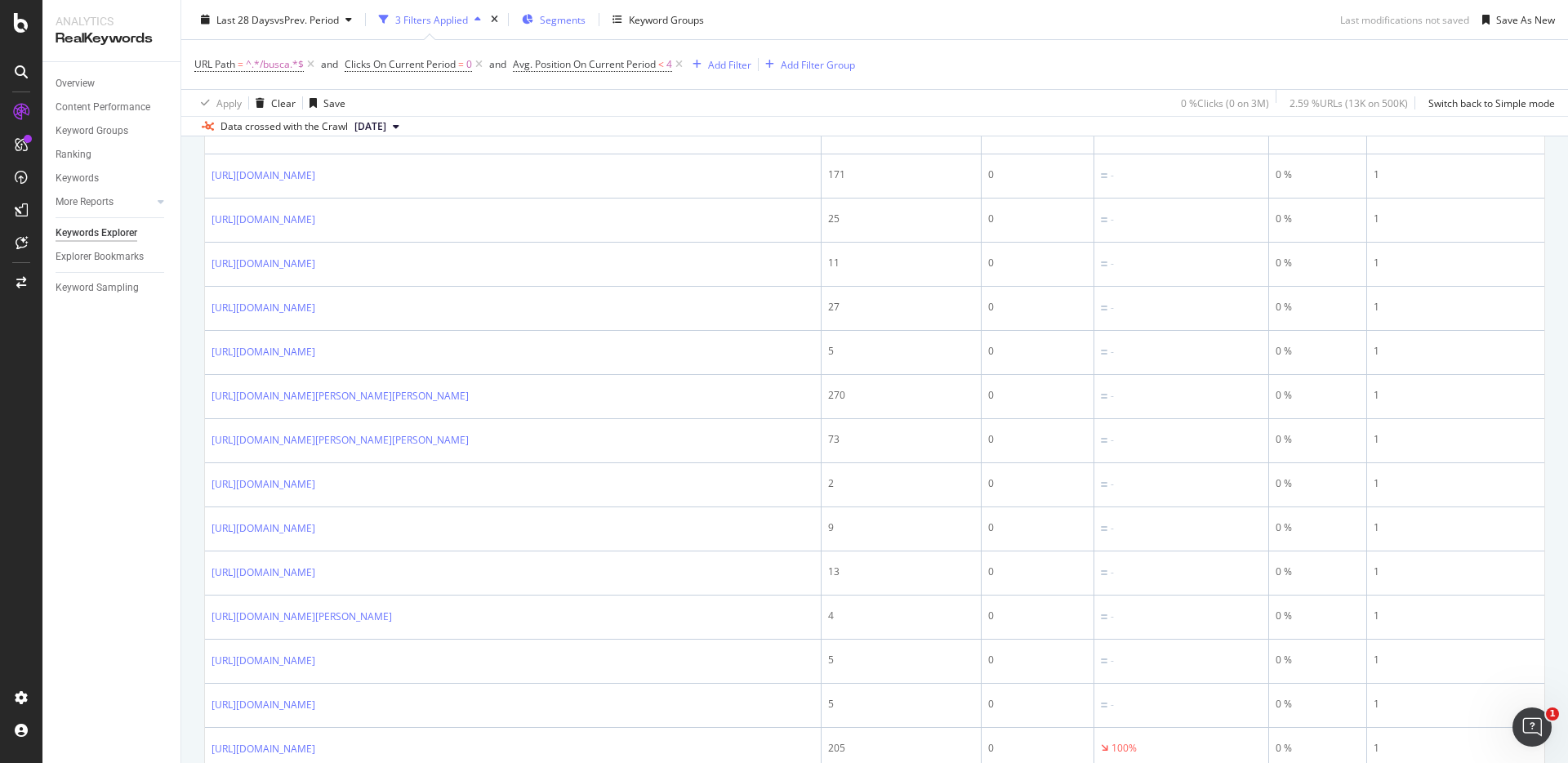
copy link "kit+4+banquetas+altas+modernas+bar+cozinha+gourmet/"
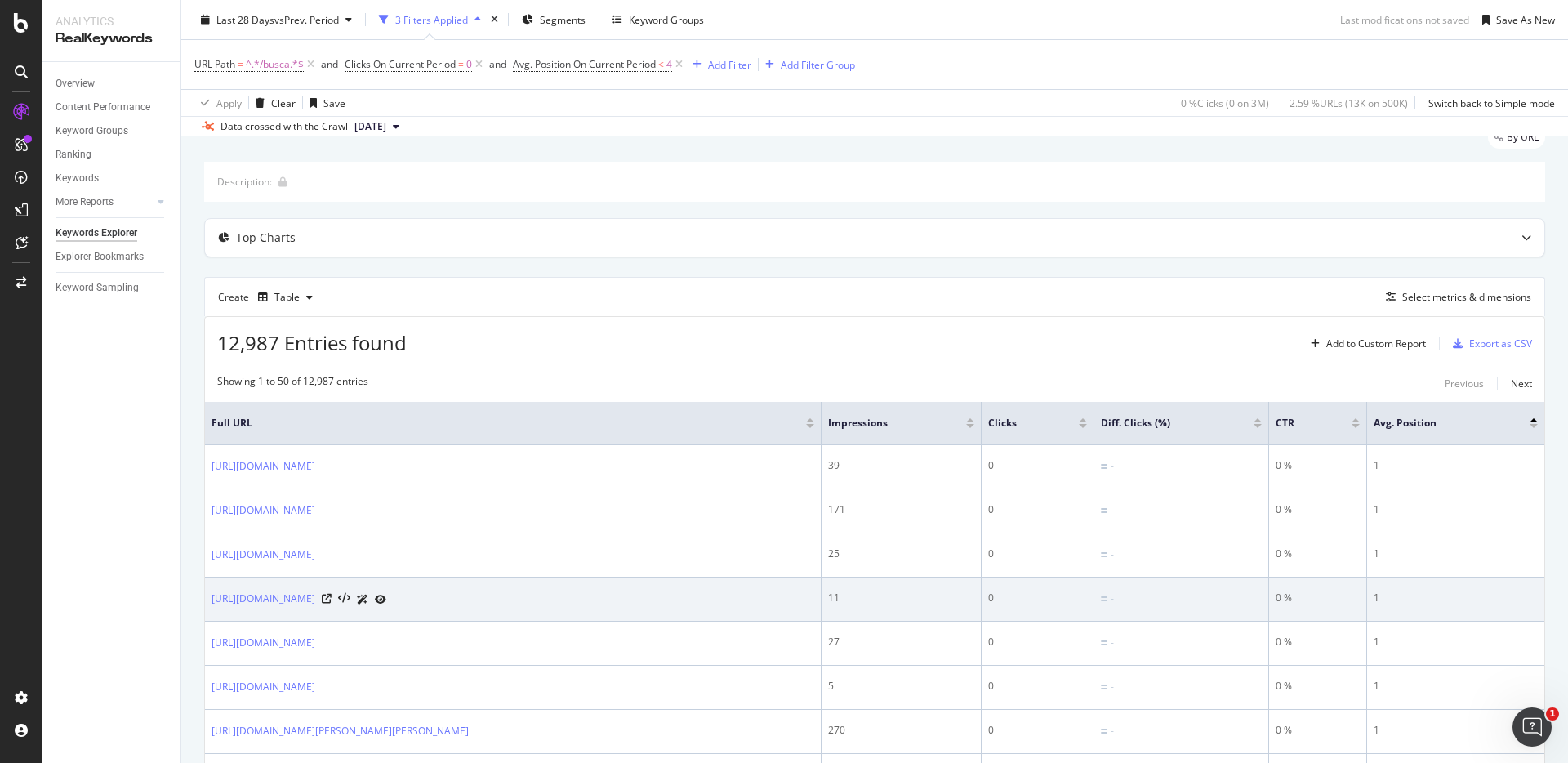
scroll to position [0, 0]
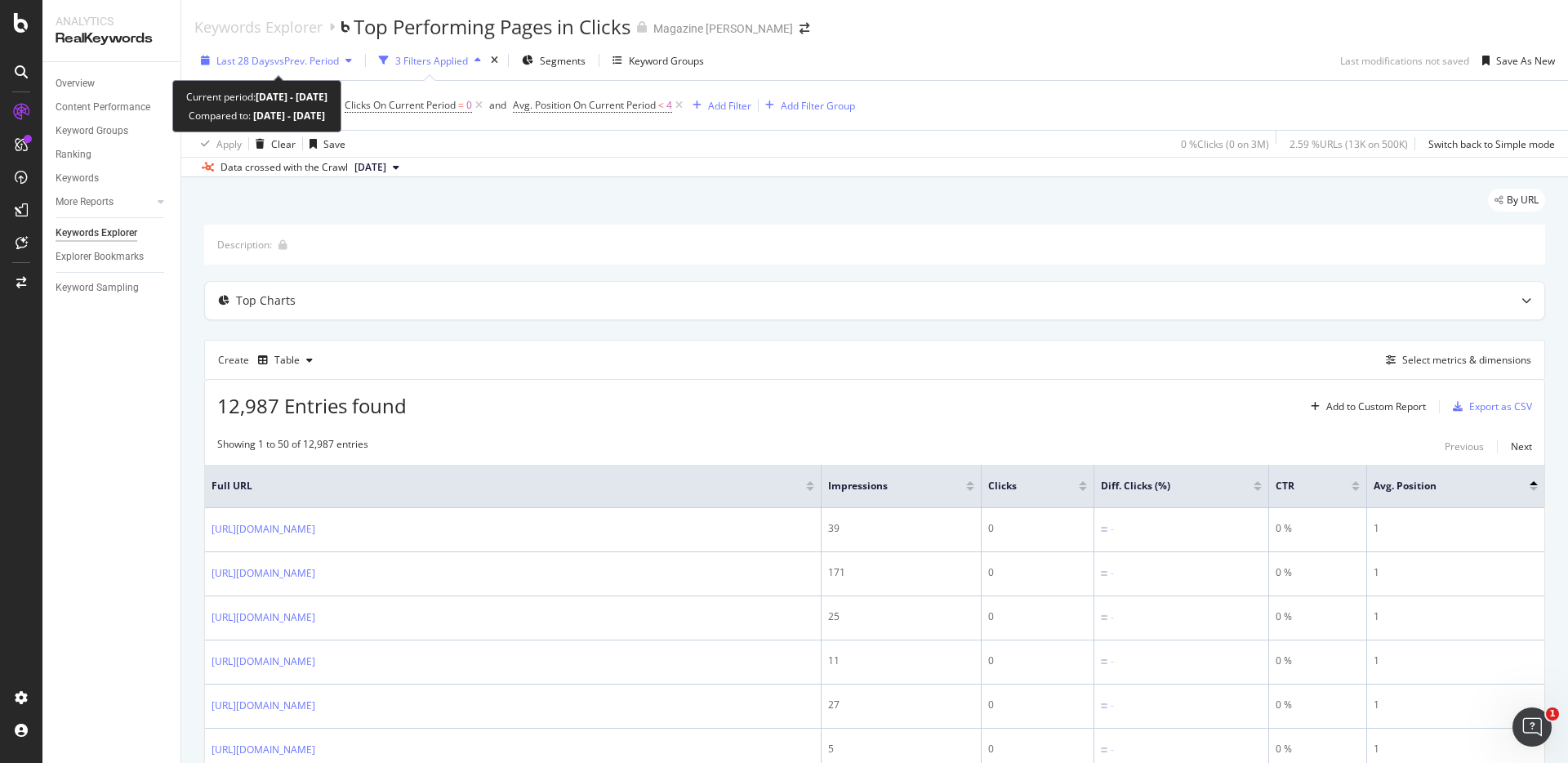
click at [320, 63] on span "vs Prev. Period" at bounding box center [306, 61] width 65 height 14
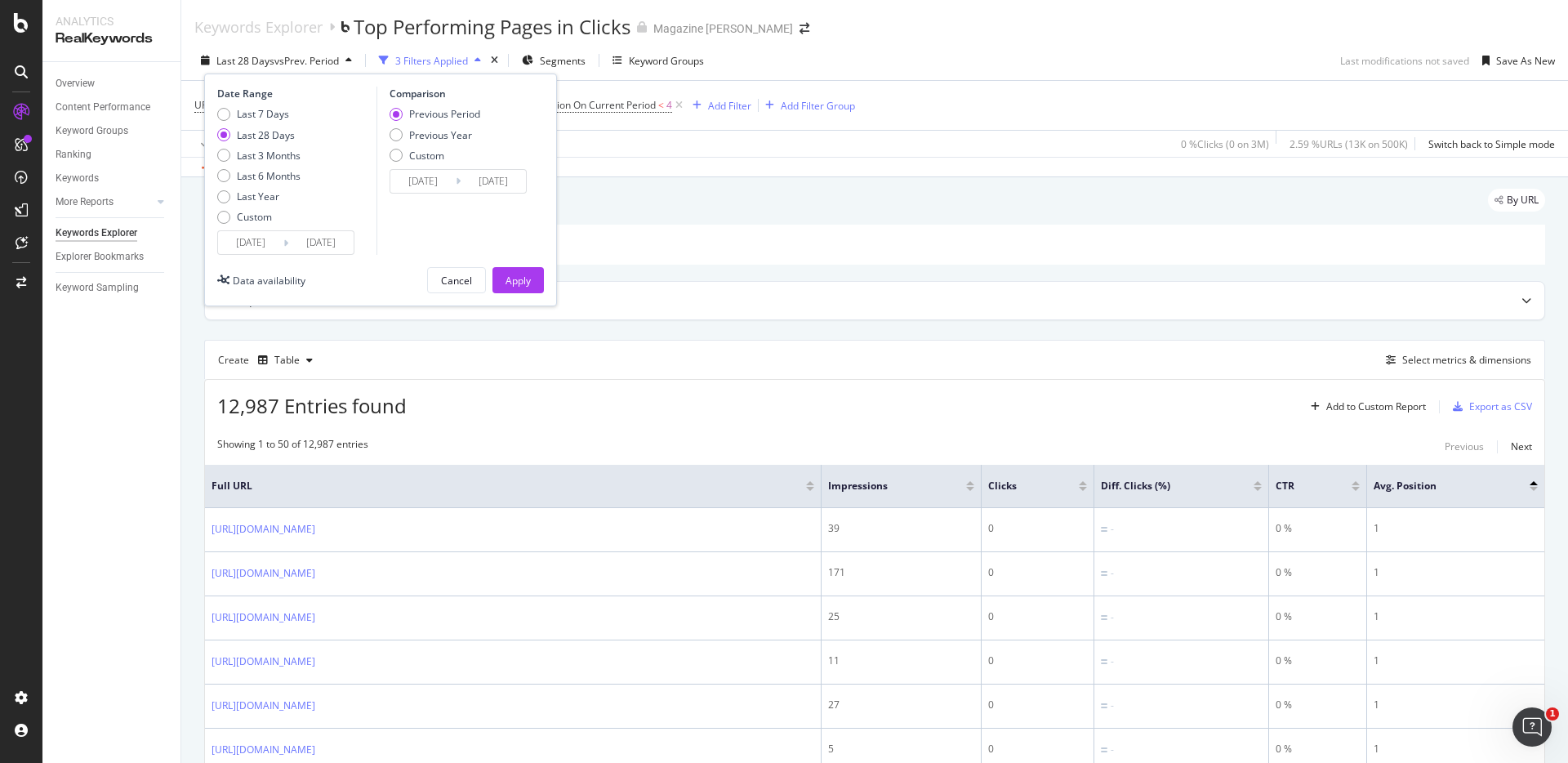
click at [1016, 39] on div "Keywords Explorer Top Performing Pages in Clicks Magazine Luiza" at bounding box center [874, 21] width 1387 height 41
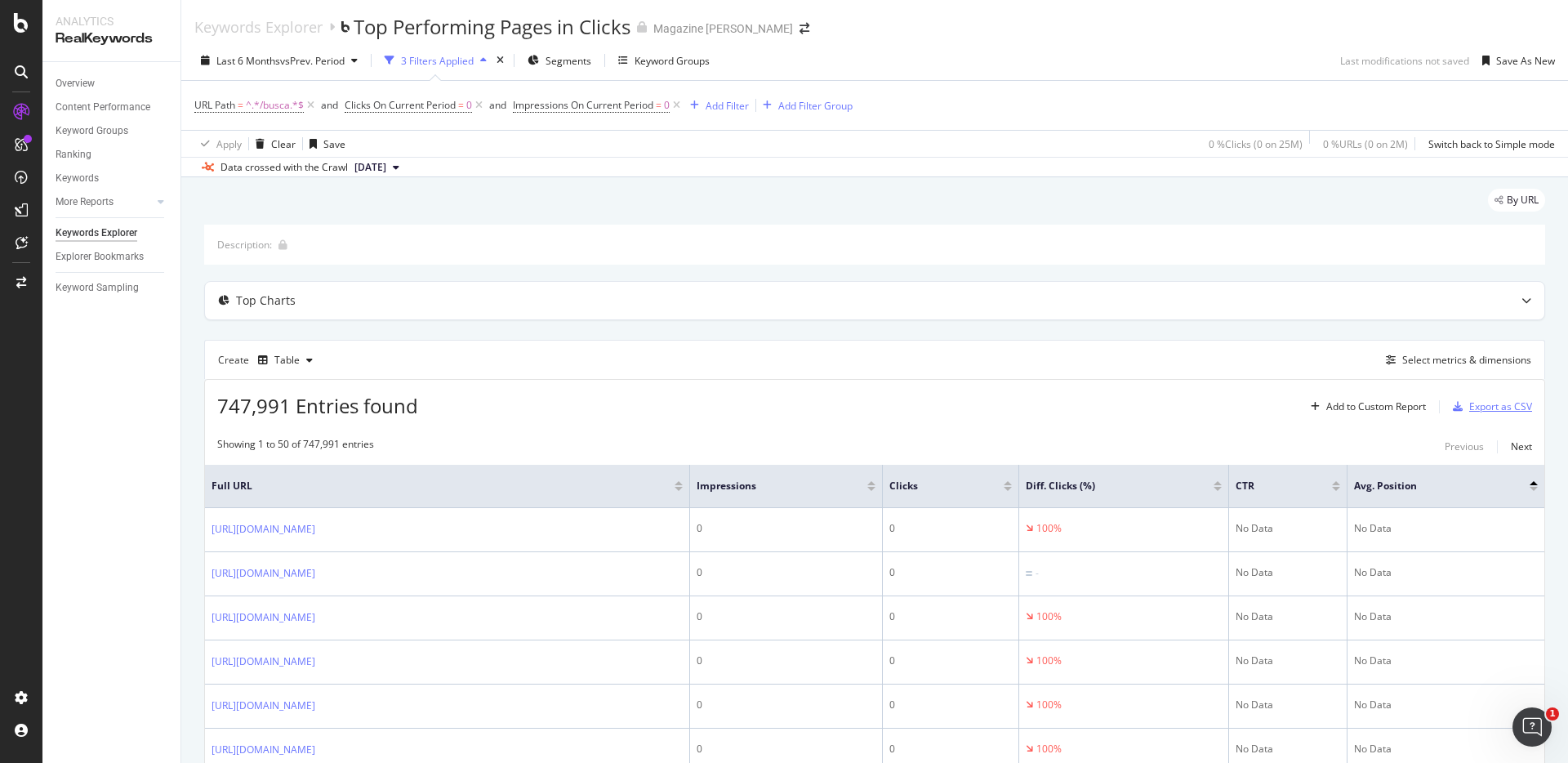
click at [1471, 401] on div "Export as CSV" at bounding box center [1501, 406] width 63 height 14
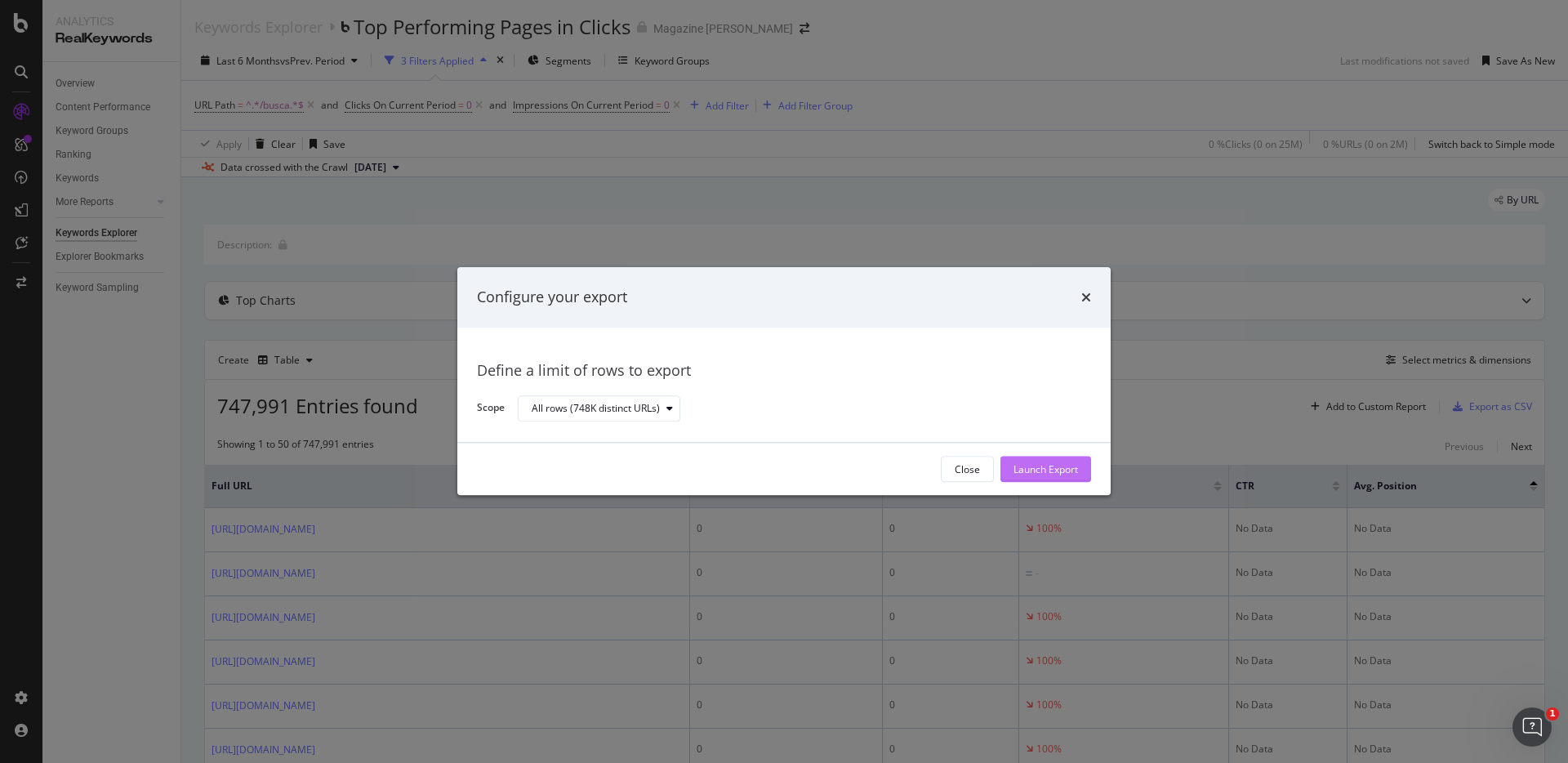
click at [1072, 473] on div "Launch Export" at bounding box center [1046, 469] width 65 height 14
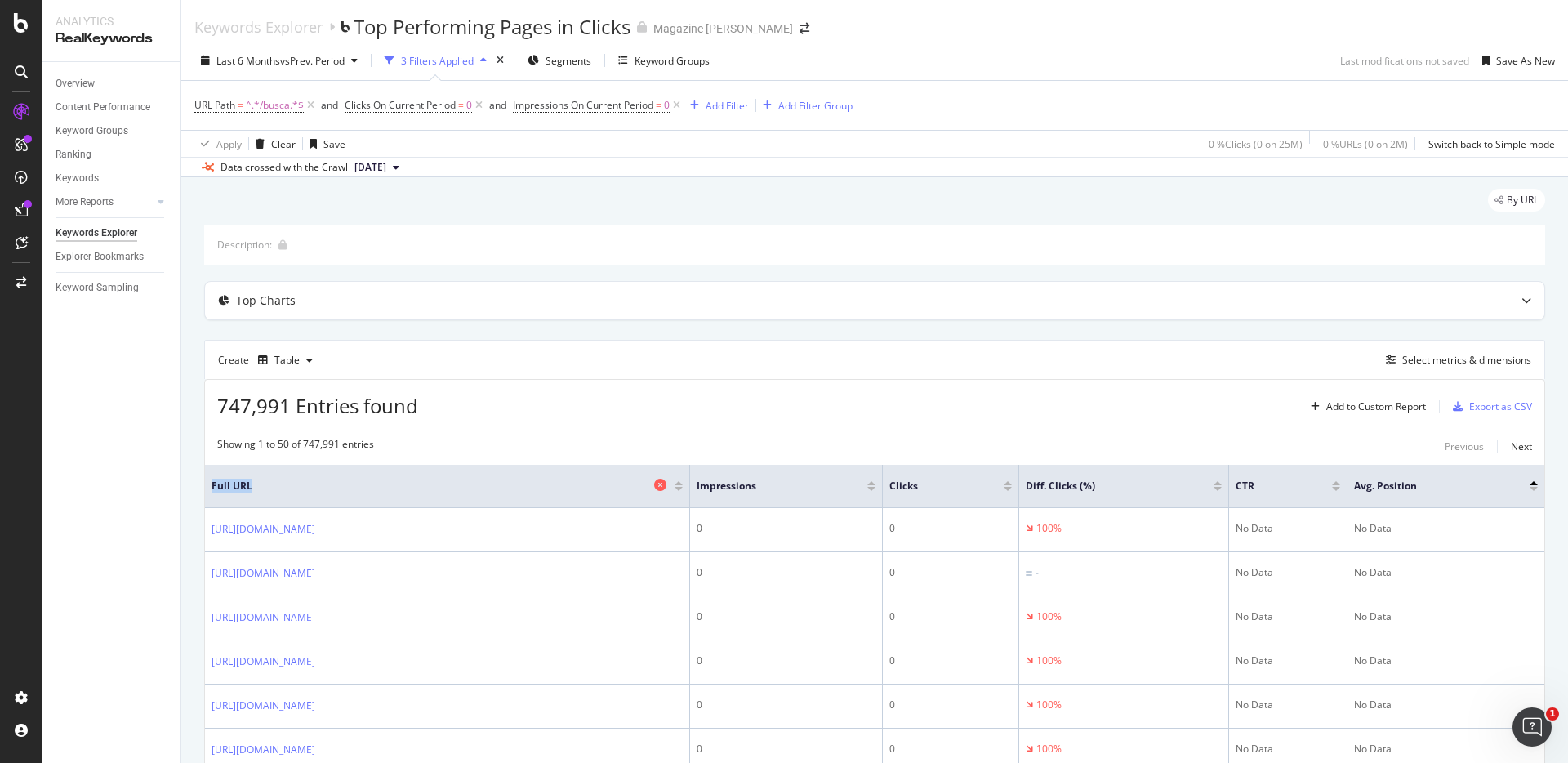
copy span "Full URL"
drag, startPoint x: 251, startPoint y: 486, endPoint x: 213, endPoint y: 490, distance: 38.2
click at [213, 490] on span "Full URL" at bounding box center [431, 486] width 439 height 15
